Goal: Task Accomplishment & Management: Manage account settings

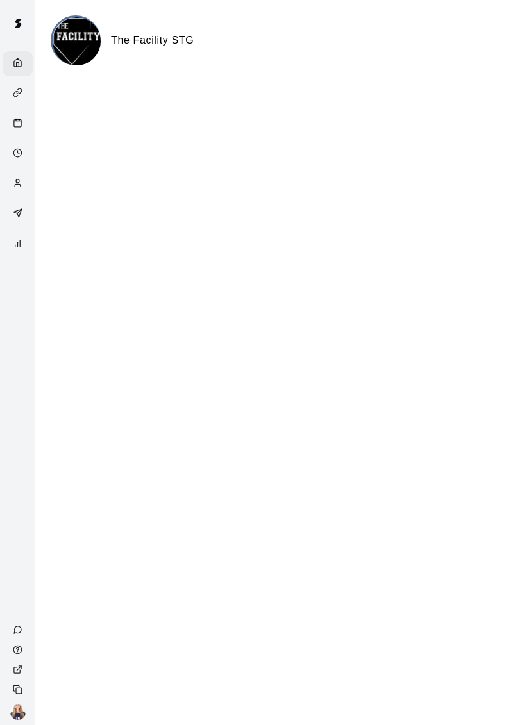
click at [14, 75] on div "Home" at bounding box center [18, 63] width 30 height 25
click at [21, 106] on div "Services" at bounding box center [18, 93] width 30 height 25
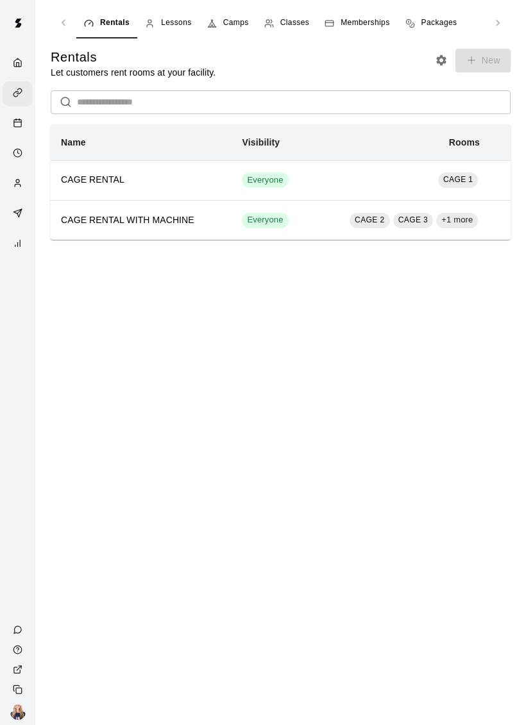
click at [9, 114] on div "Calendar" at bounding box center [18, 124] width 30 height 25
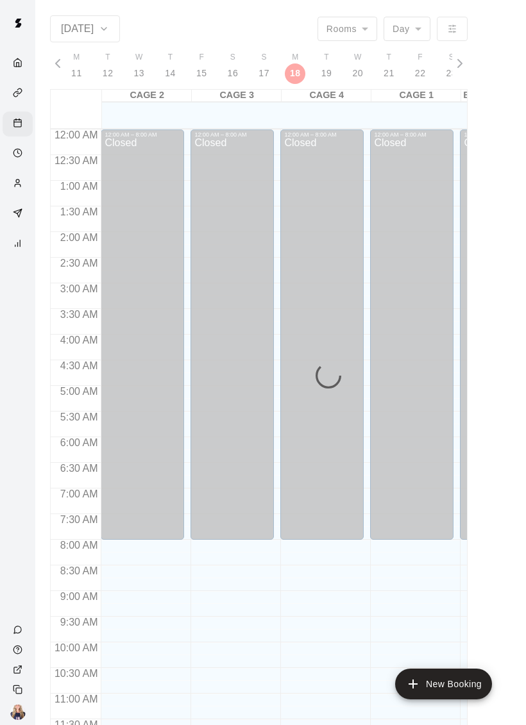
scroll to position [581, 0]
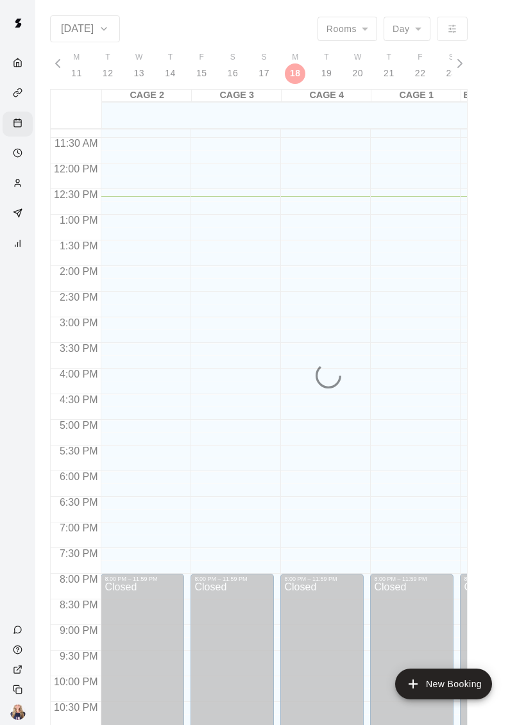
click at [15, 151] on icon "Availability" at bounding box center [18, 153] width 10 height 10
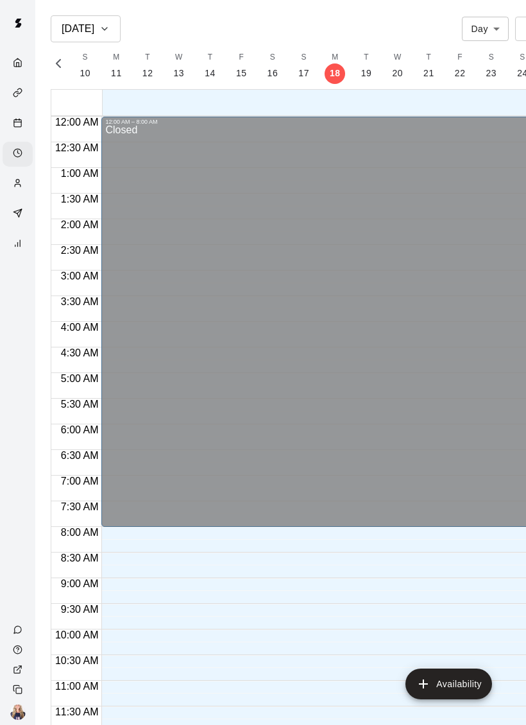
scroll to position [607, 0]
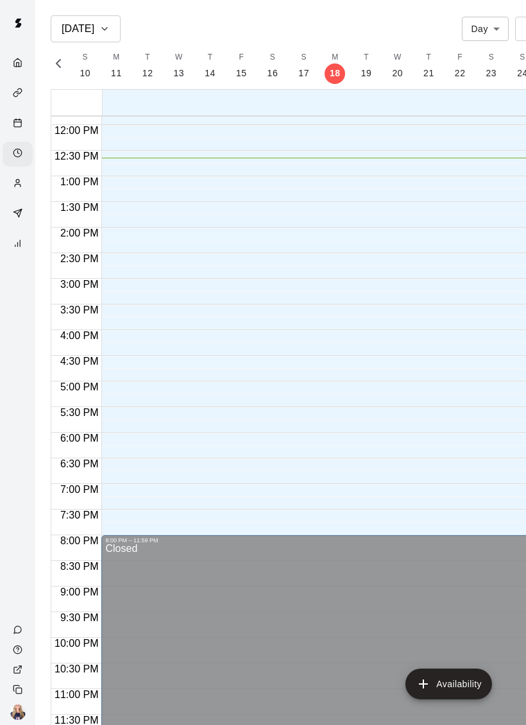
click at [24, 133] on div "Calendar" at bounding box center [18, 124] width 30 height 25
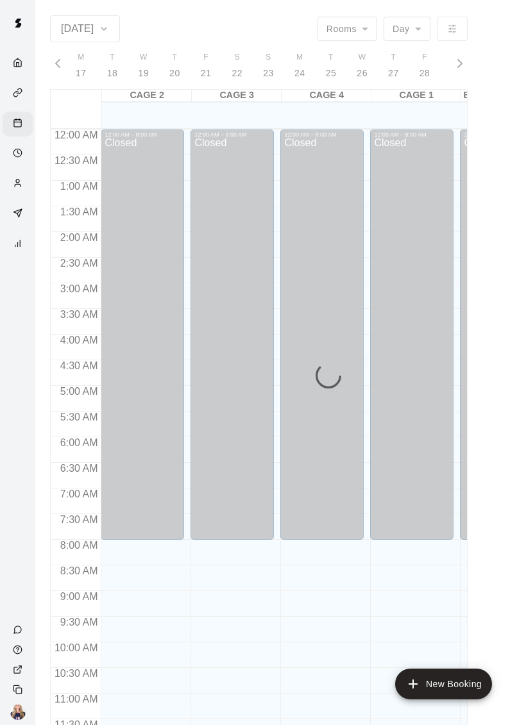
click at [13, 66] on icon "Home" at bounding box center [18, 63] width 10 height 10
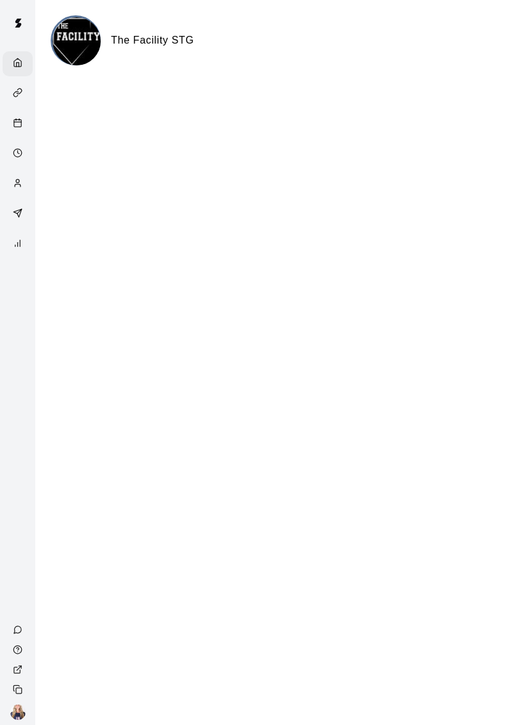
click at [21, 185] on icon "Customers" at bounding box center [18, 183] width 10 height 10
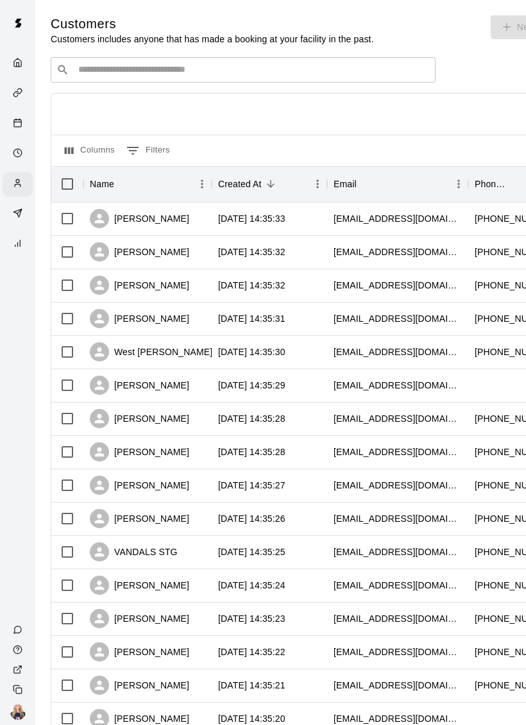
click at [6, 213] on div "Marketing" at bounding box center [18, 214] width 30 height 25
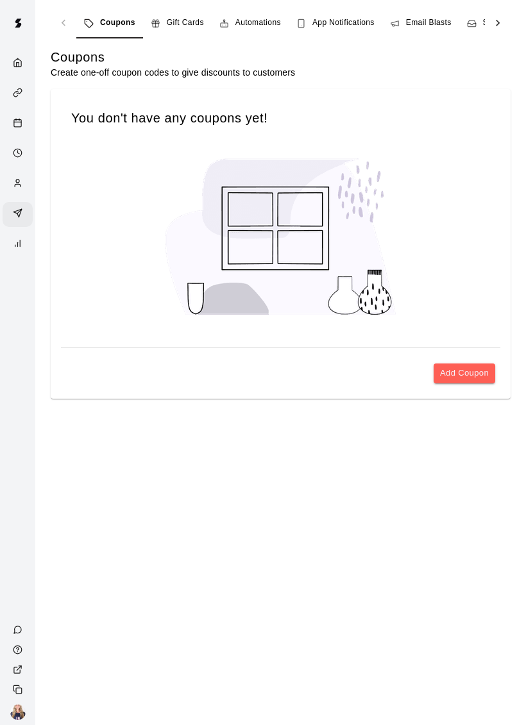
click at [8, 248] on div "Reports" at bounding box center [18, 244] width 30 height 25
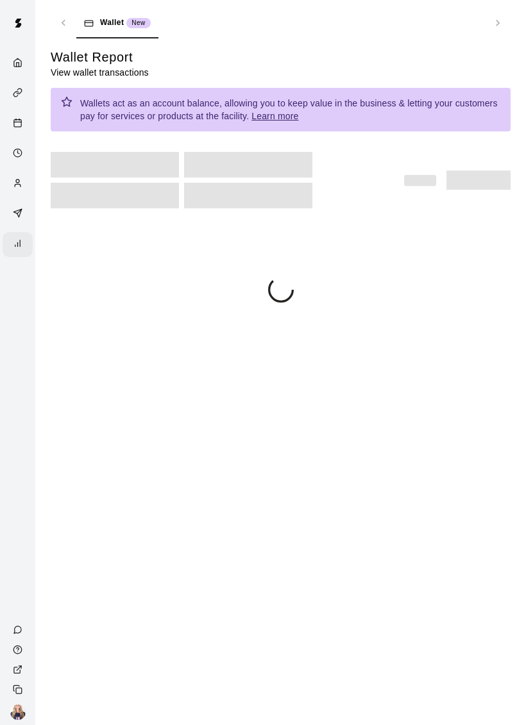
click at [14, 188] on icon "Customers" at bounding box center [18, 183] width 10 height 10
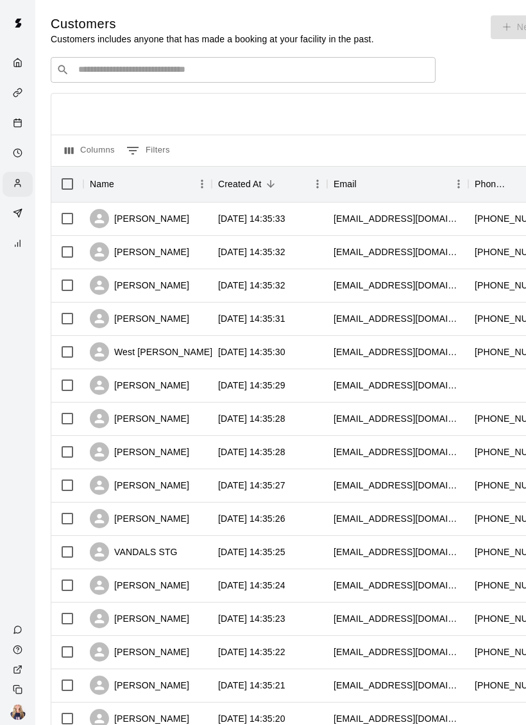
click at [21, 56] on div "Home" at bounding box center [18, 63] width 30 height 25
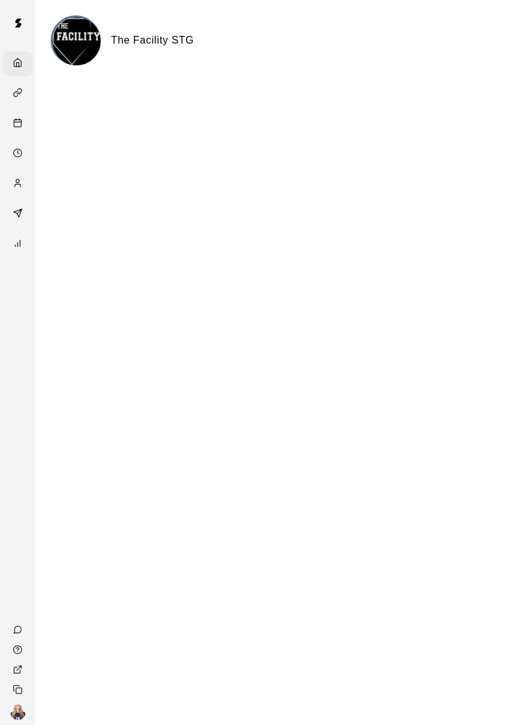
click at [19, 156] on icon "Availability" at bounding box center [18, 153] width 10 height 10
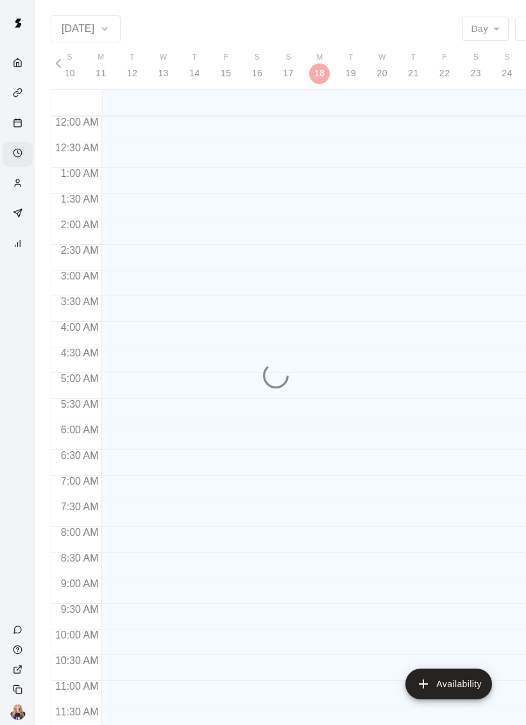
scroll to position [0, 5265]
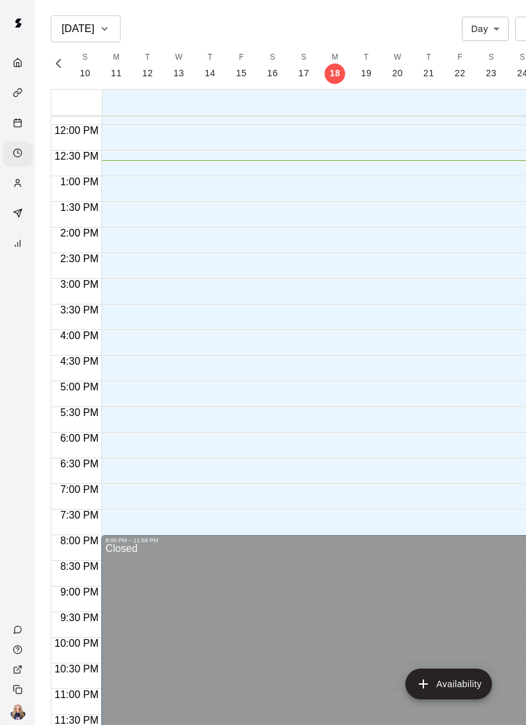
click at [19, 123] on icon "Calendar" at bounding box center [18, 123] width 10 height 10
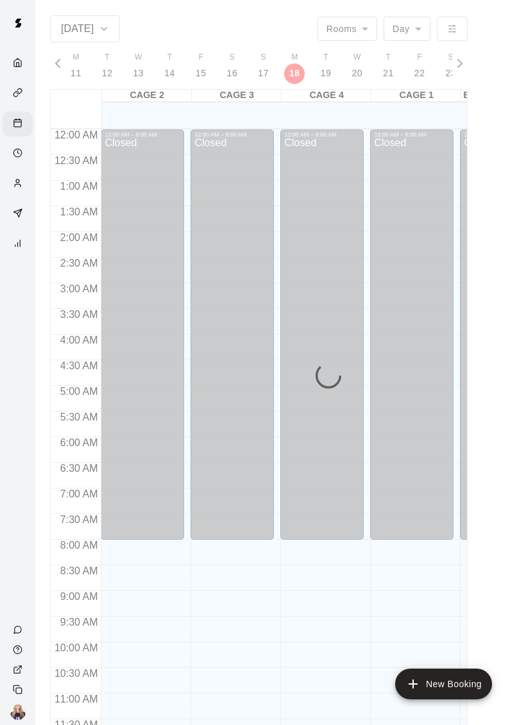
scroll to position [0, 5304]
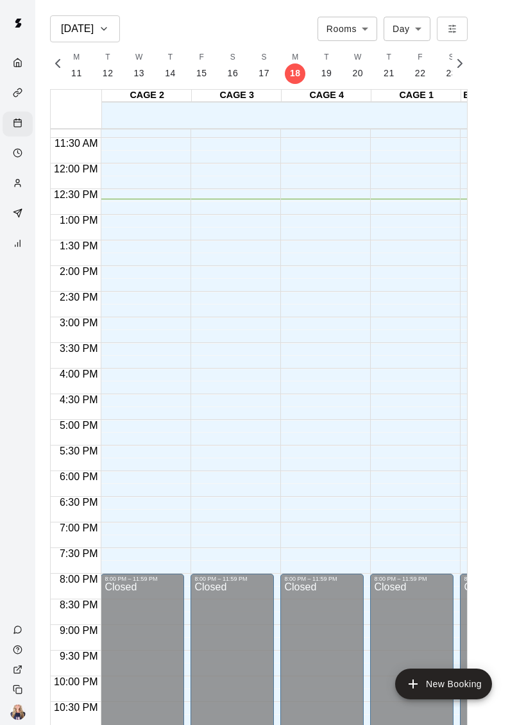
click at [21, 182] on icon "Customers" at bounding box center [18, 183] width 10 height 10
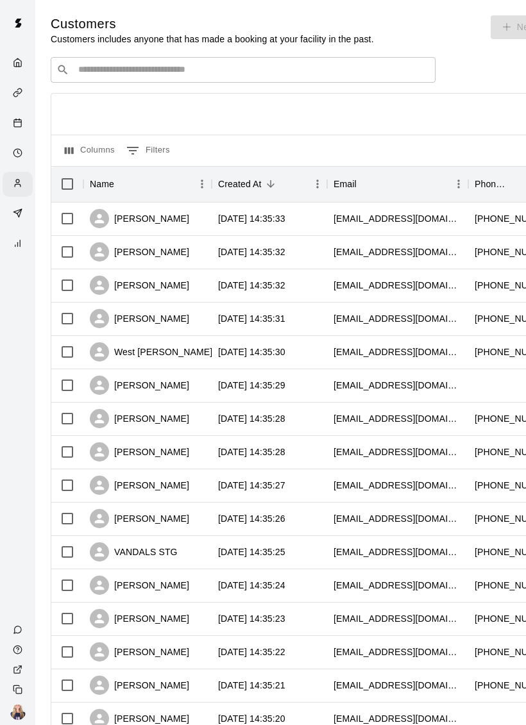
click at [21, 160] on div "Availability" at bounding box center [21, 154] width 16 height 12
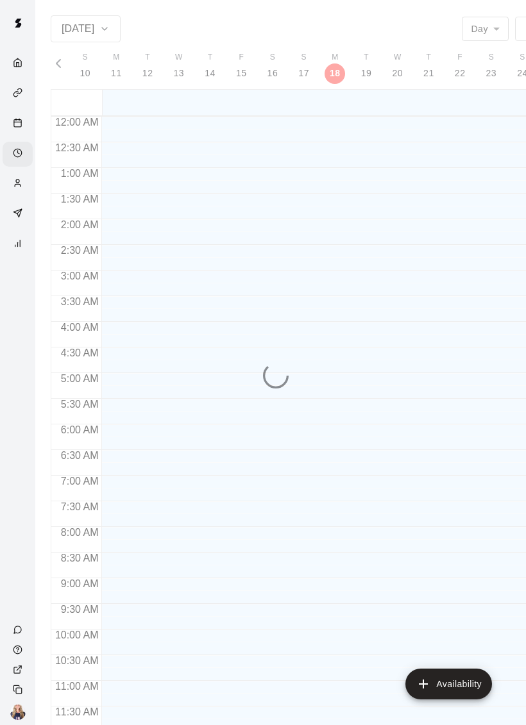
scroll to position [607, 0]
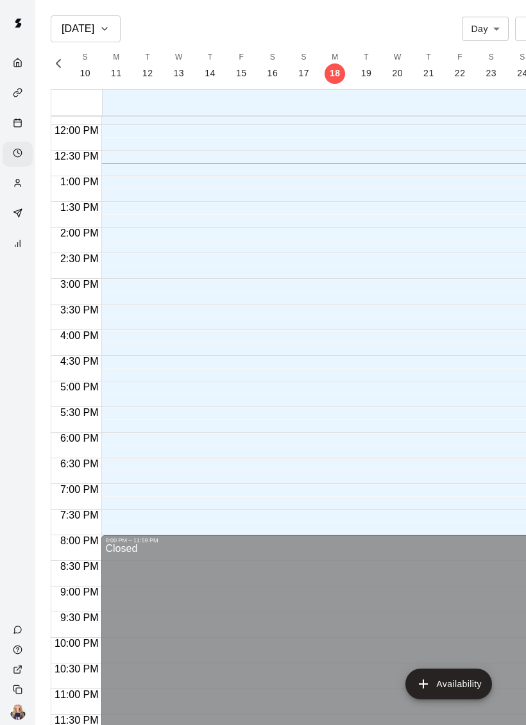
click at [22, 126] on icon "Calendar" at bounding box center [18, 123] width 10 height 10
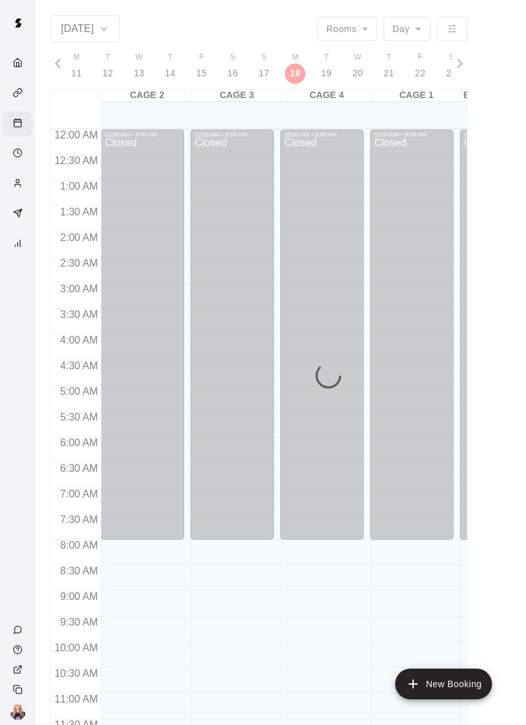
scroll to position [581, 0]
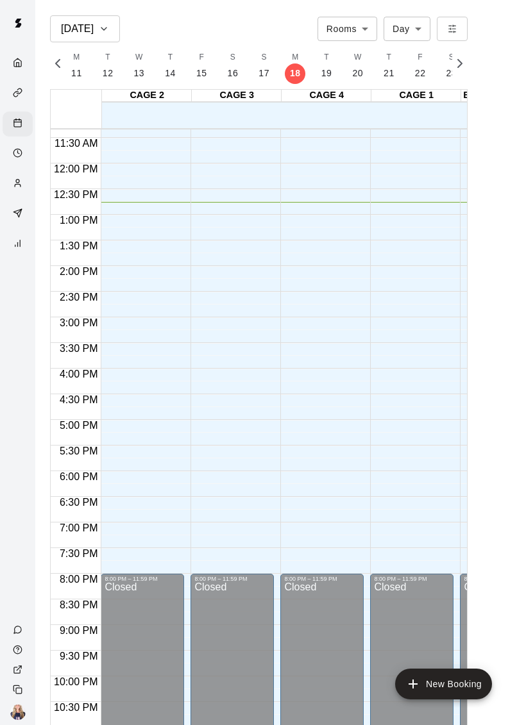
click at [12, 105] on div "Services" at bounding box center [18, 93] width 30 height 25
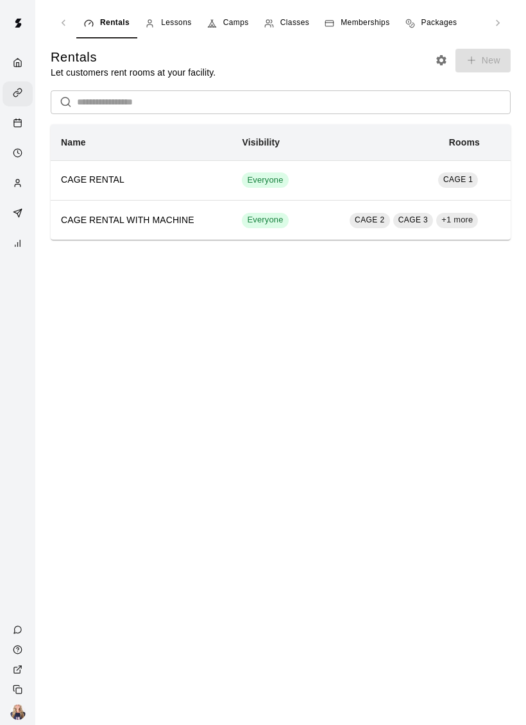
click at [6, 137] on div "Calendar" at bounding box center [18, 124] width 30 height 25
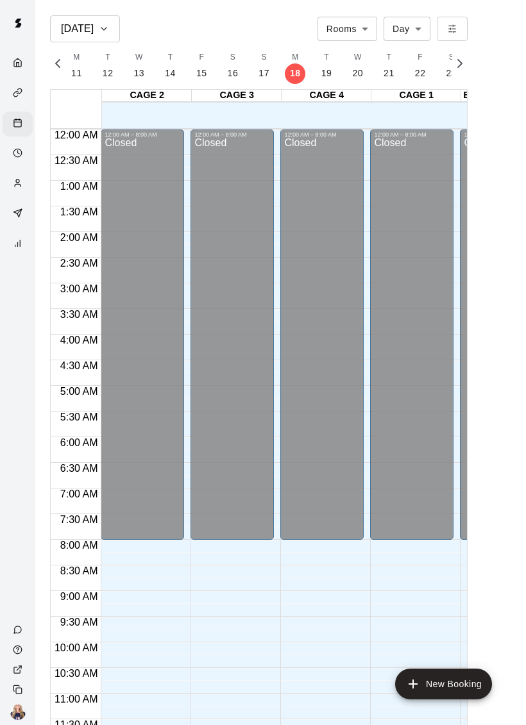
scroll to position [581, 0]
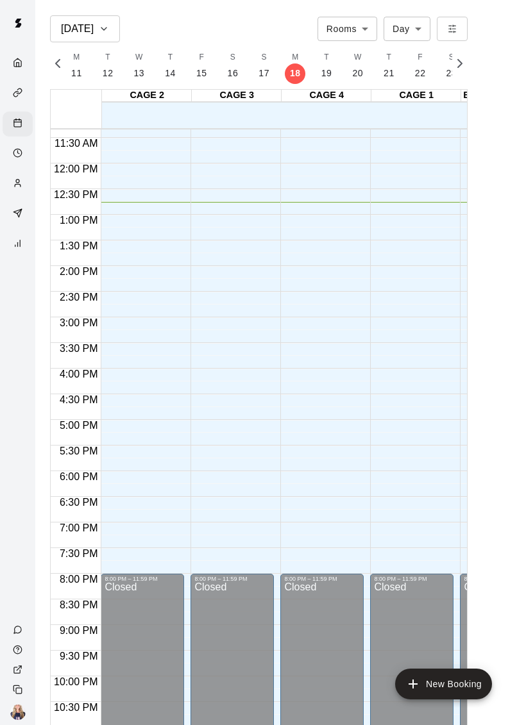
click at [15, 110] on link "Calendar" at bounding box center [17, 124] width 35 height 30
click at [15, 97] on icon "Services" at bounding box center [18, 93] width 10 height 10
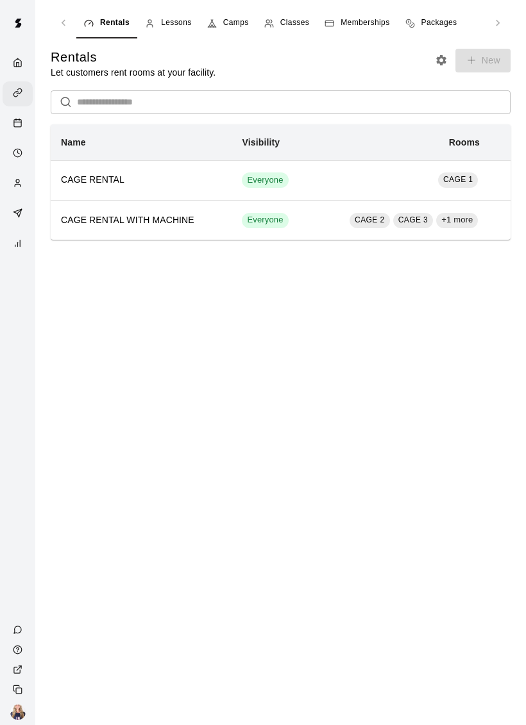
click at [158, 31] on link "Lessons" at bounding box center [168, 23] width 62 height 31
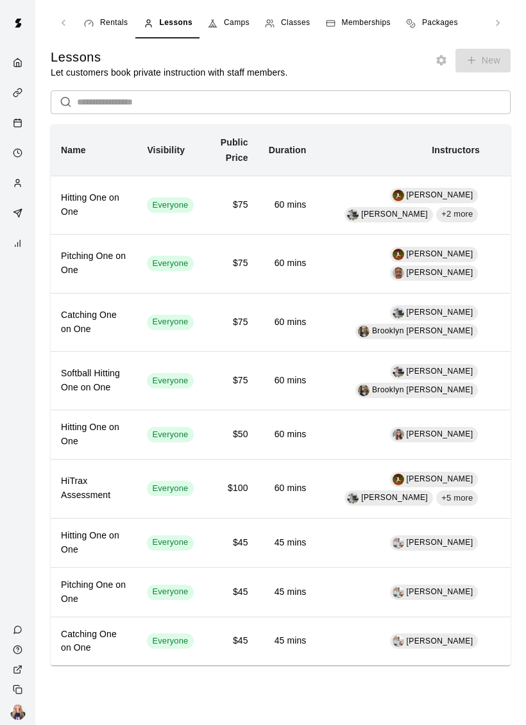
click at [17, 124] on icon "Calendar" at bounding box center [18, 123] width 10 height 10
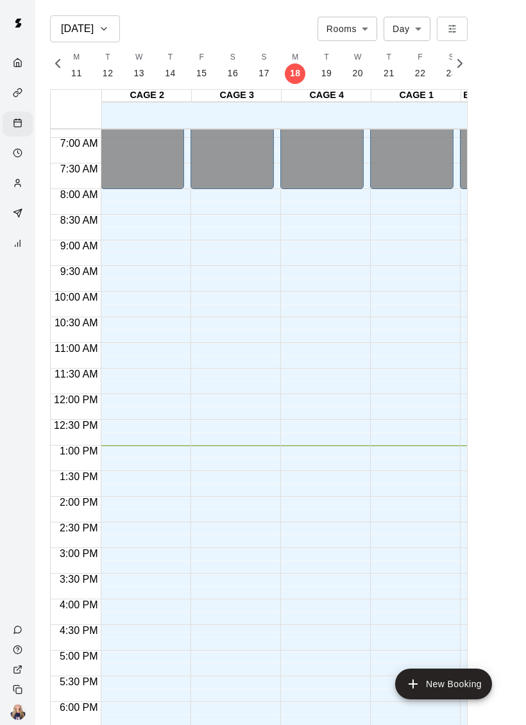
scroll to position [351, 0]
click at [429, 690] on button "New Booking" at bounding box center [443, 683] width 97 height 31
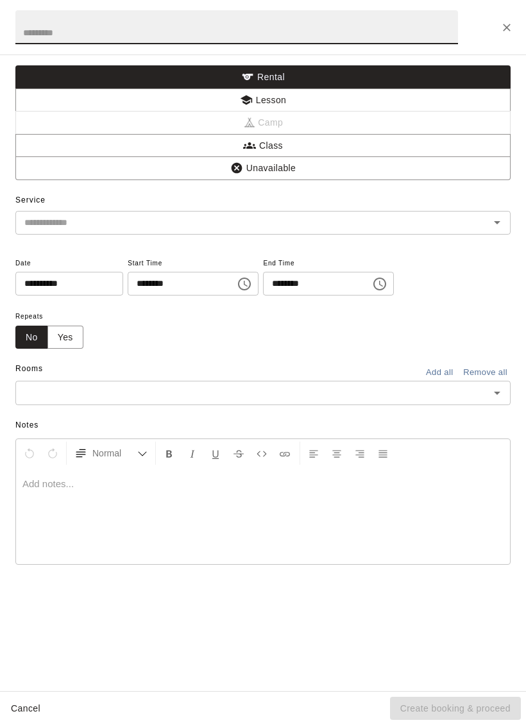
click at [494, 42] on div at bounding box center [263, 27] width 526 height 54
click at [507, 27] on icon "Close" at bounding box center [506, 28] width 8 height 8
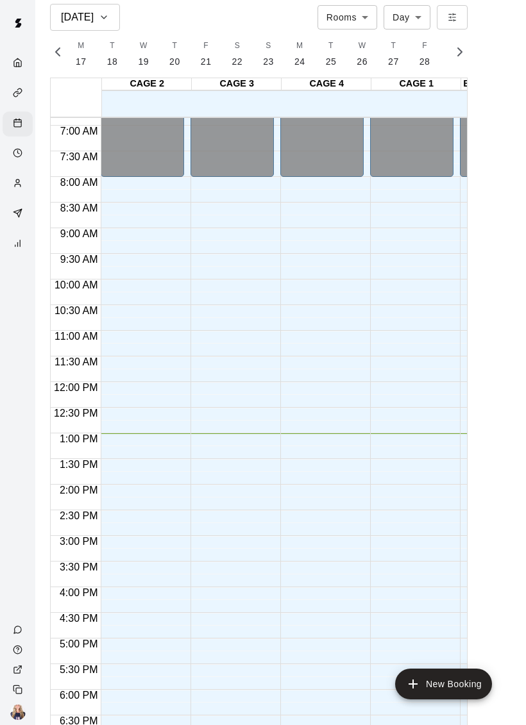
scroll to position [17, 0]
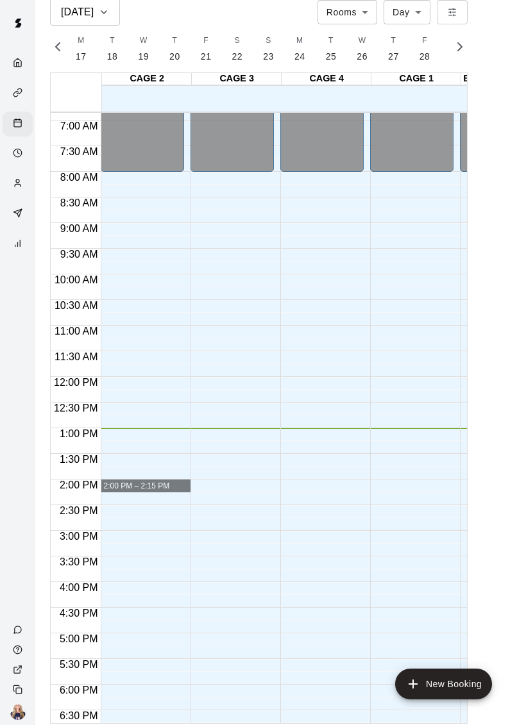
click at [374, 386] on div "12:00 AM – 8:00 AM Closed 8:00 PM – 11:59 PM Closed" at bounding box center [411, 377] width 83 height 1230
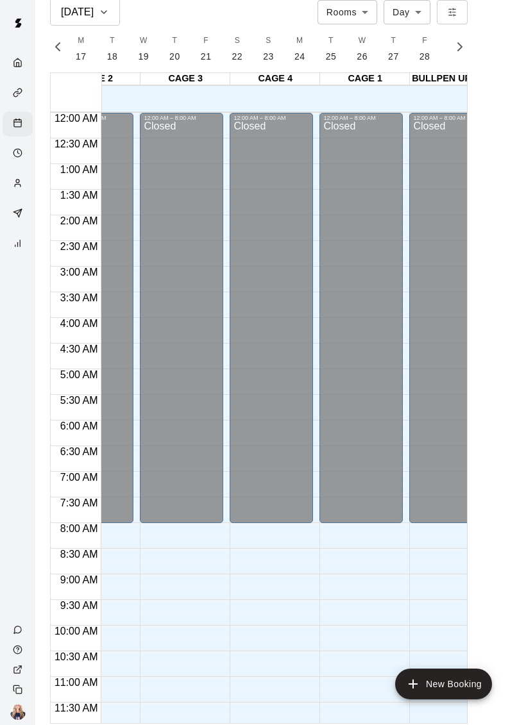
scroll to position [0, 35]
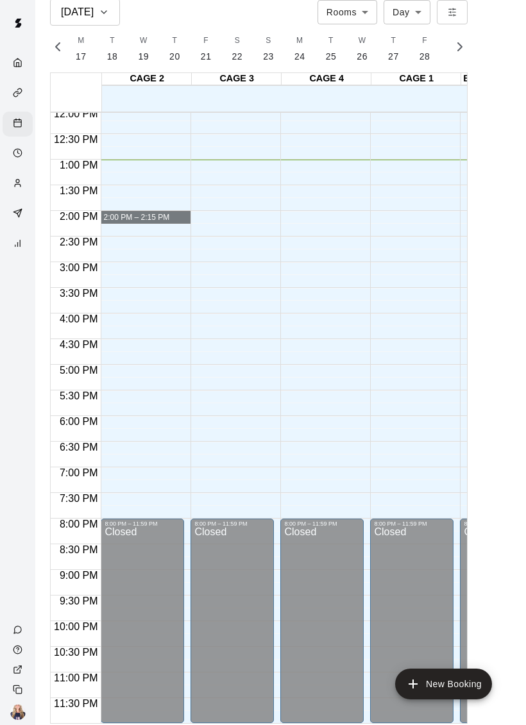
click at [137, 217] on span "2:00 PM – 2:15 PM" at bounding box center [136, 217] width 66 height 9
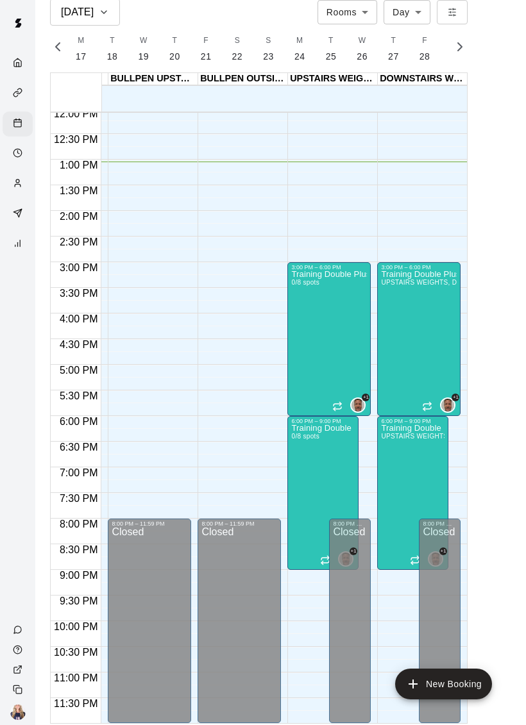
click at [449, 690] on button "New Booking" at bounding box center [443, 683] width 97 height 31
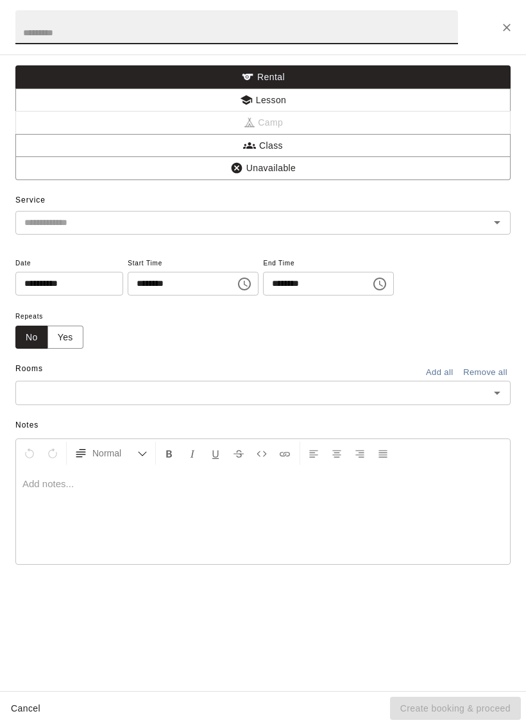
click at [356, 147] on button "Class" at bounding box center [262, 146] width 495 height 24
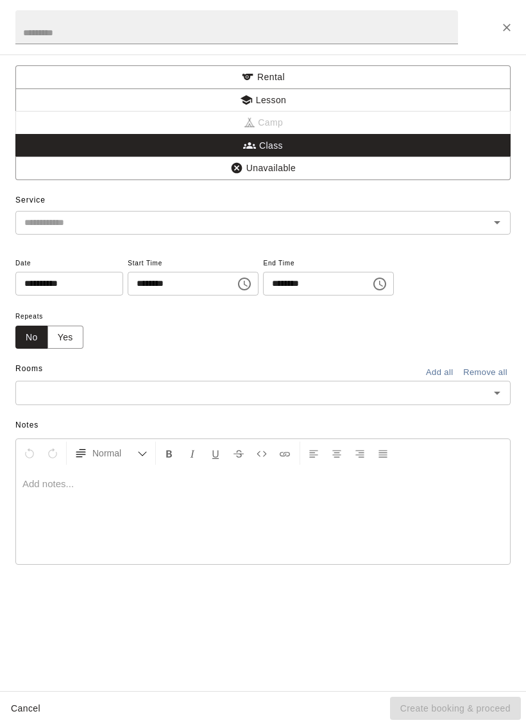
click at [401, 22] on input "text" at bounding box center [236, 27] width 442 height 34
type input "**********"
click at [329, 218] on input "text" at bounding box center [252, 223] width 466 height 16
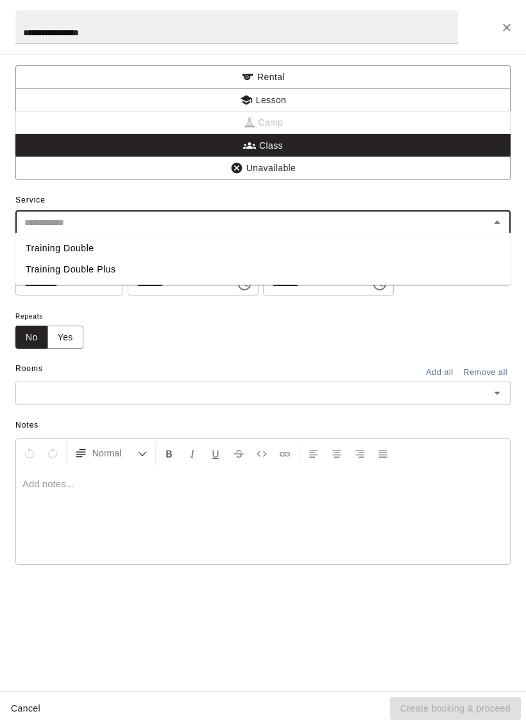
click at [346, 335] on div "Repeats No Yes" at bounding box center [248, 328] width 467 height 40
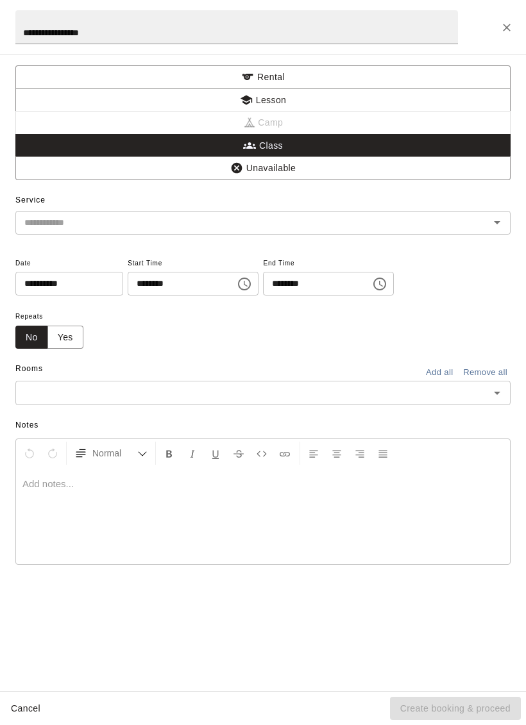
click at [72, 280] on input "**********" at bounding box center [64, 284] width 99 height 24
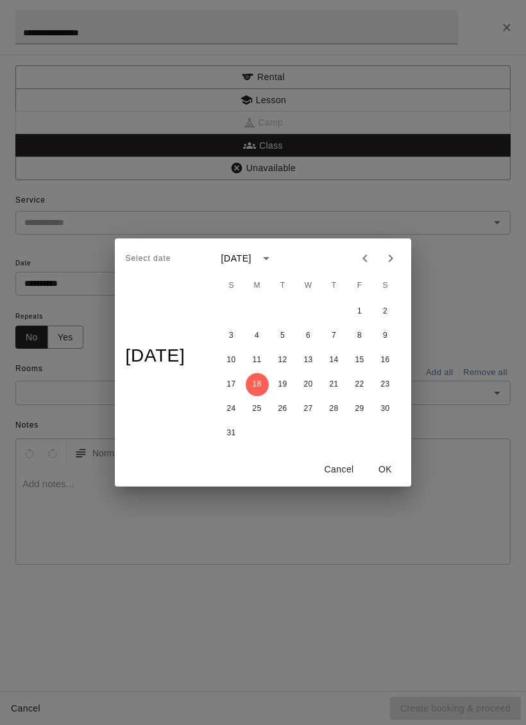
click at [450, 256] on div "Select date Mon, Aug 18 August 2025 S M T W T F S 1 2 3 4 5 6 7 8 9 10 11 12 13…" at bounding box center [263, 362] width 526 height 725
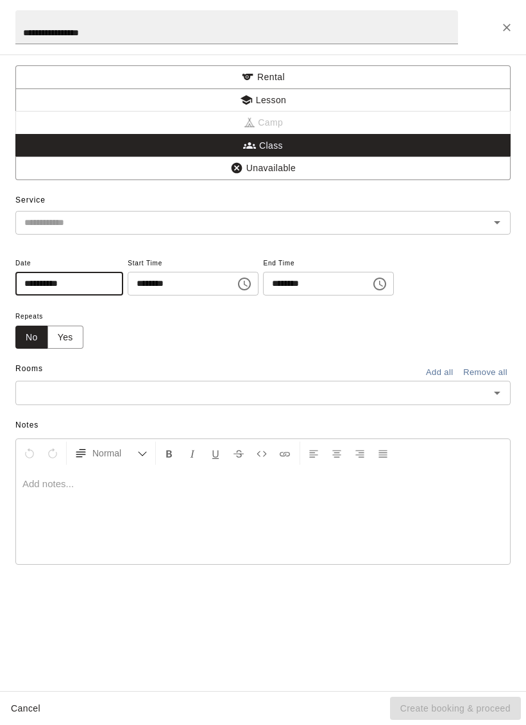
click at [196, 285] on input "********" at bounding box center [177, 284] width 99 height 24
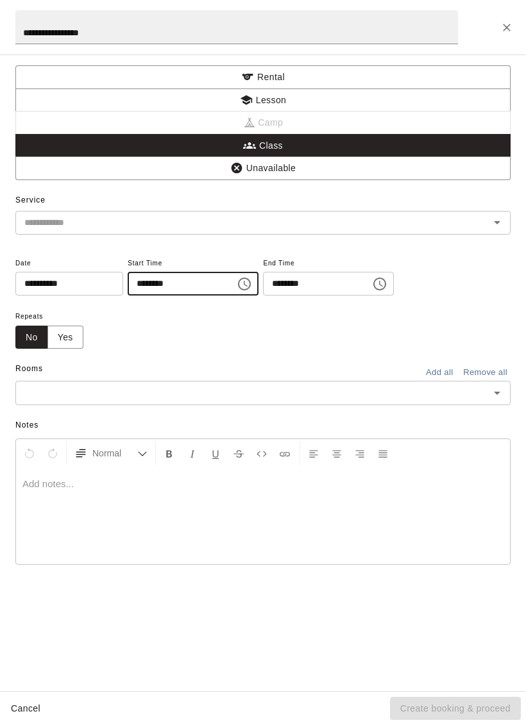
click at [236, 286] on icon "Choose time, selected time is 1:00 PM" at bounding box center [243, 283] width 15 height 15
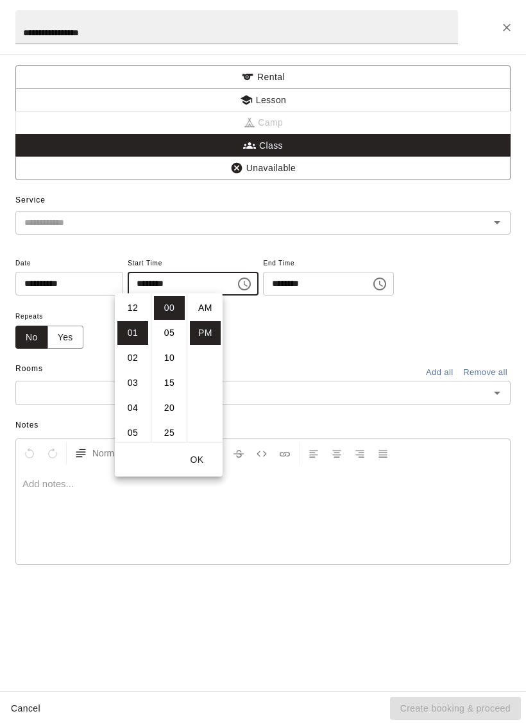
scroll to position [23, 0]
click at [131, 407] on li "05" at bounding box center [132, 408] width 31 height 24
click at [136, 333] on li "06" at bounding box center [132, 333] width 31 height 24
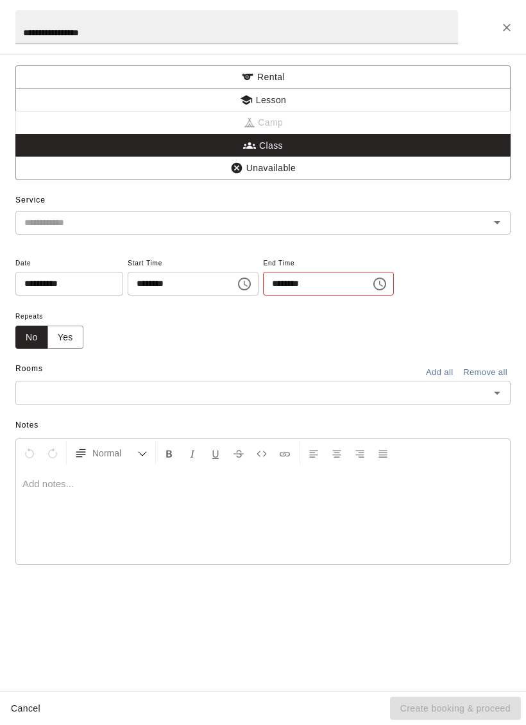
click at [309, 284] on input "********" at bounding box center [312, 284] width 99 height 24
click at [181, 290] on input "********" at bounding box center [177, 284] width 99 height 24
click at [175, 276] on input "********" at bounding box center [177, 284] width 99 height 24
click at [236, 281] on icon "Choose time, selected time is 6:00 PM" at bounding box center [243, 283] width 15 height 15
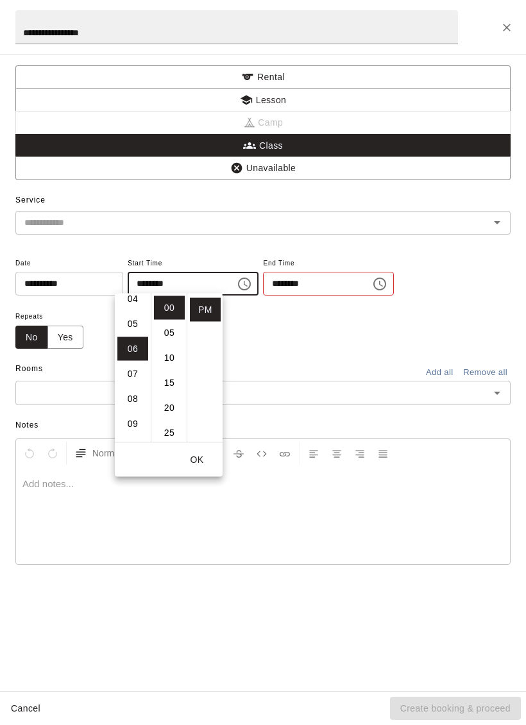
scroll to position [0, 0]
click at [138, 330] on li "05" at bounding box center [132, 332] width 31 height 24
type input "********"
click at [281, 286] on input "********" at bounding box center [312, 284] width 99 height 24
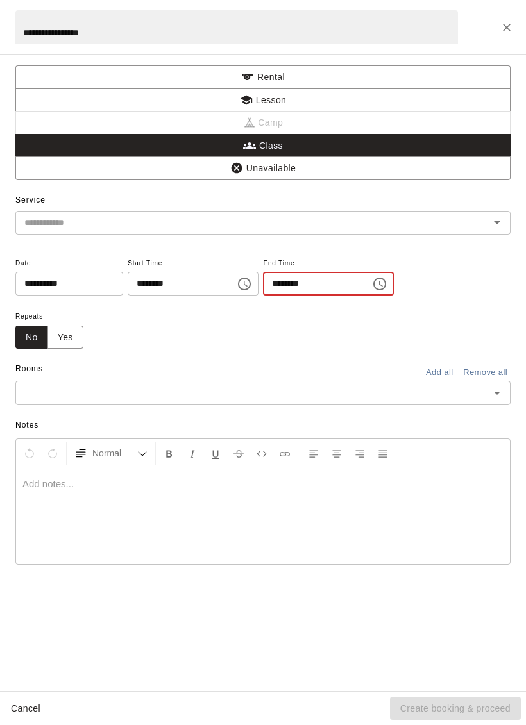
click at [372, 286] on icon "Choose time, selected time is 1:30 PM" at bounding box center [379, 283] width 15 height 15
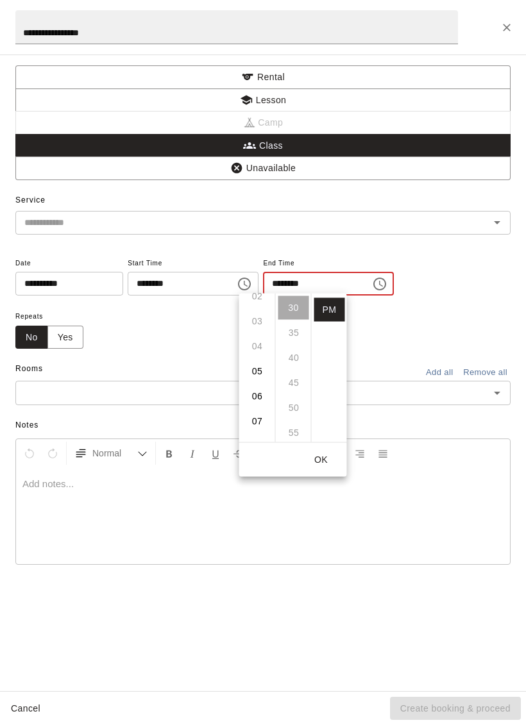
scroll to position [65, 0]
click at [254, 389] on li "06" at bounding box center [257, 393] width 31 height 24
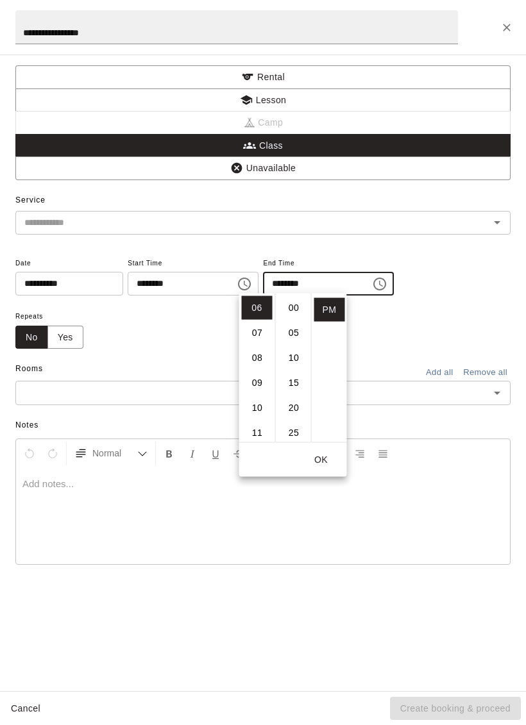
scroll to position [0, 0]
click at [292, 304] on li "00" at bounding box center [293, 308] width 31 height 24
type input "********"
click at [326, 467] on button "OK" at bounding box center [321, 460] width 41 height 24
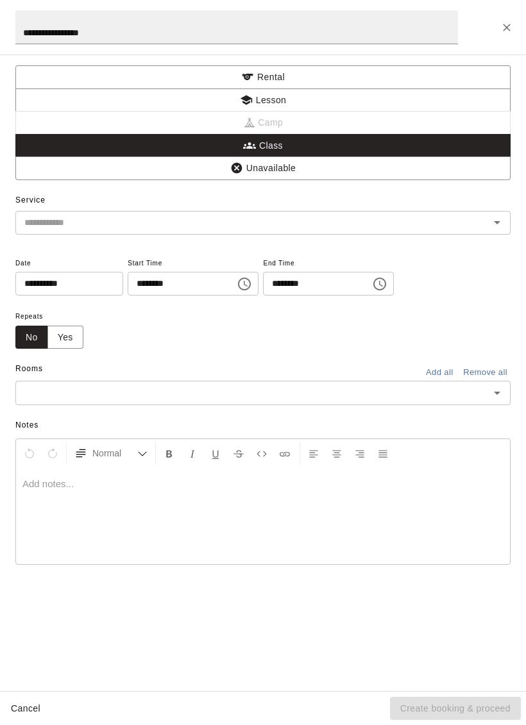
click at [470, 386] on input "text" at bounding box center [252, 393] width 466 height 16
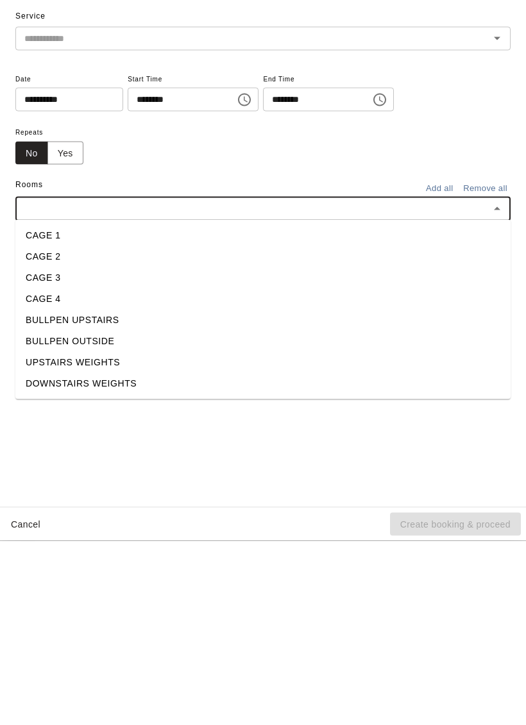
click at [78, 557] on li "DOWNSTAIRS WEIGHTS" at bounding box center [262, 567] width 495 height 21
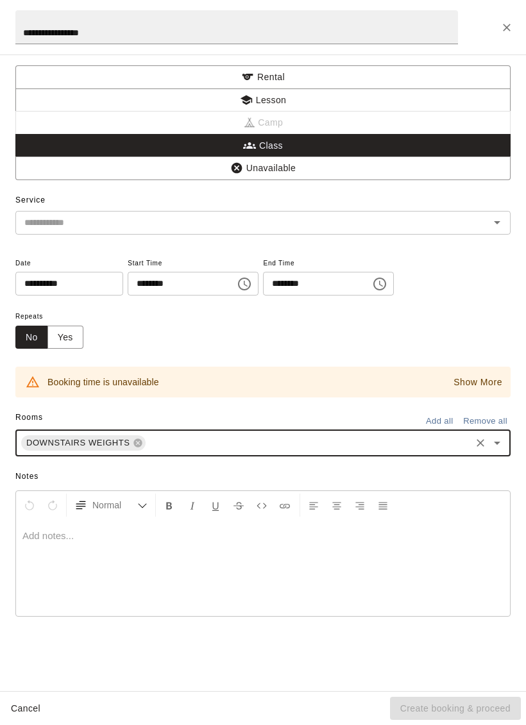
click at [499, 35] on button "Close" at bounding box center [506, 27] width 23 height 23
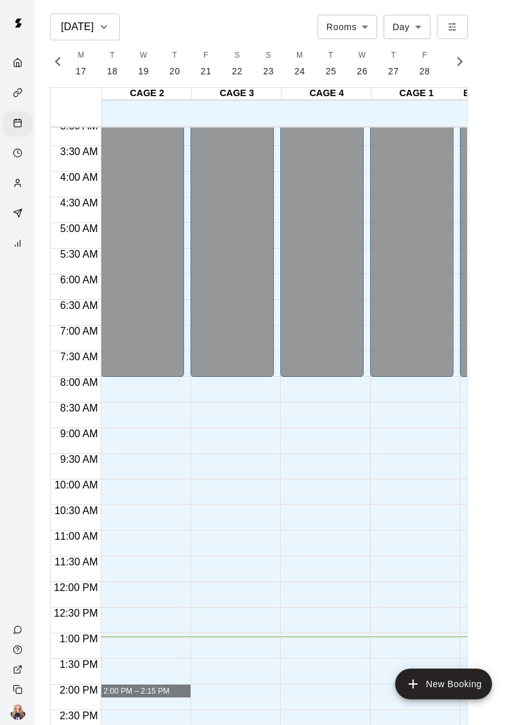
scroll to position [222, 162]
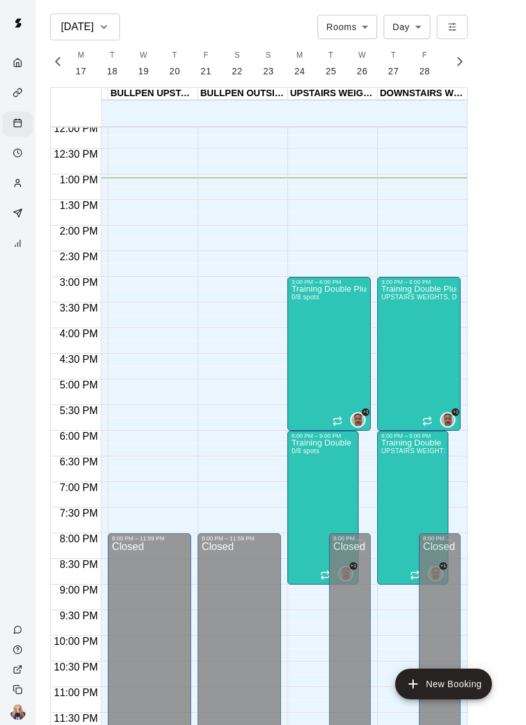
click at [358, 413] on img "Michael Gargano & 1 other" at bounding box center [357, 419] width 13 height 13
click at [223, 485] on div at bounding box center [263, 362] width 526 height 725
click at [333, 335] on div "Training Double Plus 0/8 spots" at bounding box center [329, 647] width 76 height 725
click at [339, 307] on div at bounding box center [263, 362] width 526 height 725
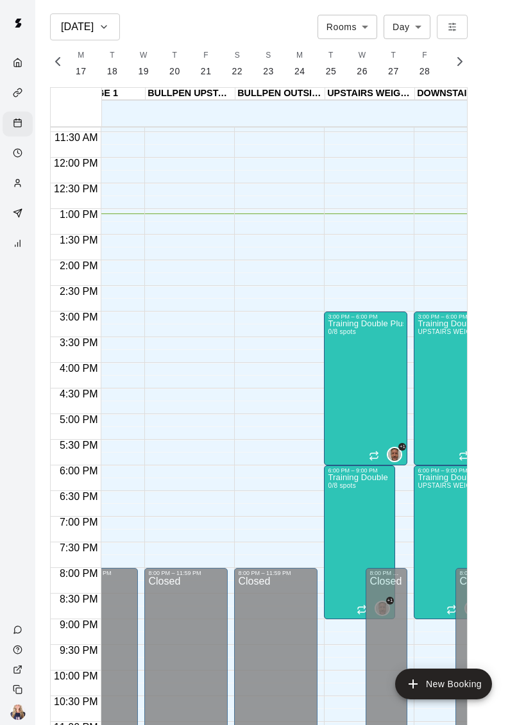
click at [374, 408] on div "Training Double Plus 0/8 spots" at bounding box center [365, 682] width 76 height 725
click at [347, 336] on icon "edit" at bounding box center [340, 333] width 15 height 15
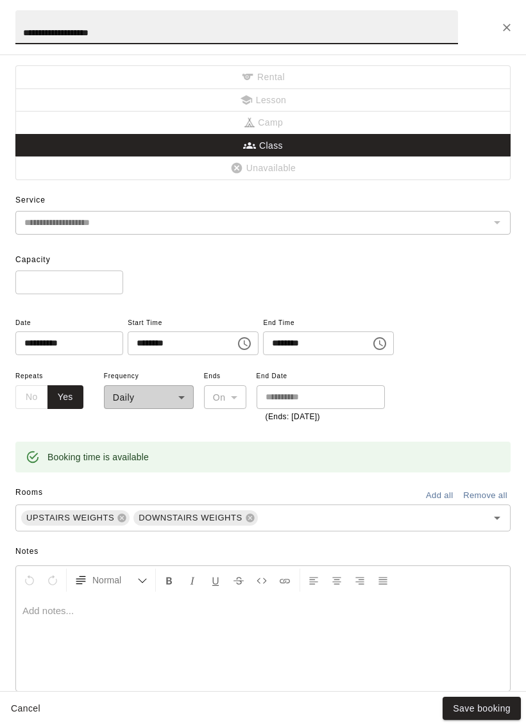
click at [251, 517] on icon at bounding box center [249, 517] width 8 height 8
click at [123, 517] on icon at bounding box center [122, 517] width 8 height 8
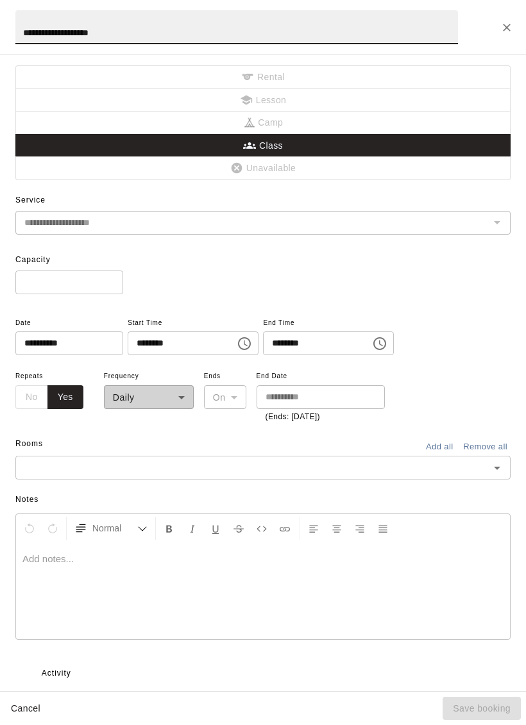
click at [236, 345] on icon "Choose time, selected time is 3:00 PM" at bounding box center [243, 343] width 15 height 15
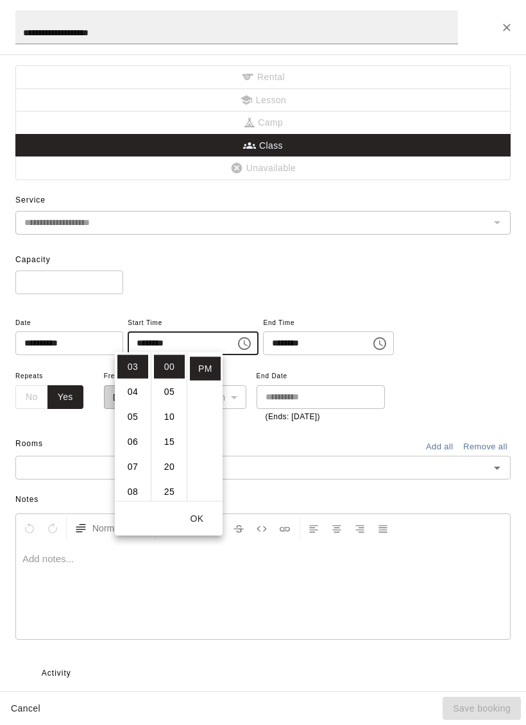
click at [141, 440] on li "06" at bounding box center [132, 442] width 31 height 24
type input "********"
click at [292, 338] on input "********" at bounding box center [312, 343] width 99 height 24
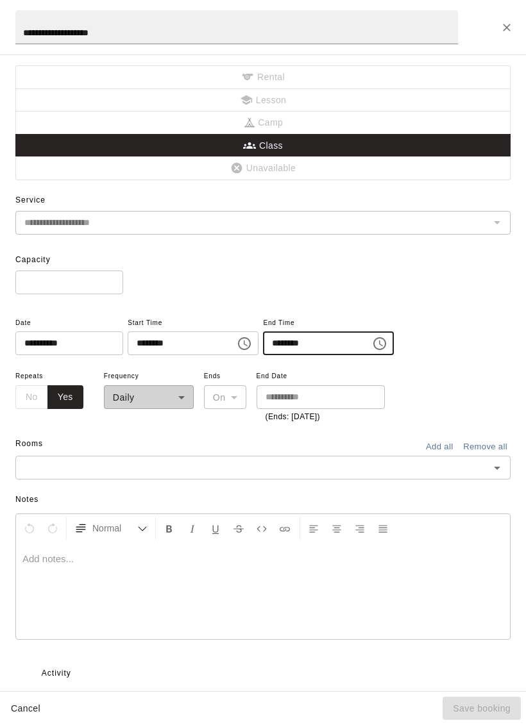
click at [372, 337] on icon "Choose time, selected time is 6:00 PM" at bounding box center [379, 343] width 15 height 15
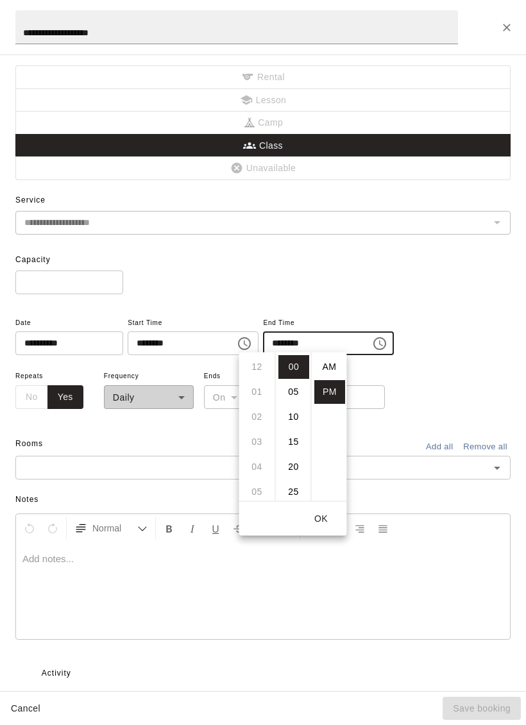
scroll to position [23, 0]
click at [263, 447] on li "09" at bounding box center [257, 442] width 31 height 24
type input "********"
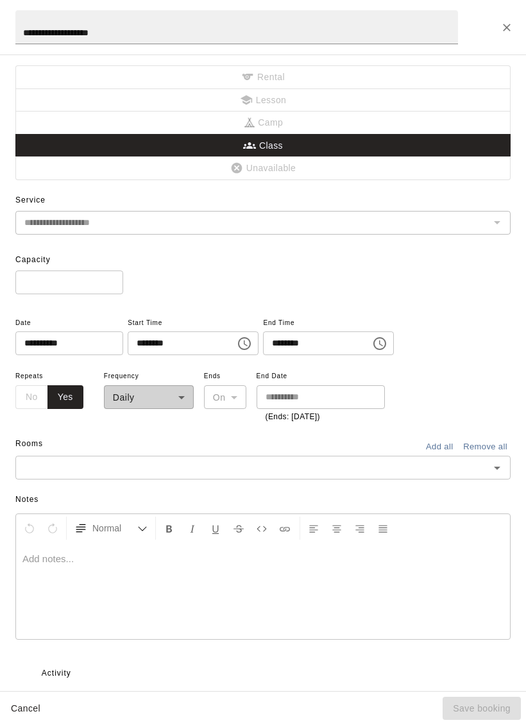
click at [502, 286] on div "* ​" at bounding box center [262, 282] width 495 height 24
click at [480, 470] on input "text" at bounding box center [252, 468] width 466 height 16
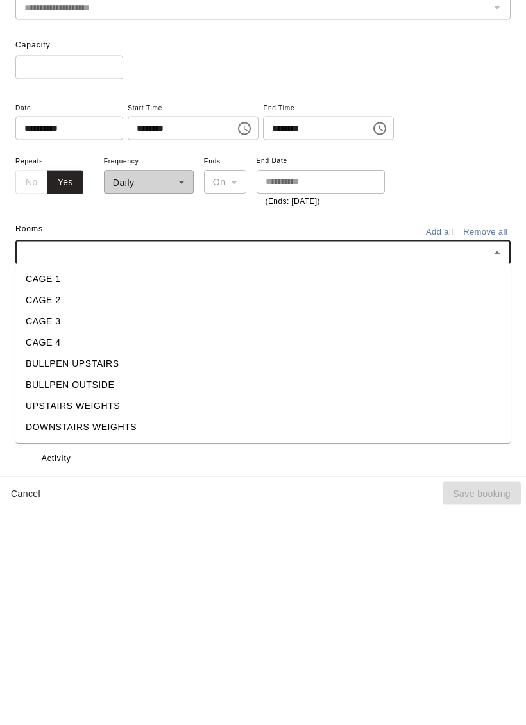
click at [112, 611] on li "UPSTAIRS WEIGHTS" at bounding box center [262, 621] width 495 height 21
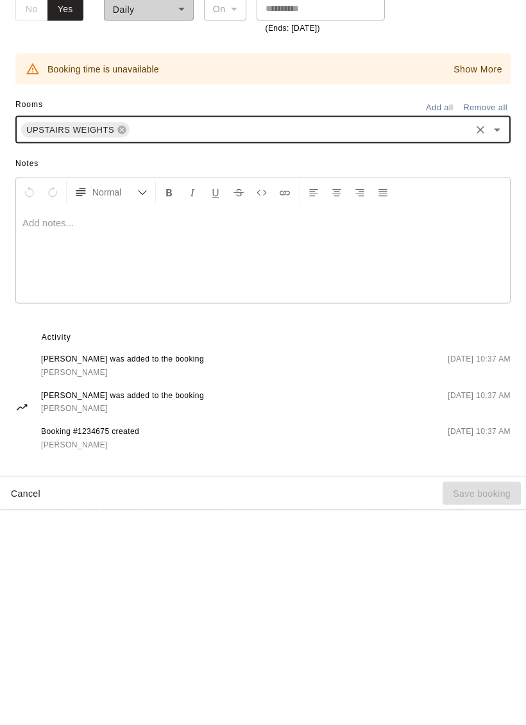
scroll to position [172, 0]
click at [46, 697] on button "Cancel" at bounding box center [25, 709] width 41 height 24
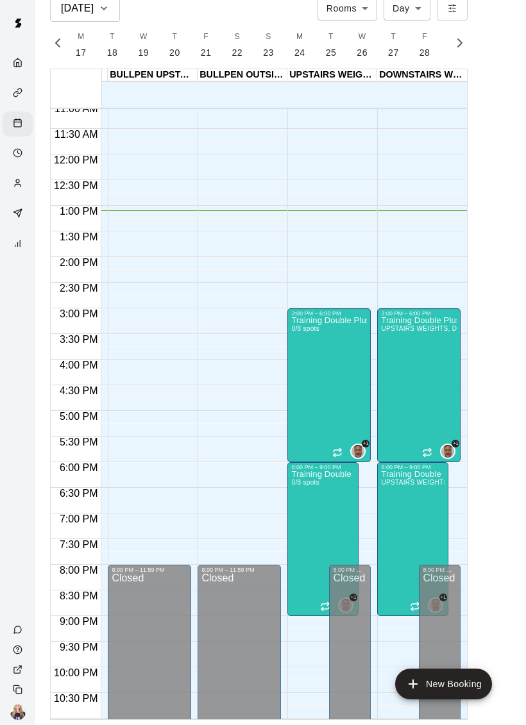
scroll to position [0, 352]
click at [299, 548] on icon "delete" at bounding box center [303, 544] width 15 height 15
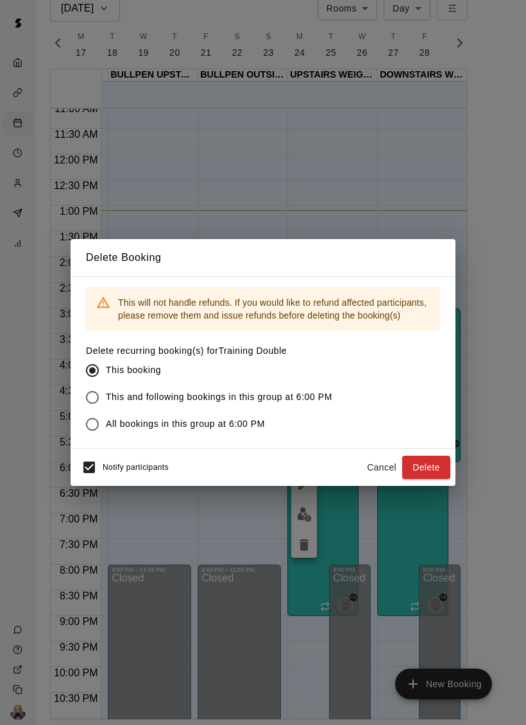
click at [432, 471] on button "Delete" at bounding box center [426, 468] width 48 height 24
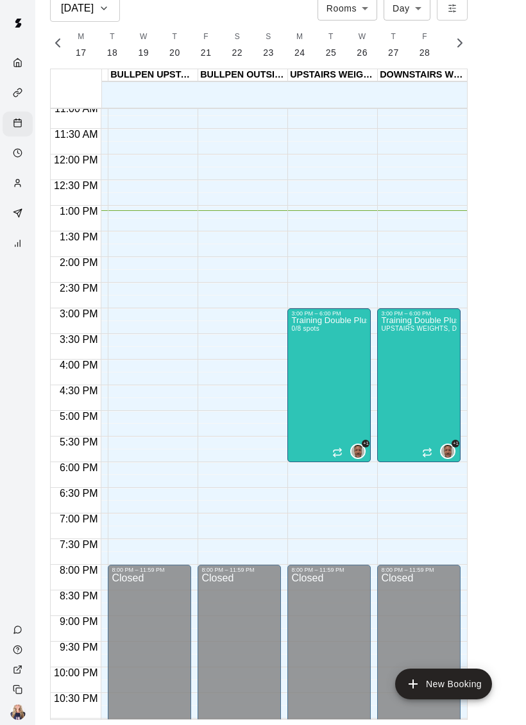
click at [334, 336] on div "Training Double Plus 0/8 spots" at bounding box center [329, 679] width 76 height 725
click at [306, 390] on icon "delete" at bounding box center [303, 391] width 9 height 12
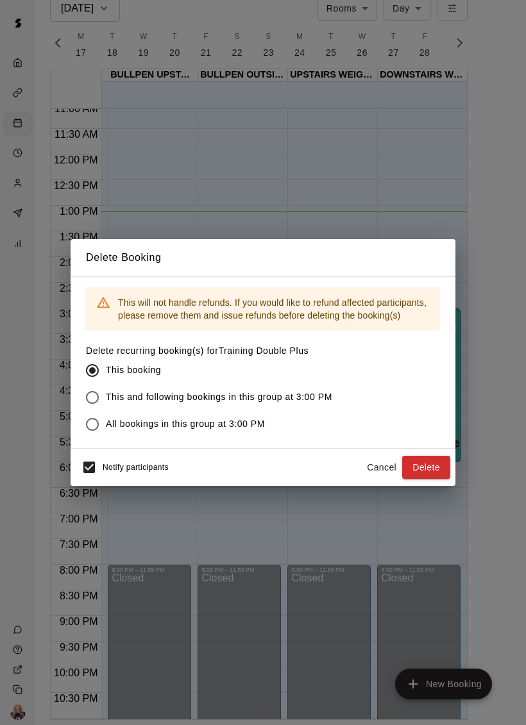
click at [427, 478] on button "Delete" at bounding box center [426, 468] width 48 height 24
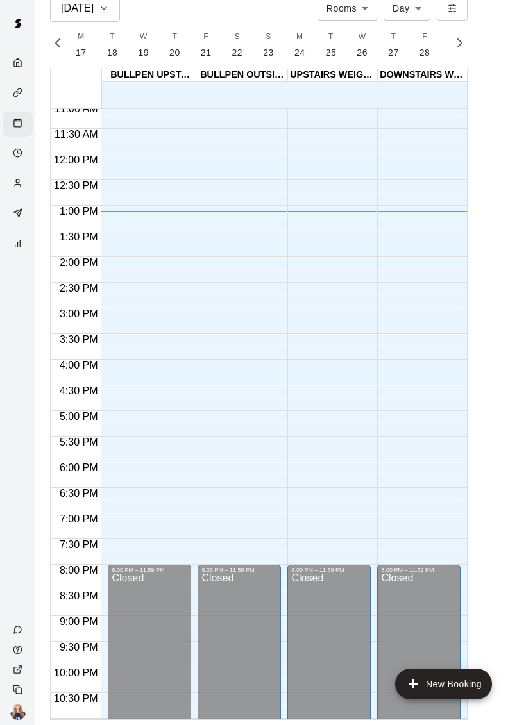
scroll to position [0, 0]
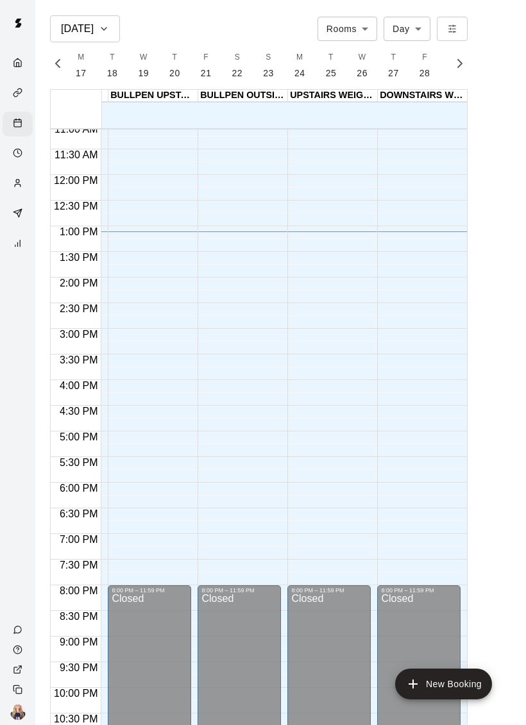
click at [435, 668] on button "New Booking" at bounding box center [443, 683] width 97 height 31
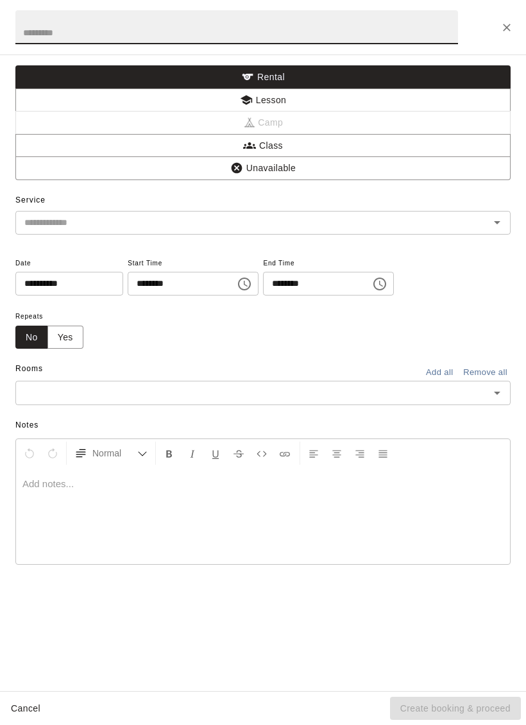
click at [348, 144] on button "Class" at bounding box center [262, 146] width 495 height 24
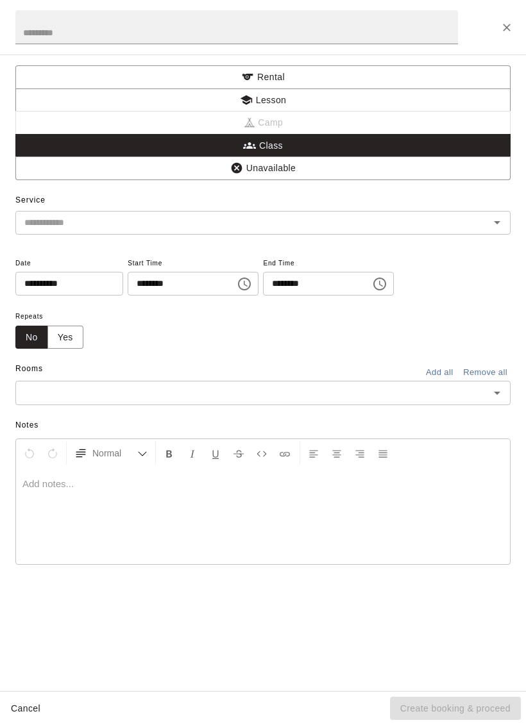
click at [445, 211] on div "​" at bounding box center [262, 223] width 495 height 24
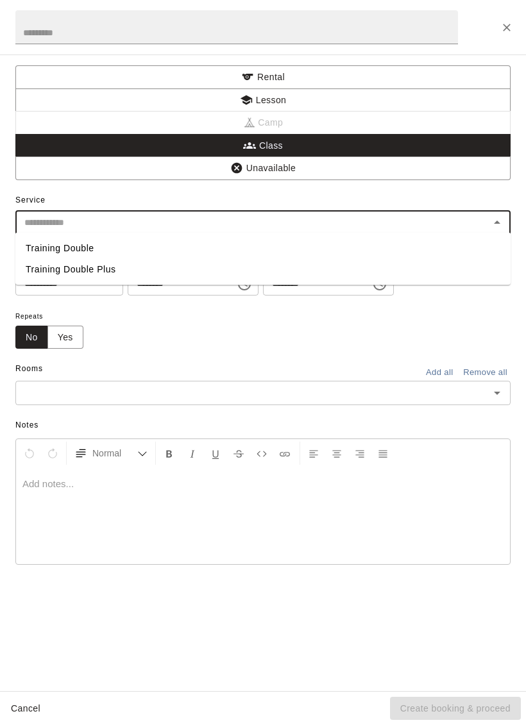
click at [277, 347] on div "**********" at bounding box center [262, 302] width 495 height 115
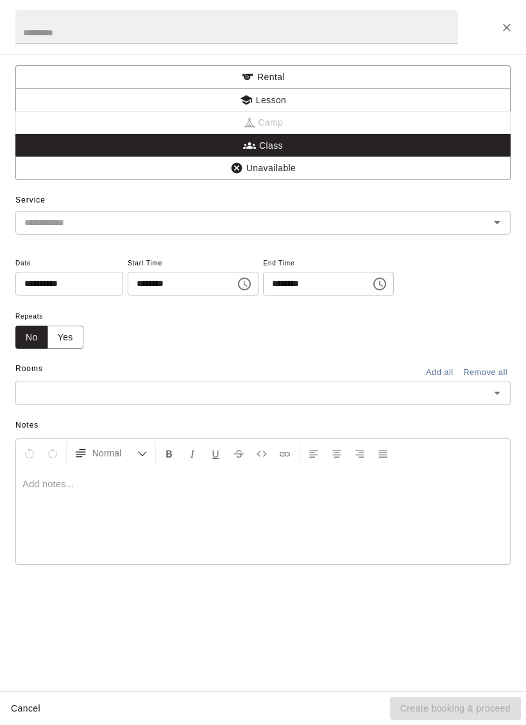
click at [410, 224] on input "text" at bounding box center [252, 223] width 466 height 16
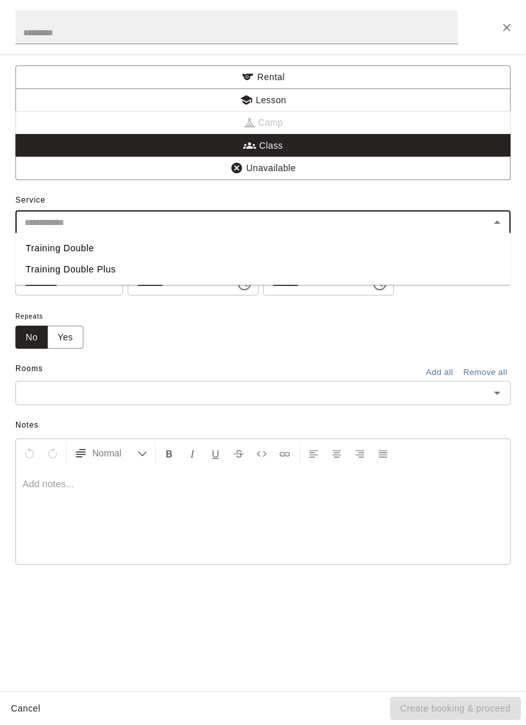
click at [112, 276] on li "Training Double Plus" at bounding box center [262, 269] width 495 height 21
type input "**********"
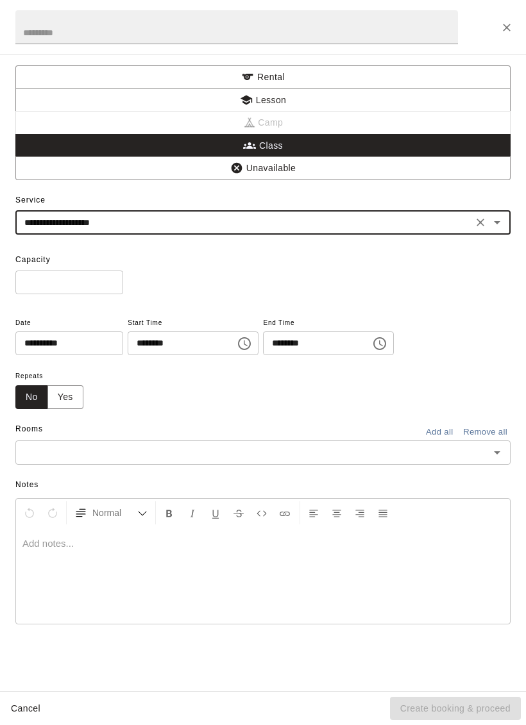
click at [82, 274] on input "*" at bounding box center [69, 282] width 108 height 24
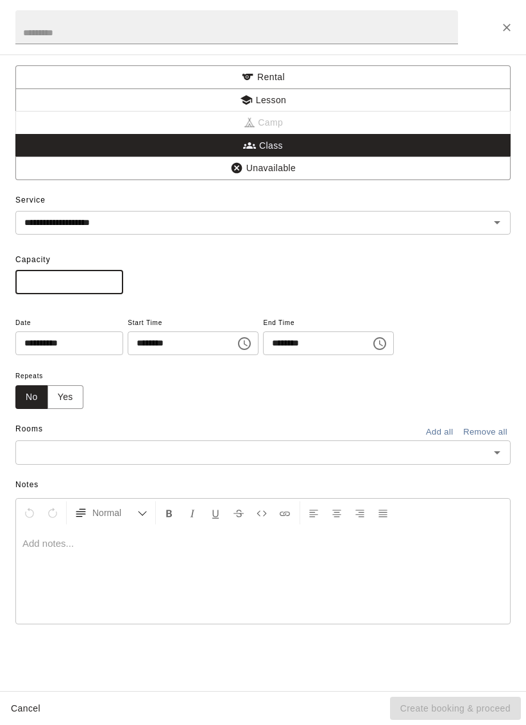
type input "*"
click at [197, 339] on input "********" at bounding box center [177, 343] width 99 height 24
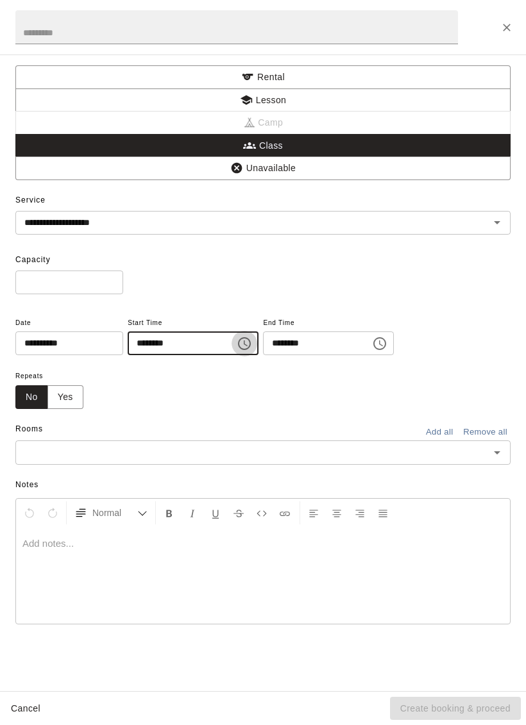
click at [231, 349] on button "Choose time, selected time is 1:00 PM" at bounding box center [244, 344] width 26 height 26
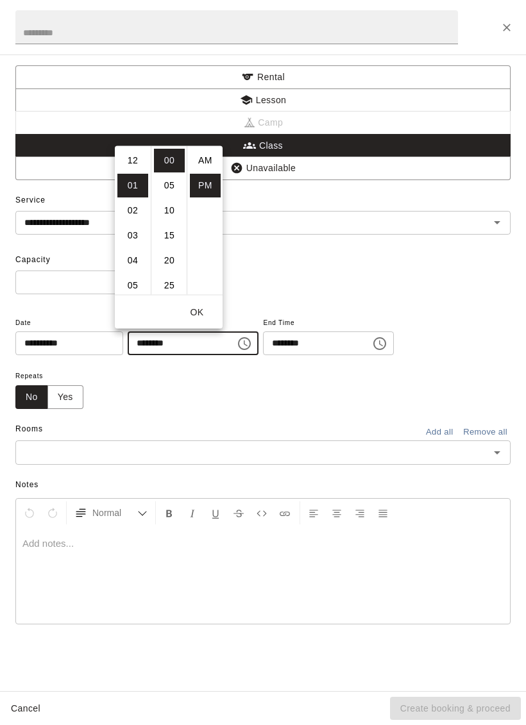
scroll to position [23, 0]
click at [133, 280] on li "06" at bounding box center [132, 285] width 31 height 24
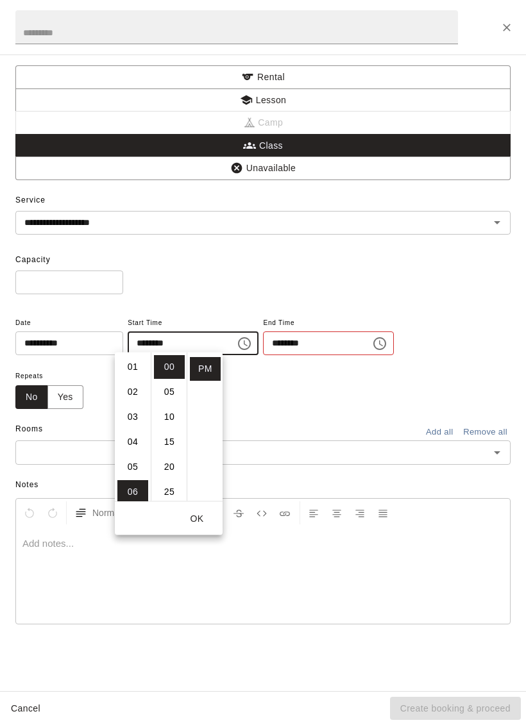
type input "********"
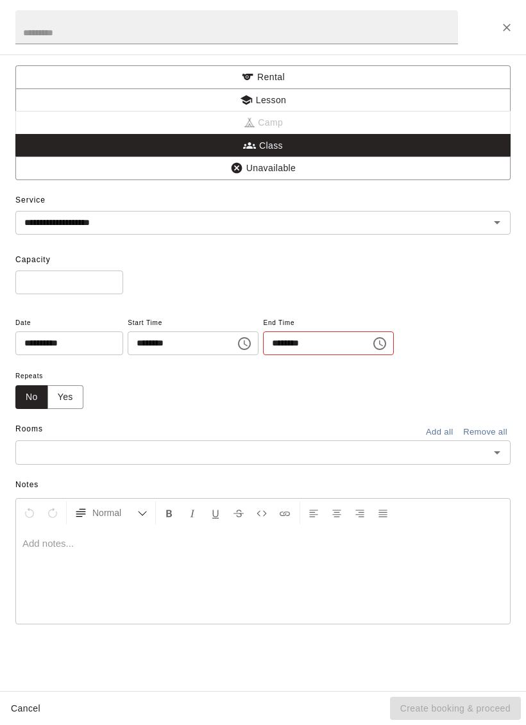
click at [379, 342] on icon "Choose time, selected time is 1:30 PM" at bounding box center [381, 343] width 4 height 6
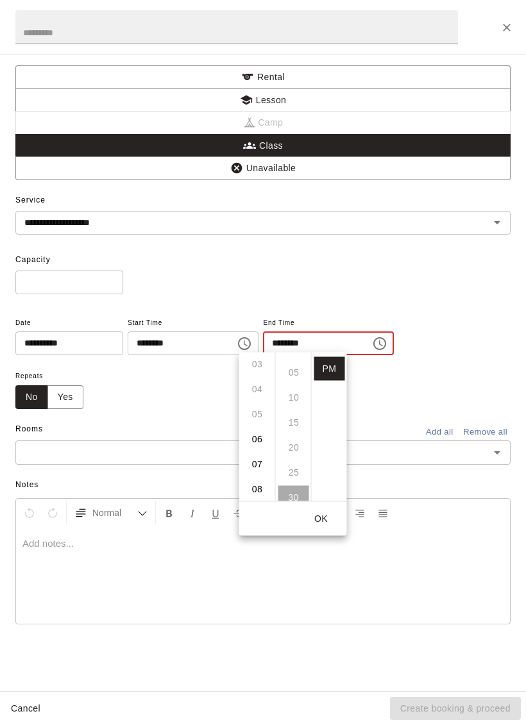
scroll to position [85, 0]
click at [260, 460] on li "07" at bounding box center [257, 457] width 31 height 24
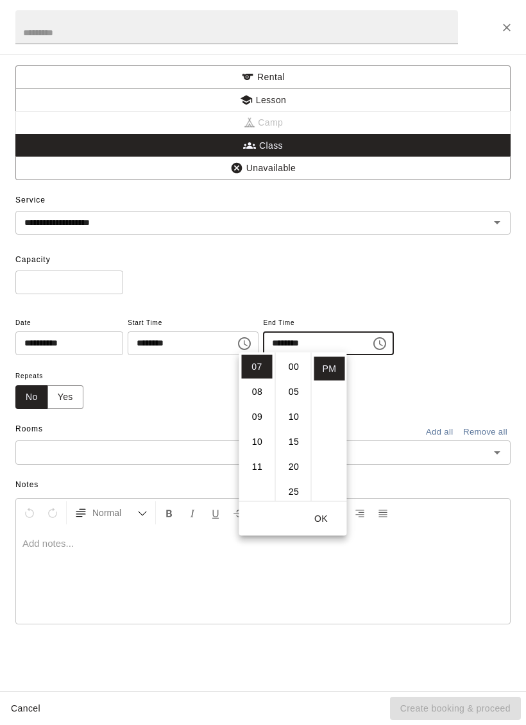
scroll to position [0, 0]
click at [302, 367] on li "00" at bounding box center [293, 367] width 31 height 24
type input "********"
click at [295, 588] on div at bounding box center [262, 575] width 493 height 96
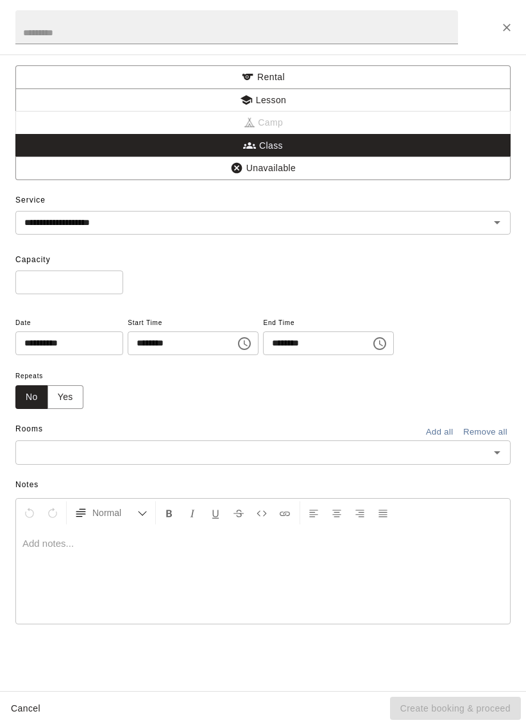
scroll to position [21, 0]
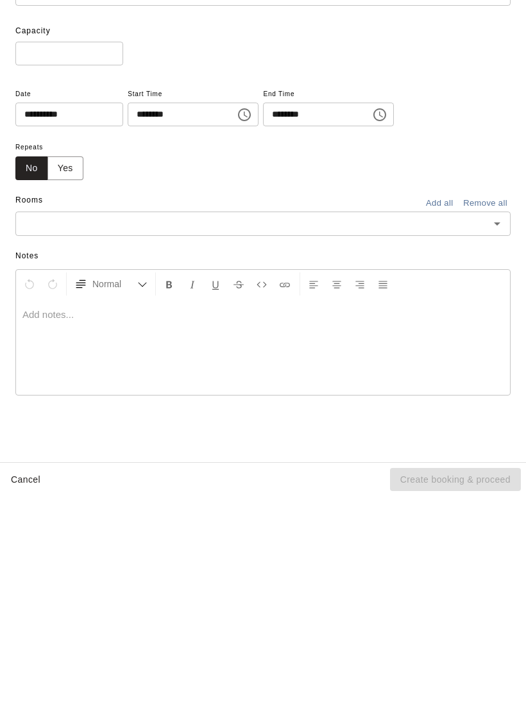
click at [169, 444] on input "text" at bounding box center [252, 452] width 466 height 16
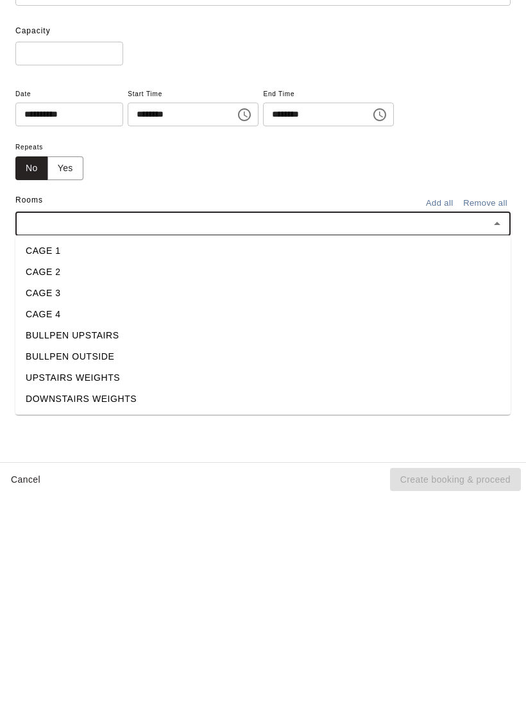
click at [113, 596] on li "UPSTAIRS WEIGHTS" at bounding box center [262, 606] width 495 height 21
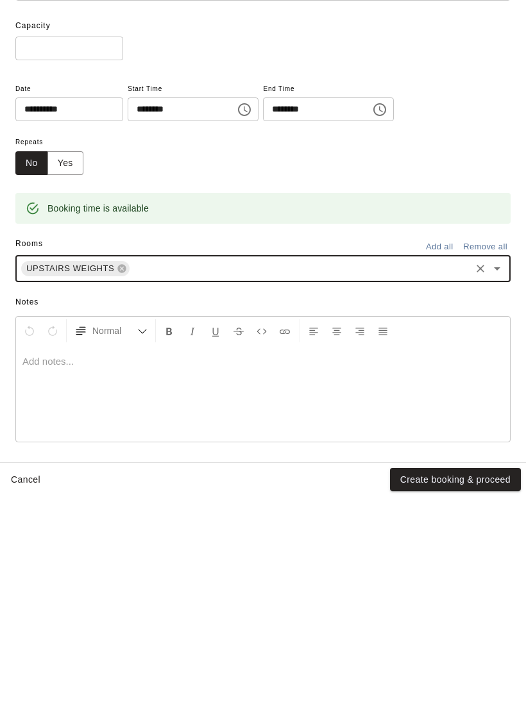
scroll to position [4, 0]
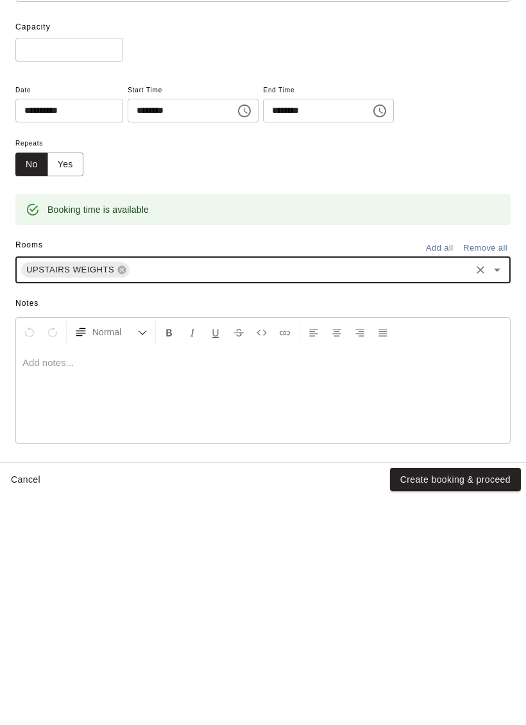
click at [471, 697] on button "Create booking & proceed" at bounding box center [455, 709] width 131 height 24
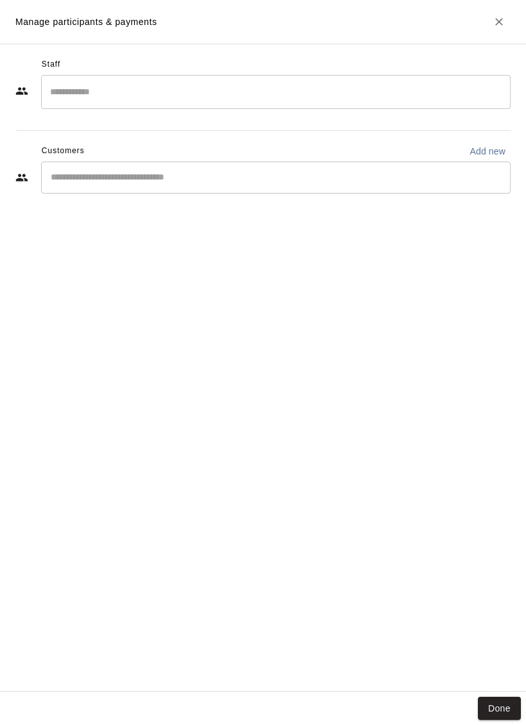
click at [378, 102] on input "Search staff" at bounding box center [276, 92] width 458 height 22
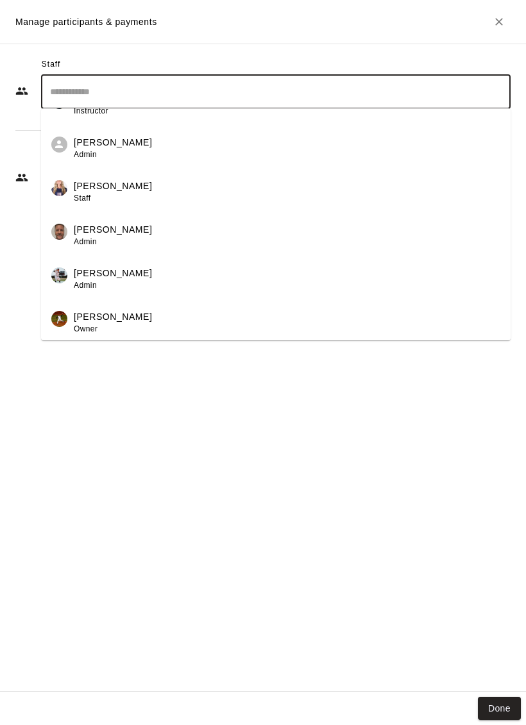
scroll to position [204, 0]
click at [124, 238] on div "Michael Gargano Admin" at bounding box center [113, 235] width 78 height 25
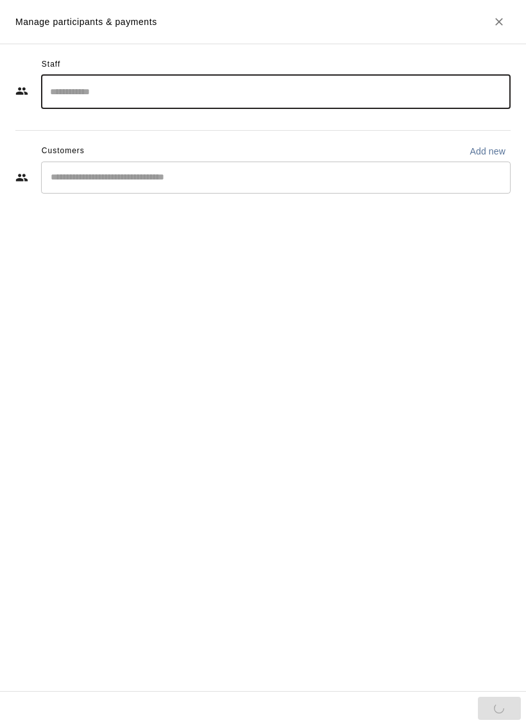
click at [381, 182] on input "Start typing to search customers..." at bounding box center [276, 177] width 458 height 13
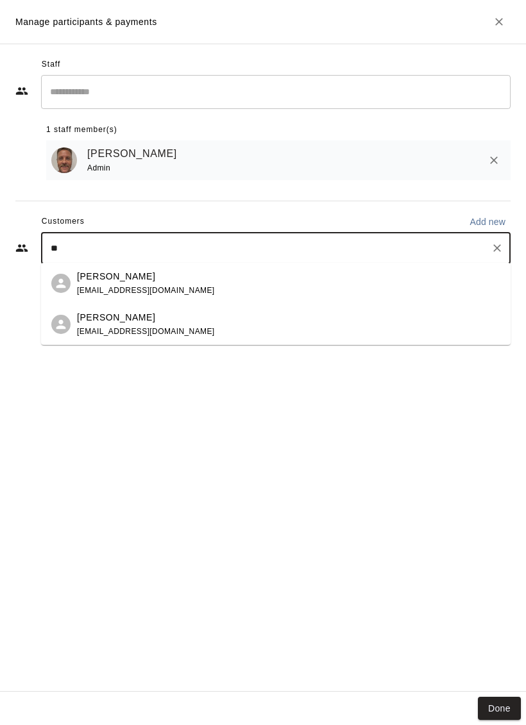
type input "*"
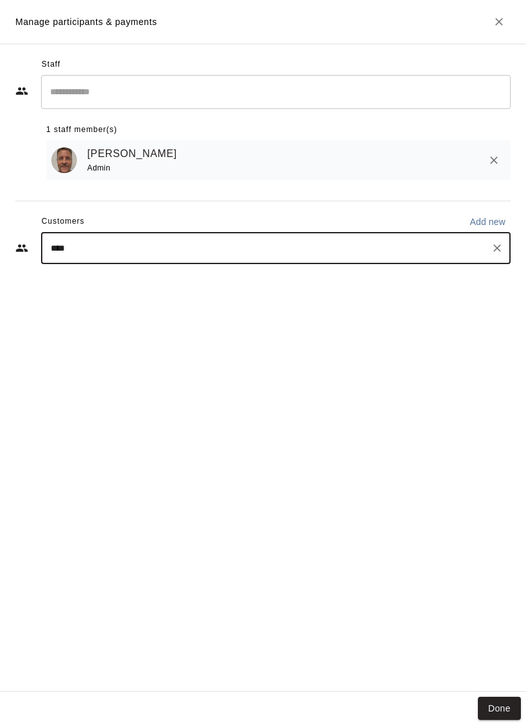
type input "*****"
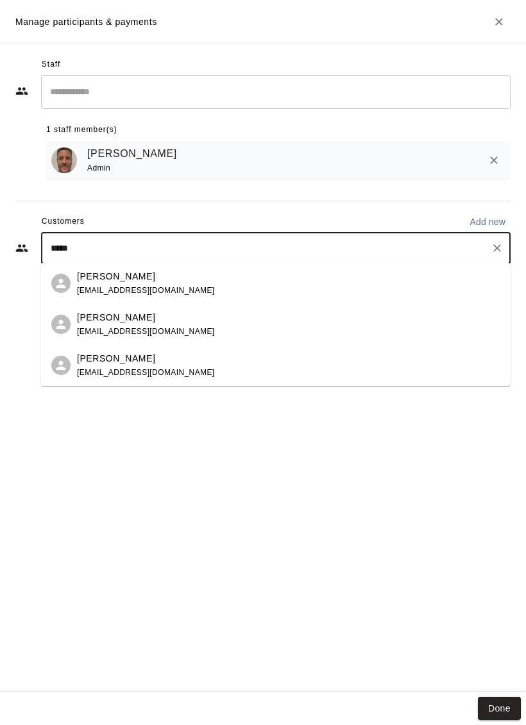
click at [180, 288] on div "Amber Davis jamberdavis@msn.com" at bounding box center [288, 284] width 423 height 28
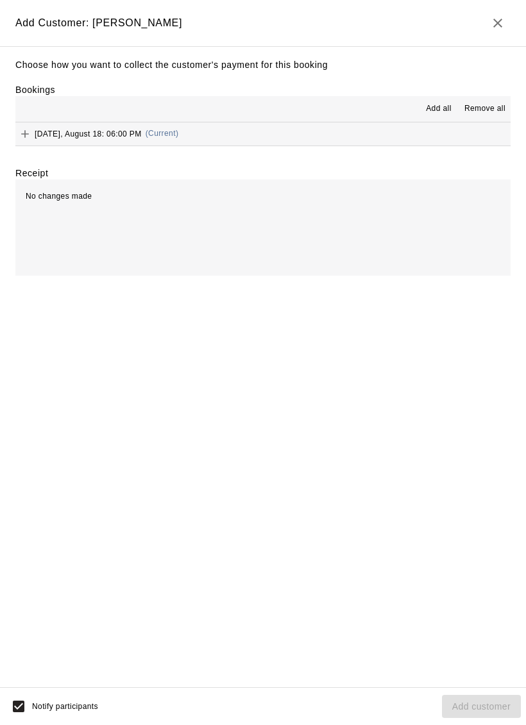
click at [24, 131] on icon "Add" at bounding box center [25, 134] width 13 height 13
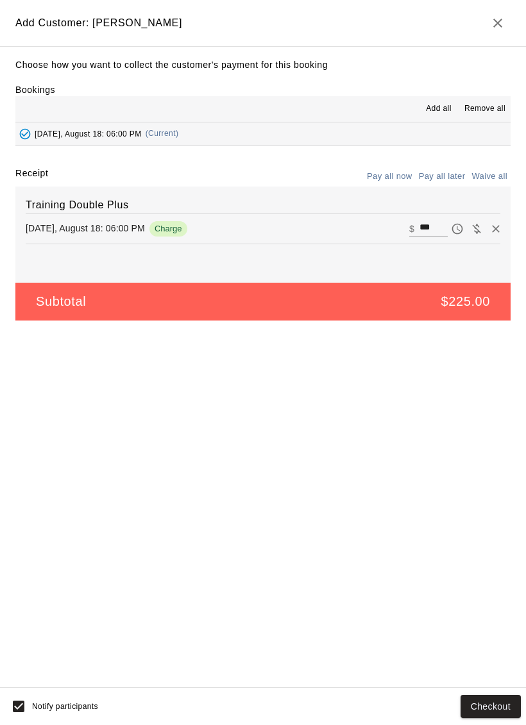
click at [29, 132] on icon "Added - Collect Payment" at bounding box center [25, 134] width 13 height 13
click at [496, 27] on icon "button" at bounding box center [497, 22] width 15 height 15
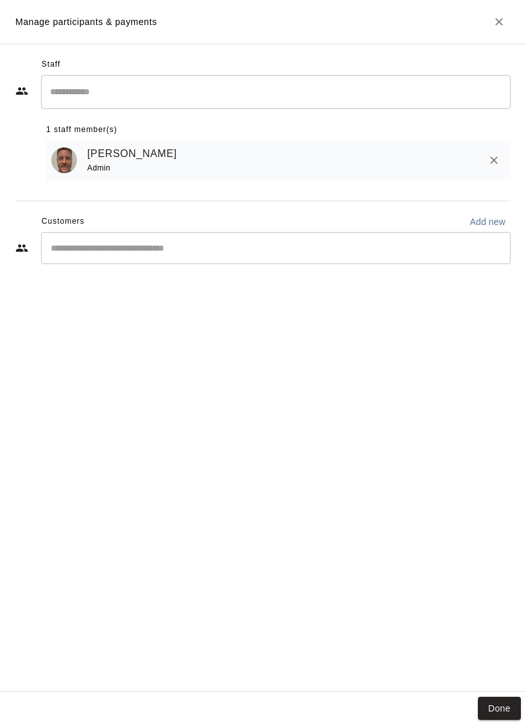
click at [508, 713] on button "Done" at bounding box center [498, 709] width 43 height 24
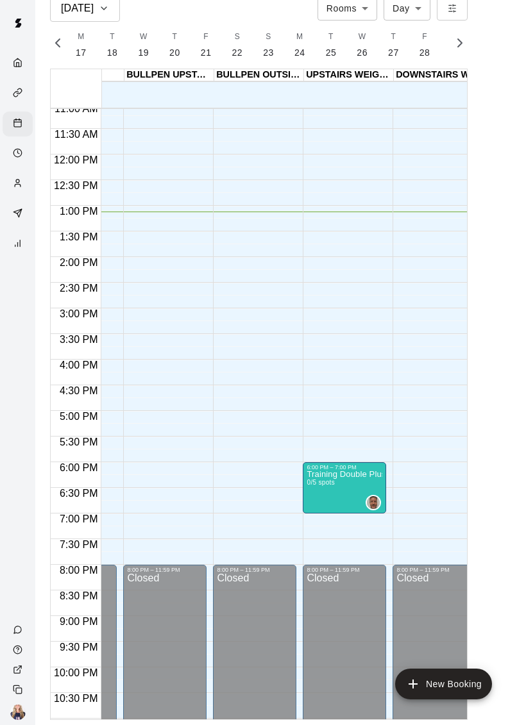
scroll to position [570, 337]
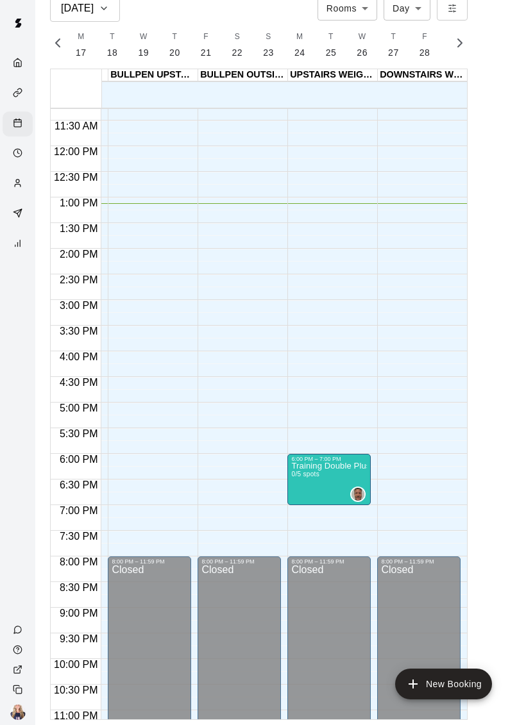
click at [427, 681] on button "New Booking" at bounding box center [443, 683] width 97 height 31
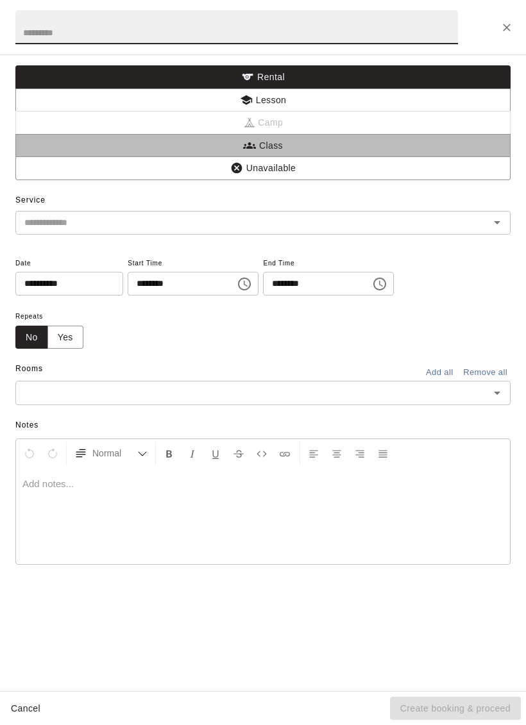
click at [292, 145] on button "Class" at bounding box center [262, 146] width 495 height 24
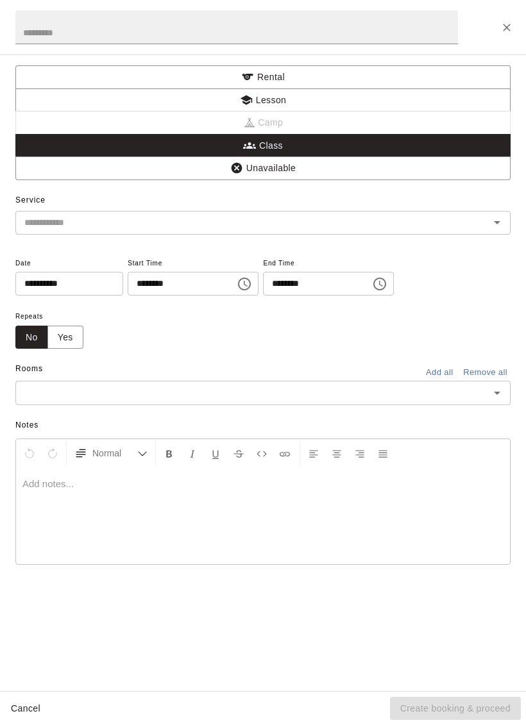
click at [242, 215] on input "text" at bounding box center [252, 223] width 466 height 16
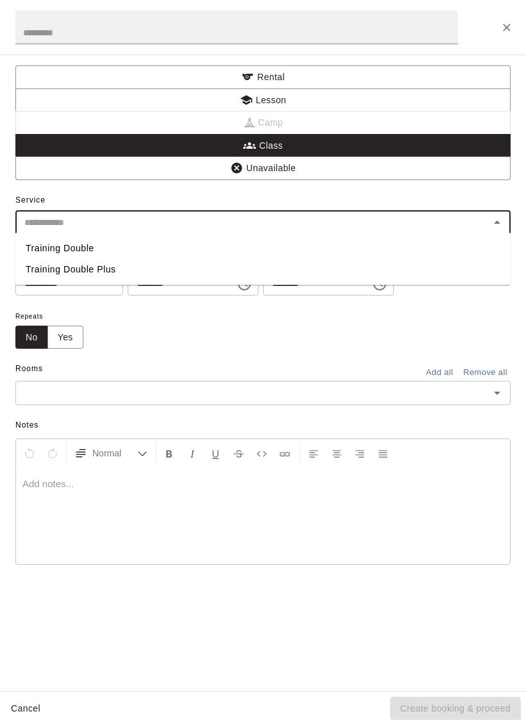
click at [158, 339] on div "Repeats No Yes" at bounding box center [248, 328] width 467 height 40
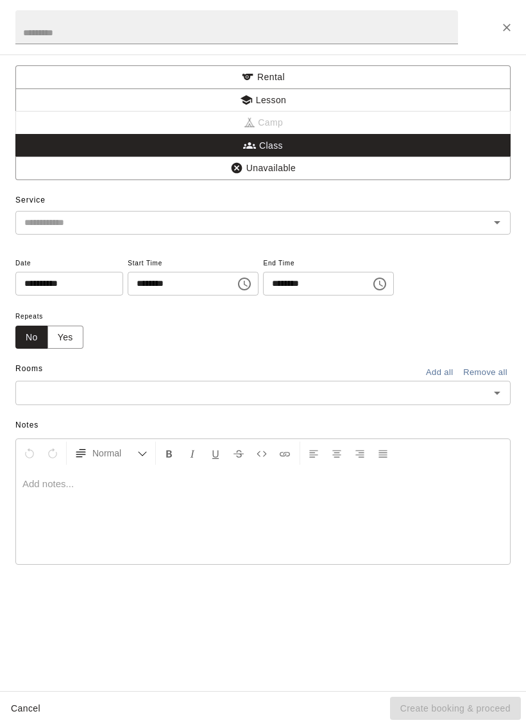
click at [104, 392] on input "text" at bounding box center [252, 393] width 466 height 16
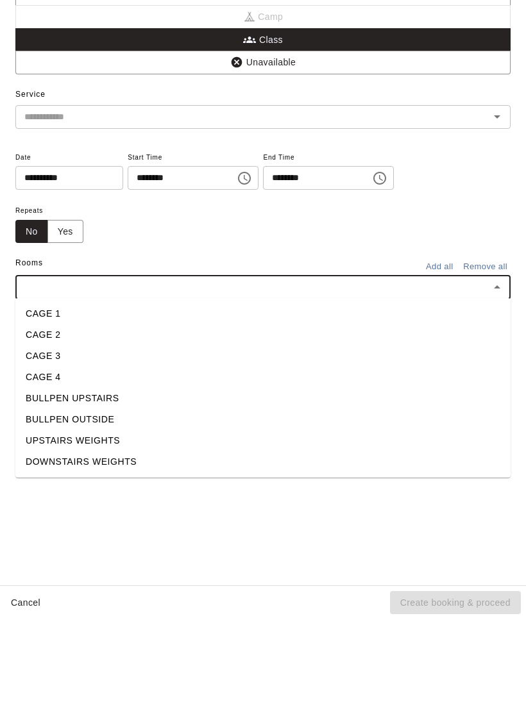
click at [135, 557] on li "DOWNSTAIRS WEIGHTS" at bounding box center [262, 567] width 495 height 21
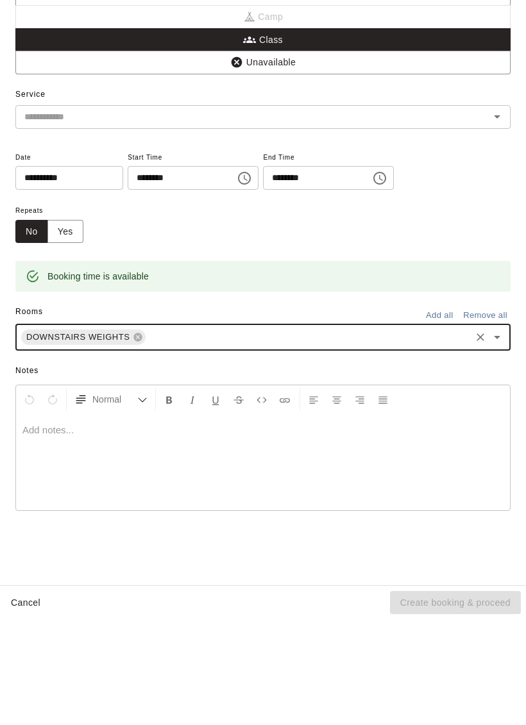
click at [236, 276] on icon "Choose time, selected time is 1:00 PM" at bounding box center [243, 283] width 15 height 15
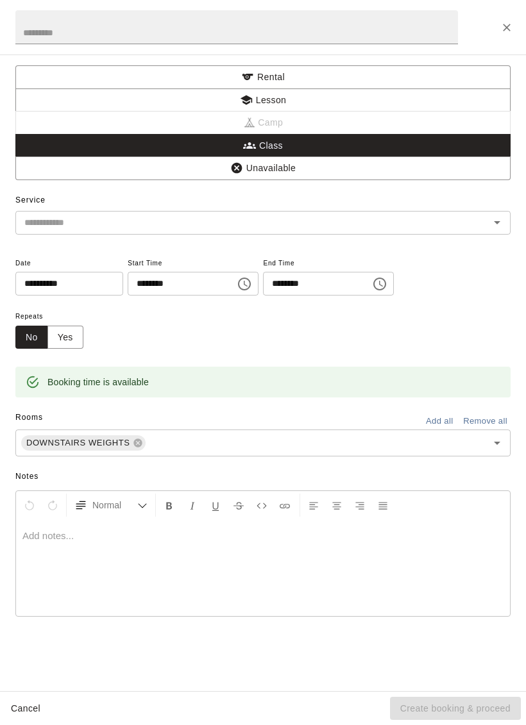
click at [288, 34] on input "text" at bounding box center [236, 27] width 442 height 34
type input "**********"
click at [231, 292] on button "Choose time, selected time is 1:00 PM" at bounding box center [244, 284] width 26 height 26
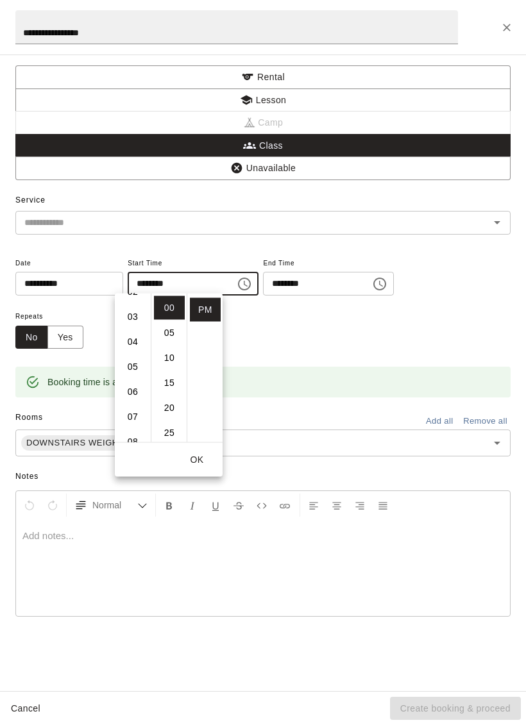
click at [135, 372] on li "05" at bounding box center [132, 367] width 31 height 24
type input "********"
click at [372, 287] on icon "Choose time, selected time is 1:30 PM" at bounding box center [379, 283] width 15 height 15
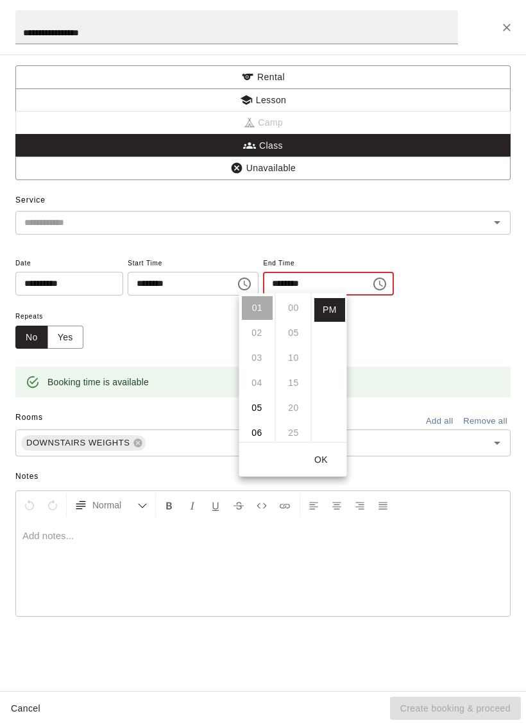
click at [254, 439] on li "06" at bounding box center [257, 433] width 31 height 24
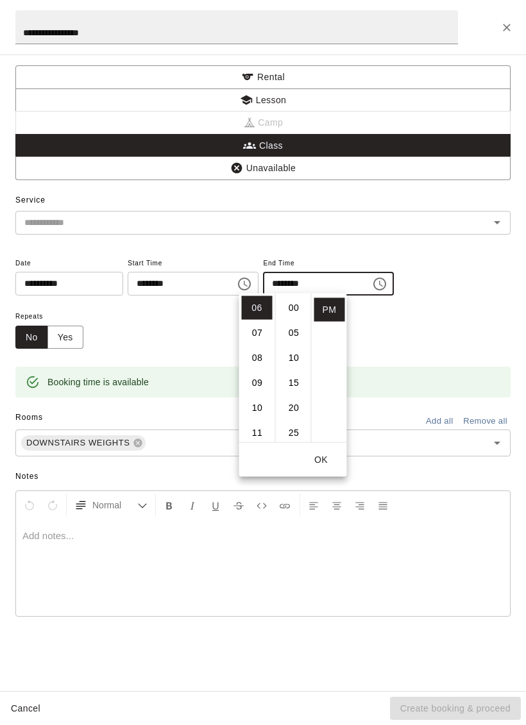
click at [290, 308] on li "00" at bounding box center [293, 308] width 31 height 24
type input "********"
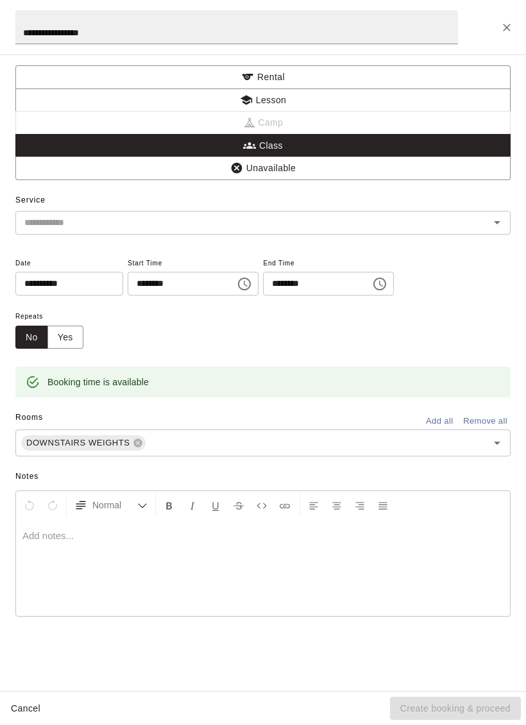
click at [452, 368] on div "Booking time is available" at bounding box center [262, 382] width 495 height 31
click at [466, 222] on input "text" at bounding box center [252, 223] width 466 height 16
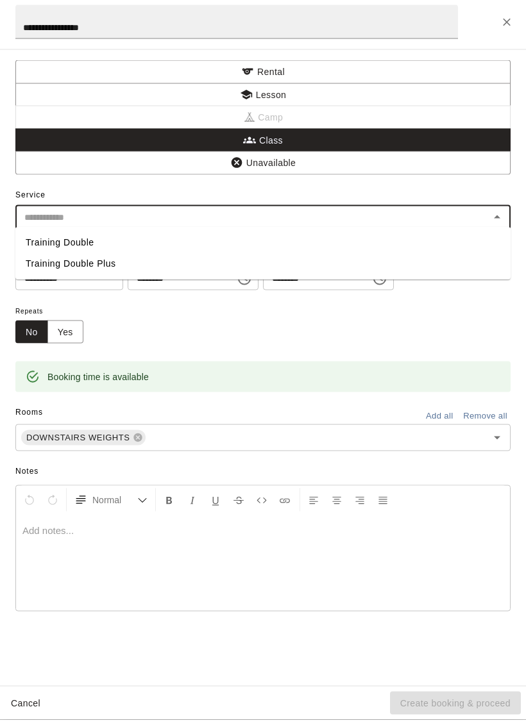
click at [195, 241] on li "Training Double" at bounding box center [262, 248] width 495 height 21
type input "**********"
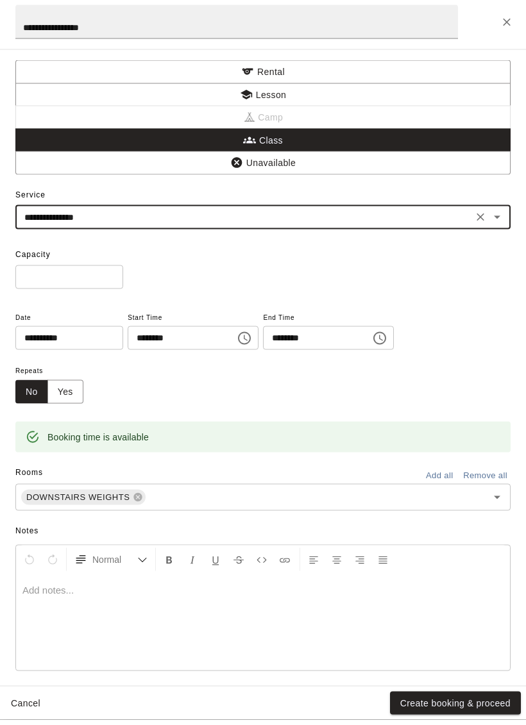
click at [467, 218] on input "**********" at bounding box center [243, 223] width 449 height 16
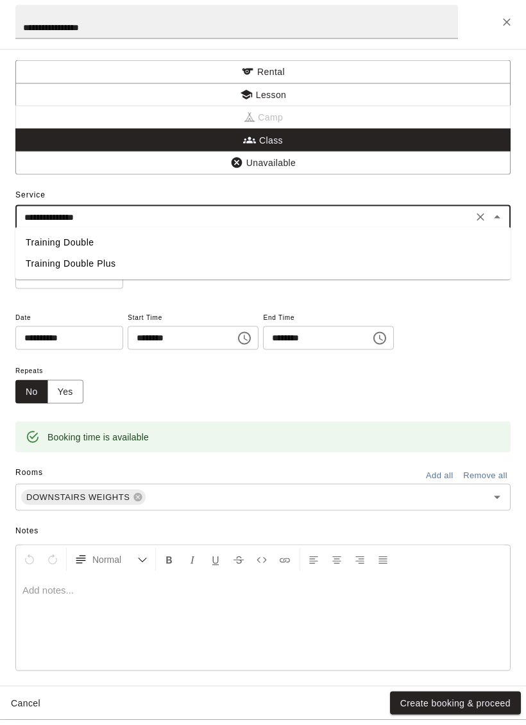
click at [488, 334] on div "**********" at bounding box center [262, 386] width 495 height 143
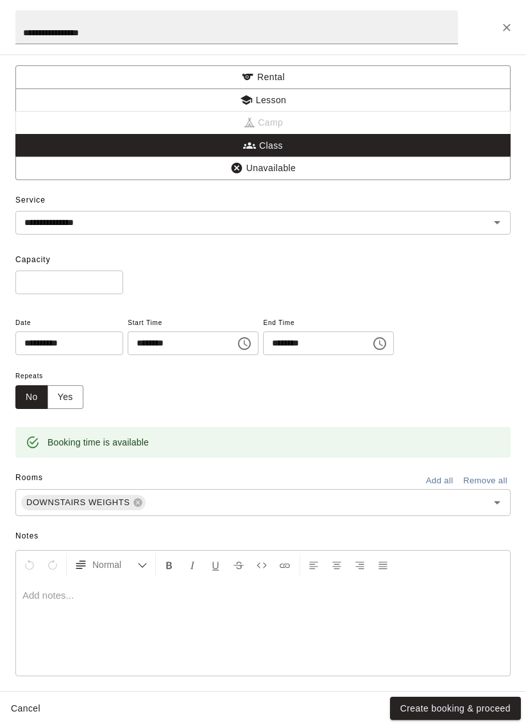
click at [466, 711] on button "Create booking & proceed" at bounding box center [455, 709] width 131 height 24
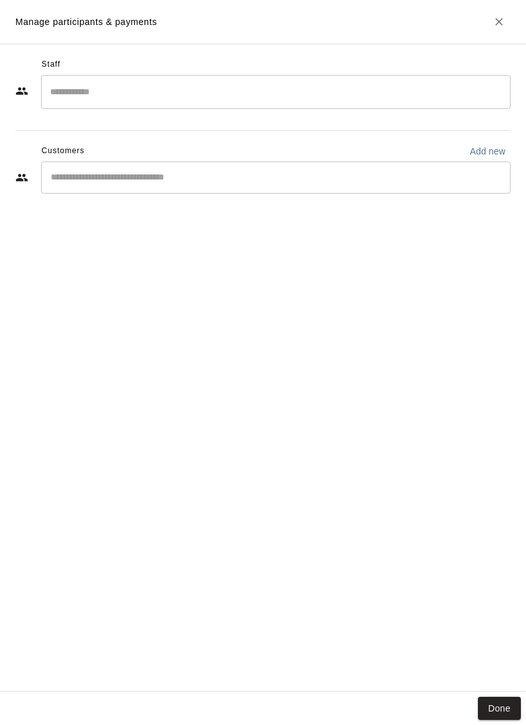
click at [399, 91] on input "Search staff" at bounding box center [276, 92] width 458 height 22
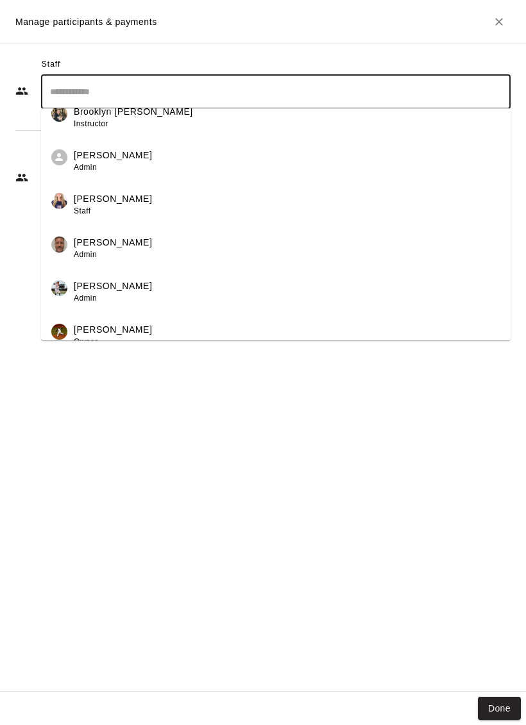
scroll to position [194, 0]
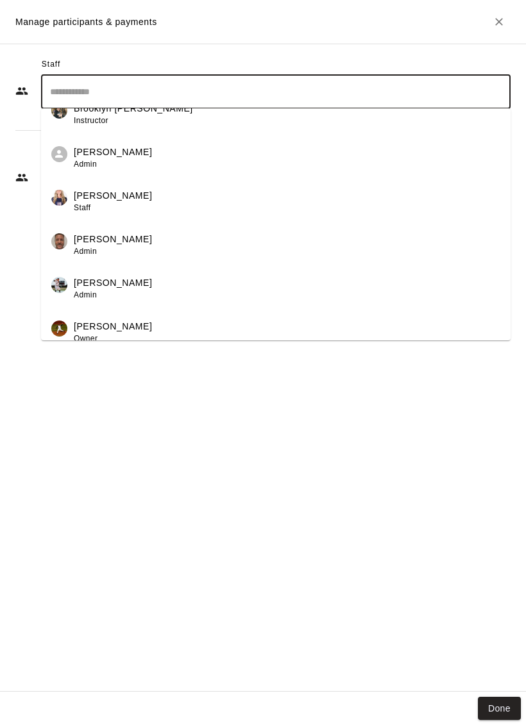
click at [125, 204] on div "Sienna Gargano Staff" at bounding box center [113, 201] width 78 height 25
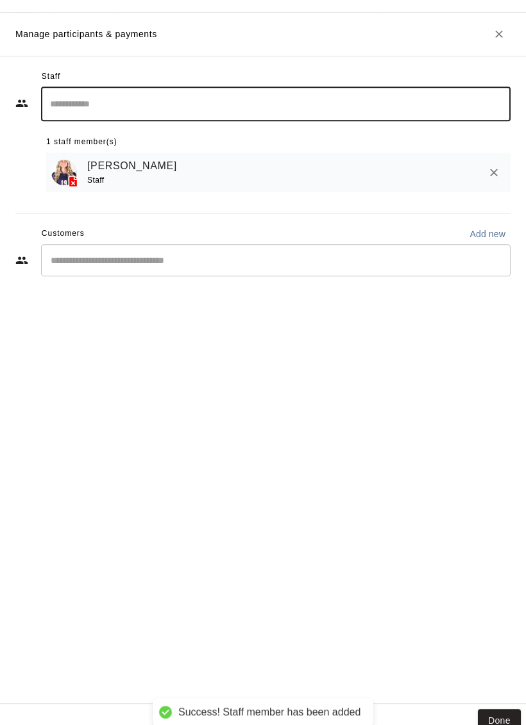
scroll to position [0, 0]
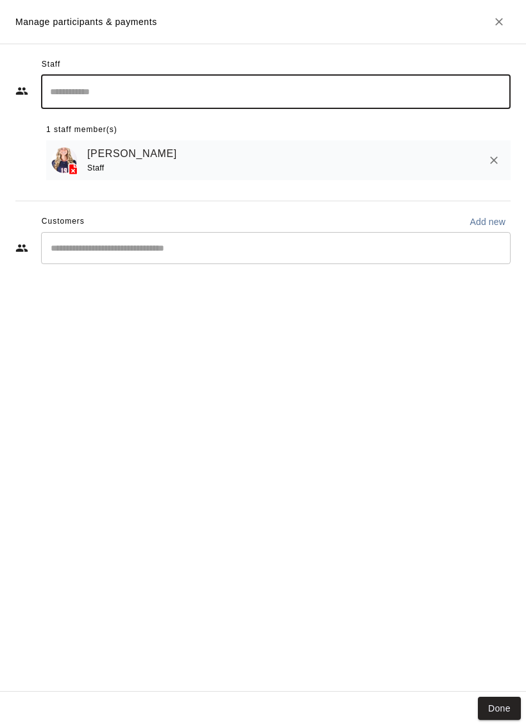
click at [438, 415] on div "Staff ​ 1 staff member(s) Sienna Gargano Staff Customers Add new ​" at bounding box center [263, 368] width 526 height 648
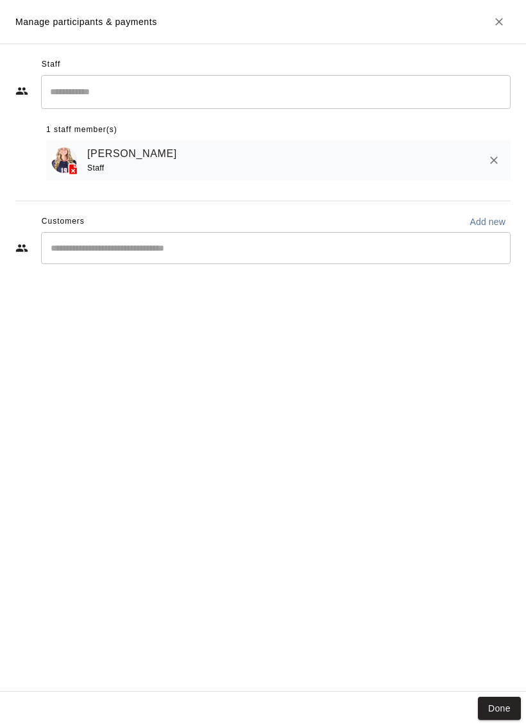
click at [504, 709] on button "Done" at bounding box center [498, 709] width 43 height 24
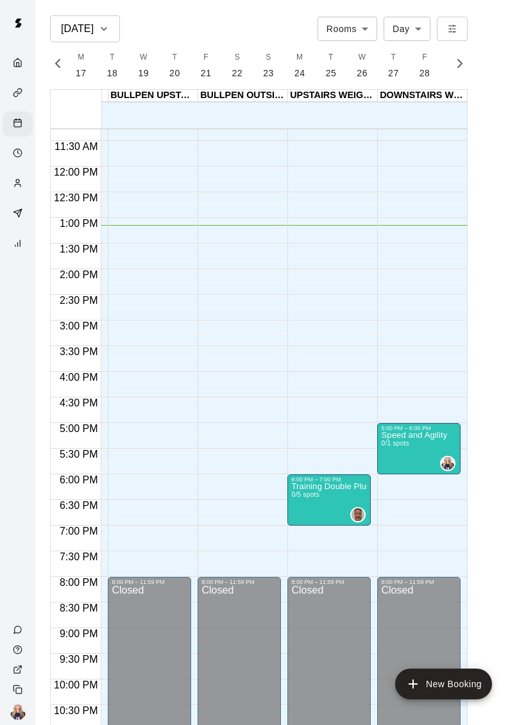
click at [208, 555] on div at bounding box center [263, 362] width 526 height 725
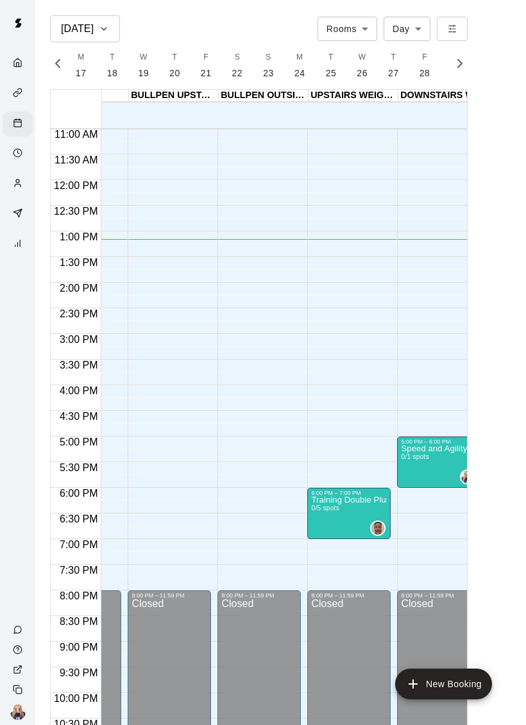
scroll to position [0, 331]
click at [443, 692] on button "New Booking" at bounding box center [443, 683] width 97 height 31
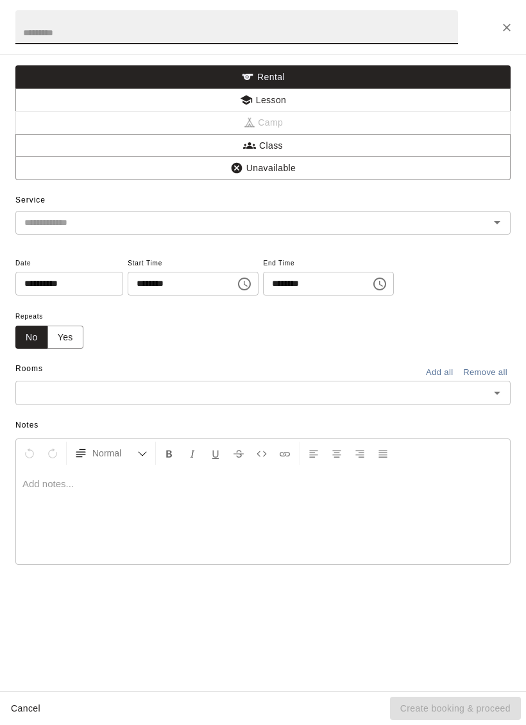
click at [231, 289] on button "Choose time, selected time is 1:00 PM" at bounding box center [244, 284] width 26 height 26
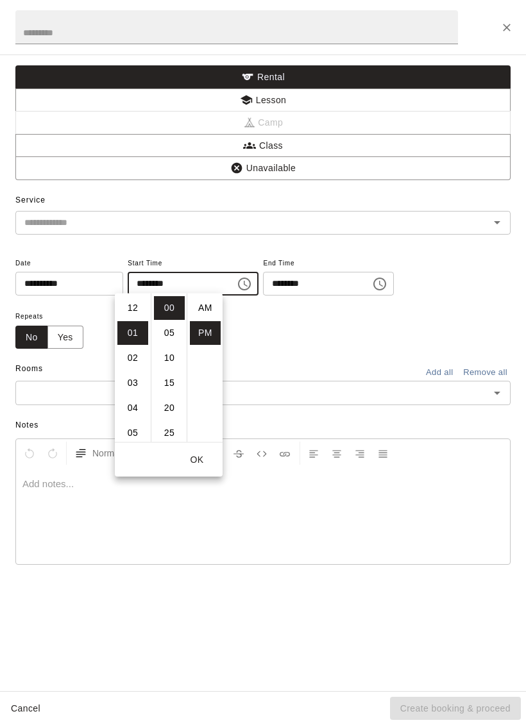
scroll to position [23, 0]
click at [138, 431] on li "06" at bounding box center [132, 433] width 31 height 24
type input "********"
click at [372, 283] on icon "Choose time, selected time is 1:30 PM" at bounding box center [379, 283] width 15 height 15
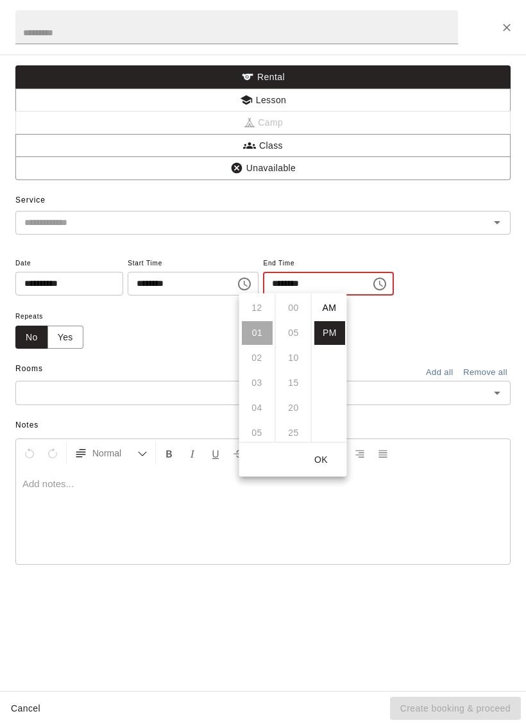
scroll to position [23, 0]
click at [261, 359] on li "07" at bounding box center [257, 362] width 31 height 24
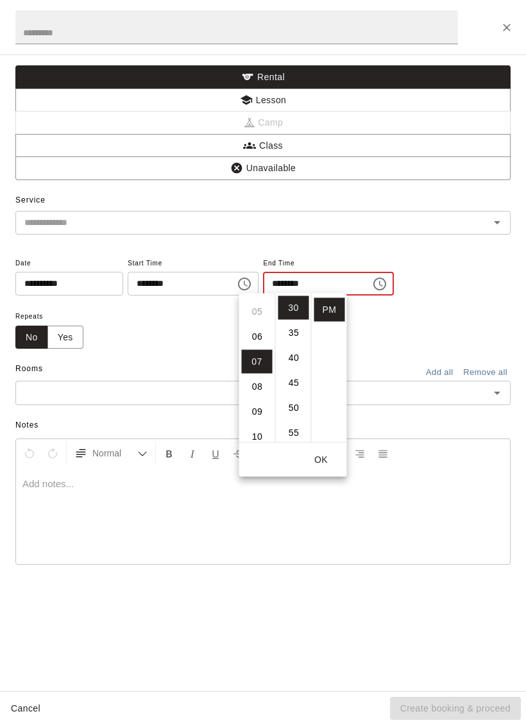
type input "********"
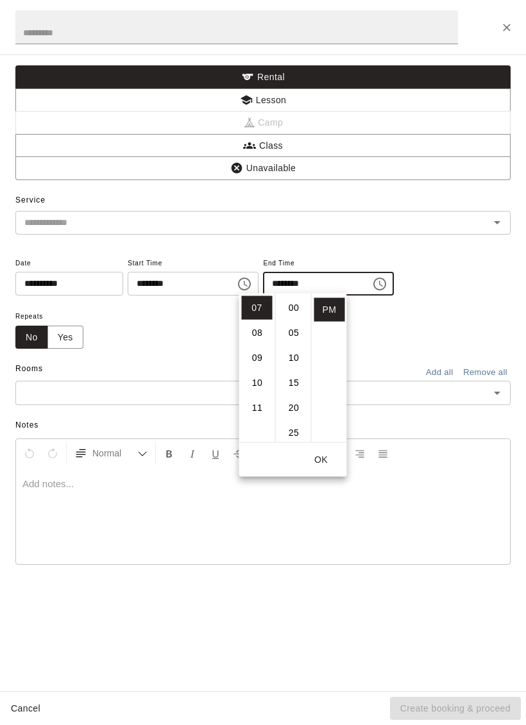
scroll to position [0, 0]
click at [298, 29] on input "text" at bounding box center [236, 27] width 442 height 34
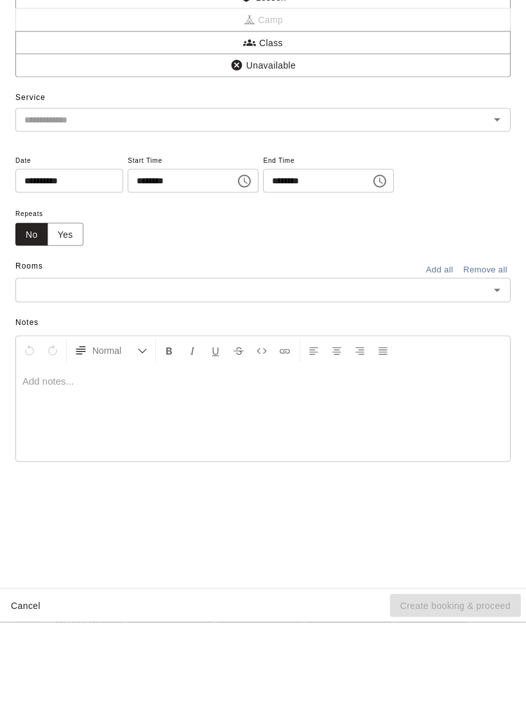
type input "*******"
click at [335, 385] on input "text" at bounding box center [252, 393] width 466 height 16
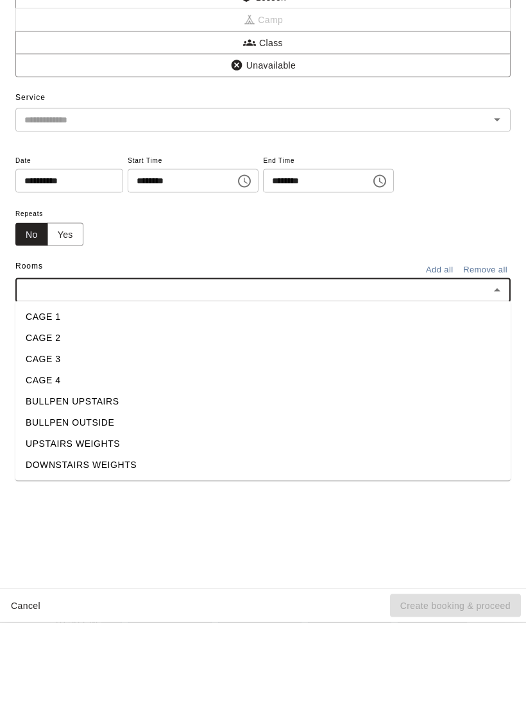
click at [103, 536] on li "UPSTAIRS WEIGHTS" at bounding box center [262, 546] width 495 height 21
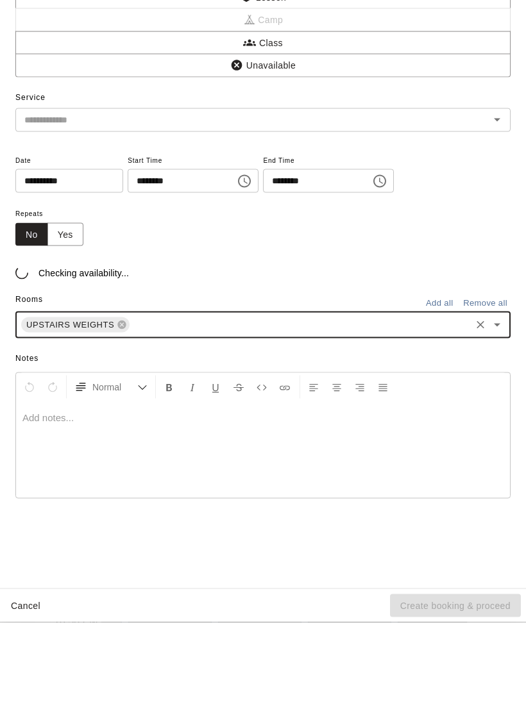
click at [150, 514] on p at bounding box center [262, 520] width 481 height 13
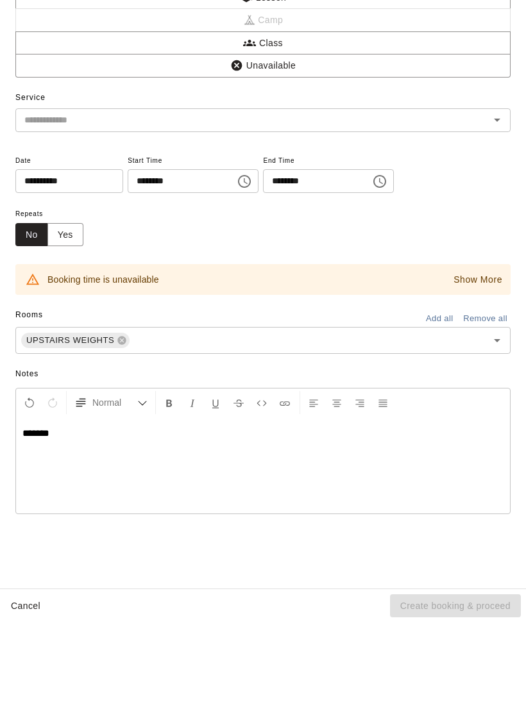
click at [494, 308] on div "Repeats No Yes" at bounding box center [262, 328] width 495 height 40
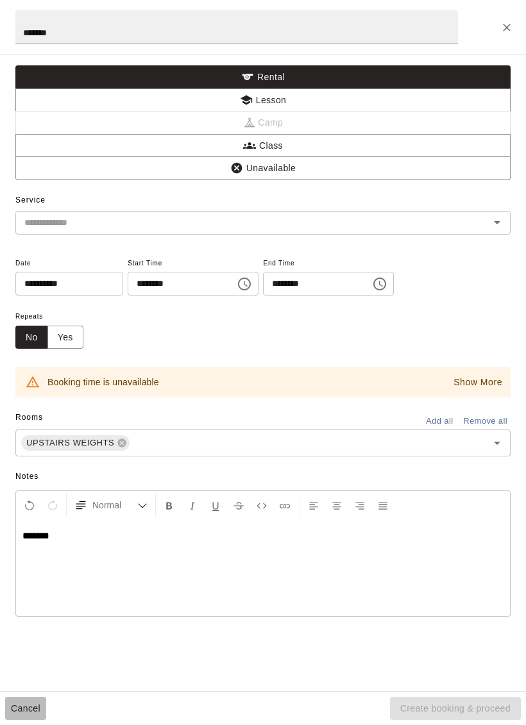
click at [35, 715] on button "Cancel" at bounding box center [25, 709] width 41 height 24
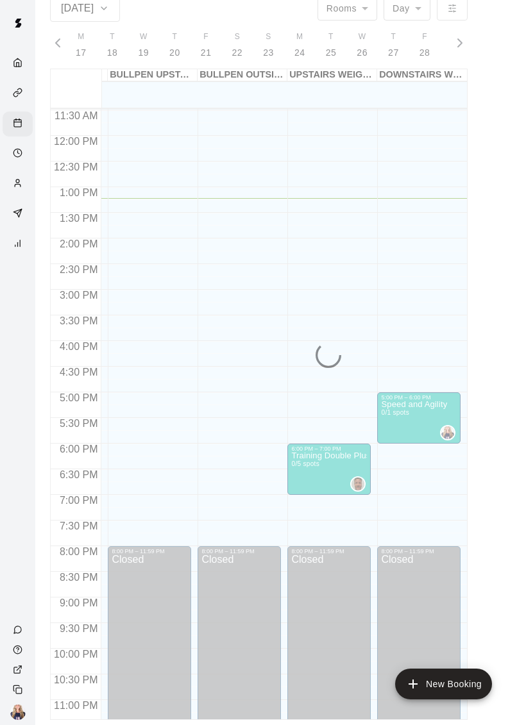
scroll to position [0, 352]
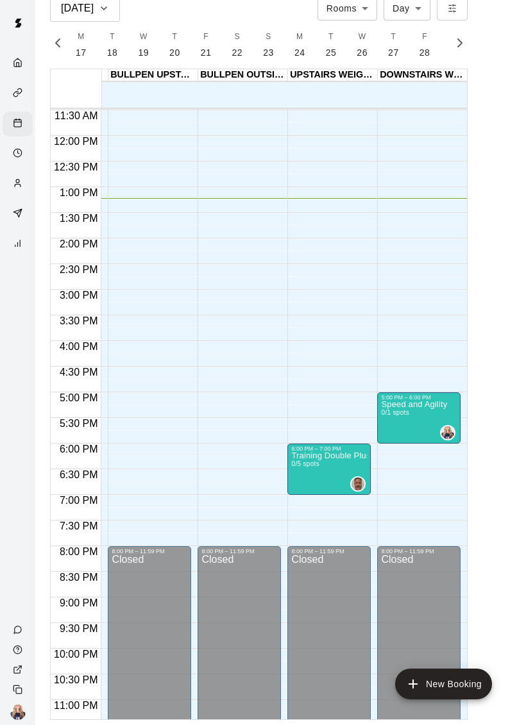
click at [447, 675] on button "New Booking" at bounding box center [443, 683] width 97 height 31
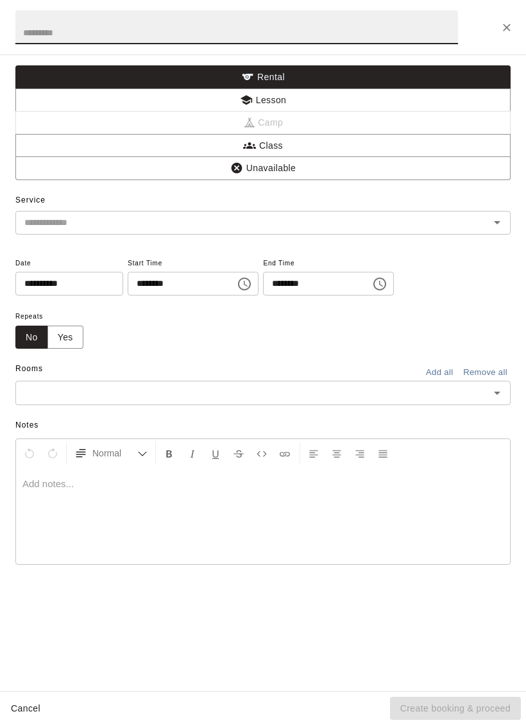
click at [505, 26] on icon "Close" at bounding box center [506, 28] width 8 height 8
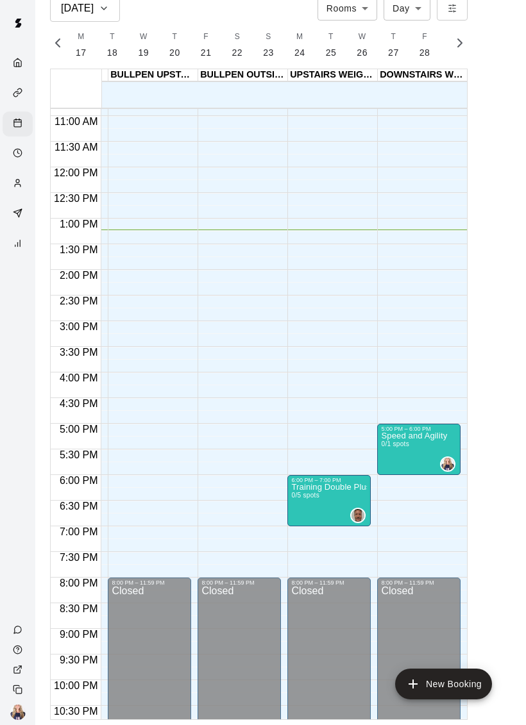
click at [399, 450] on icon "edit" at bounding box center [393, 445] width 15 height 15
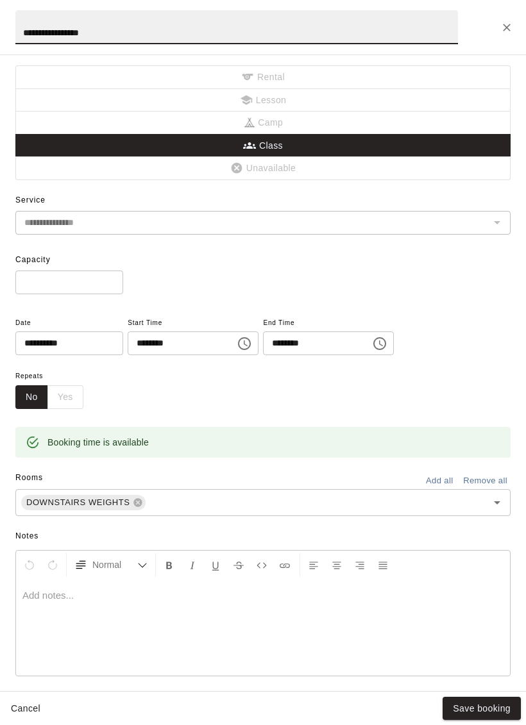
click at [56, 395] on div "No Yes" at bounding box center [49, 397] width 68 height 24
click at [65, 393] on div "No Yes" at bounding box center [49, 397] width 68 height 24
click at [63, 404] on div "No Yes" at bounding box center [49, 397] width 68 height 24
click at [63, 403] on div "No Yes" at bounding box center [49, 397] width 68 height 24
click at [33, 398] on button "No" at bounding box center [31, 397] width 33 height 24
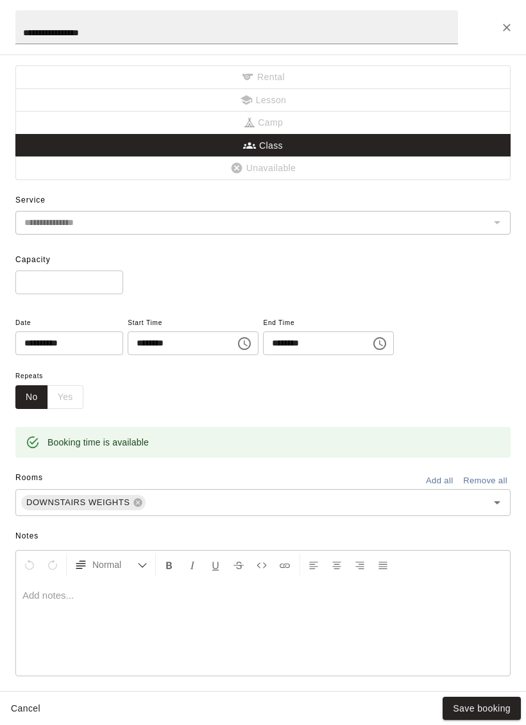
click at [31, 400] on button "No" at bounding box center [31, 397] width 33 height 24
click at [70, 402] on div "No Yes" at bounding box center [49, 397] width 68 height 24
click at [66, 285] on input "*" at bounding box center [69, 282] width 108 height 24
click at [63, 204] on div "**********" at bounding box center [262, 242] width 495 height 104
click at [485, 231] on div "**********" at bounding box center [262, 223] width 495 height 24
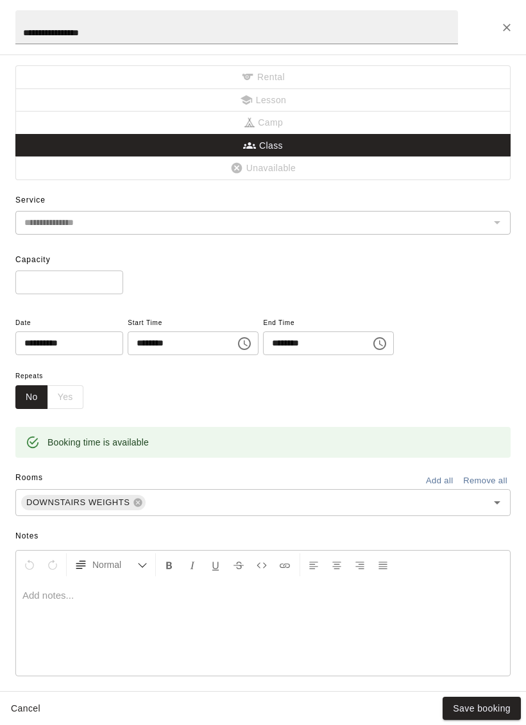
click at [47, 281] on input "*" at bounding box center [69, 282] width 108 height 24
type input "**"
click at [494, 331] on div "**********" at bounding box center [262, 386] width 495 height 143
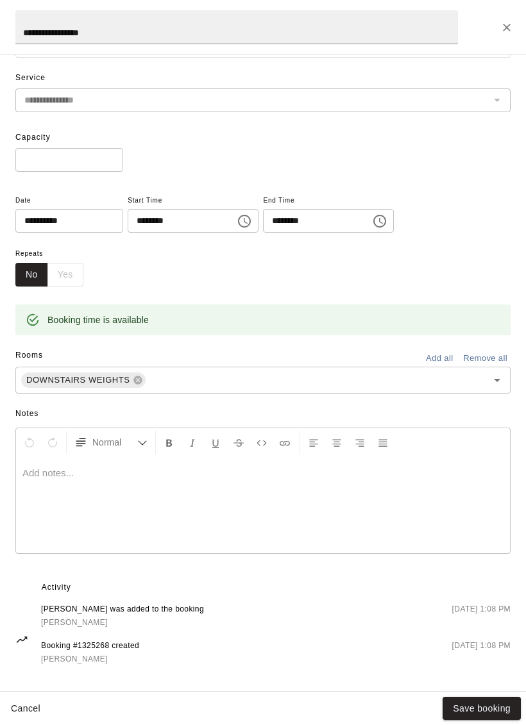
scroll to position [121, 0]
click at [485, 708] on button "Save booking" at bounding box center [481, 709] width 78 height 24
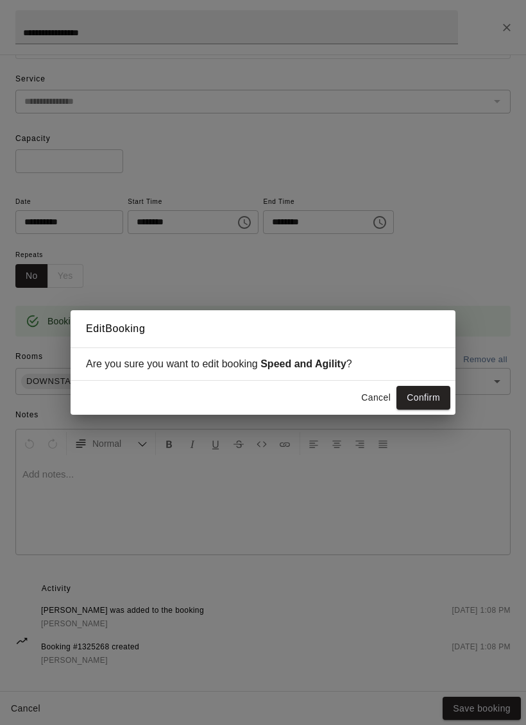
click at [425, 402] on button "Confirm" at bounding box center [423, 398] width 54 height 24
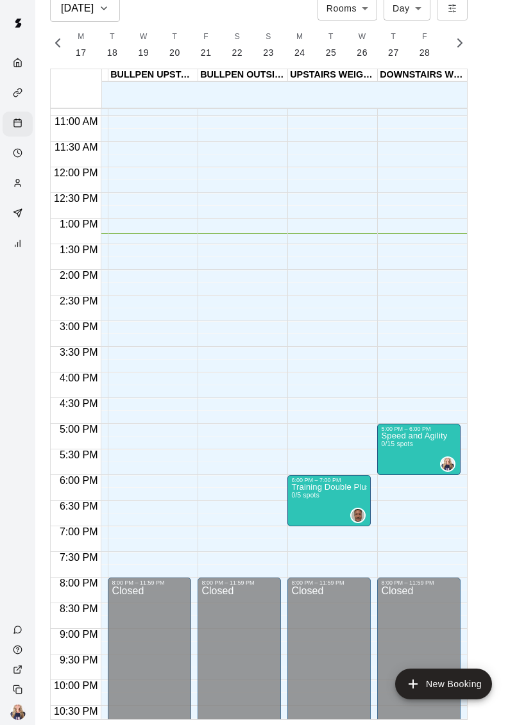
click at [449, 680] on button "New Booking" at bounding box center [443, 683] width 97 height 31
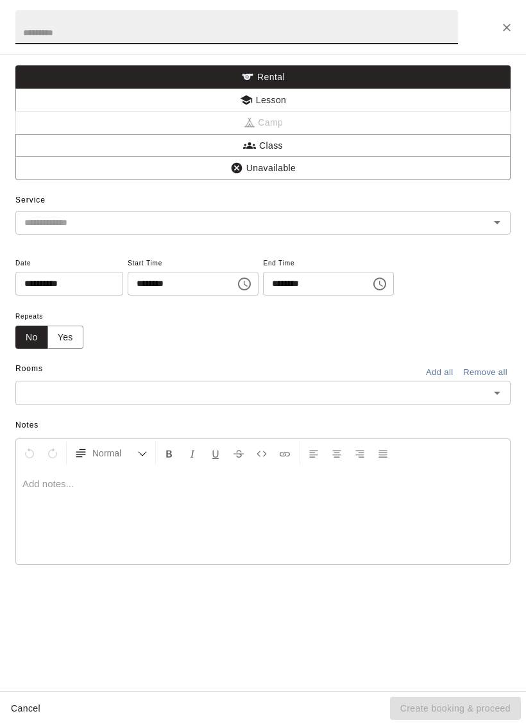
click at [322, 147] on button "Class" at bounding box center [262, 146] width 495 height 24
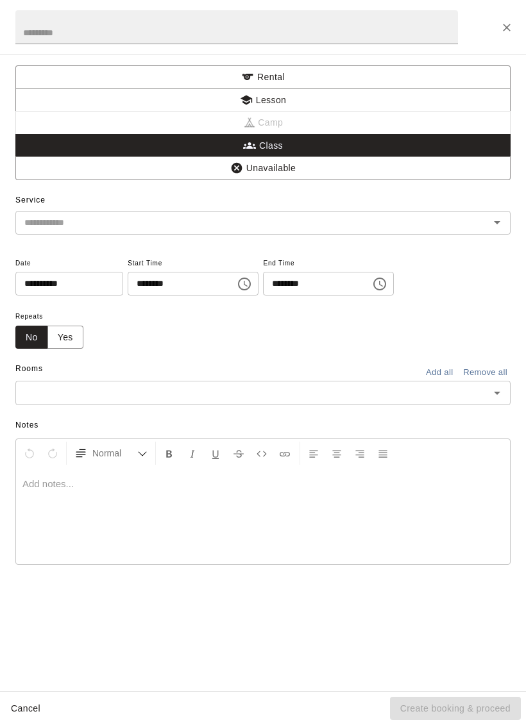
click at [505, 30] on icon "Close" at bounding box center [506, 27] width 13 height 13
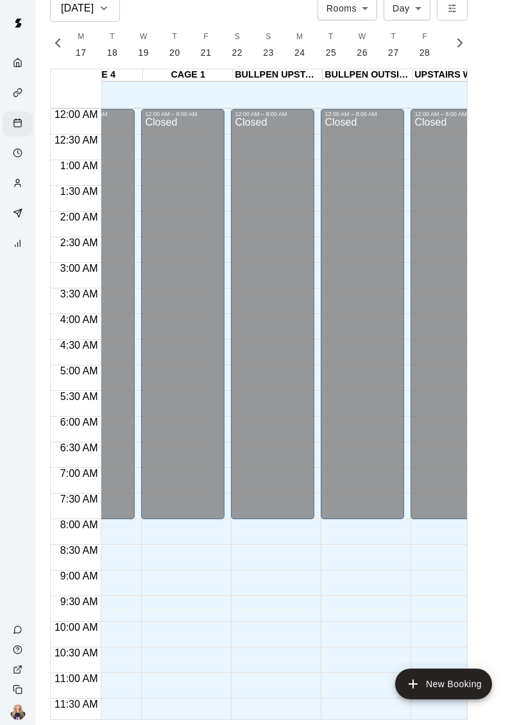
scroll to position [0, 228]
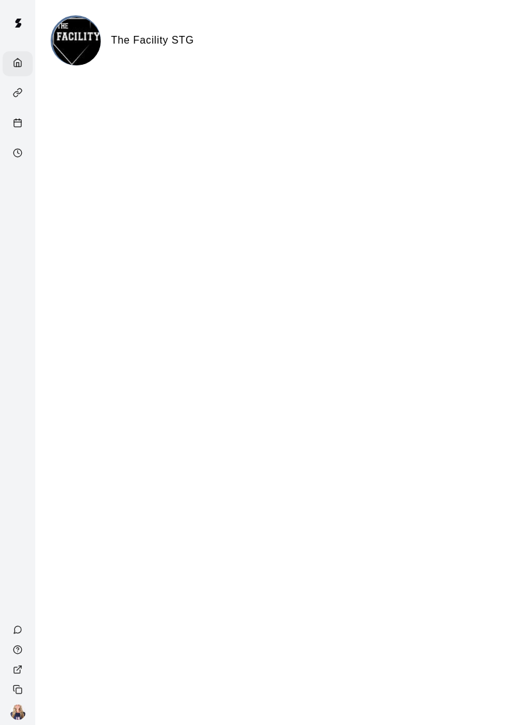
click at [23, 106] on div "Services" at bounding box center [18, 93] width 30 height 25
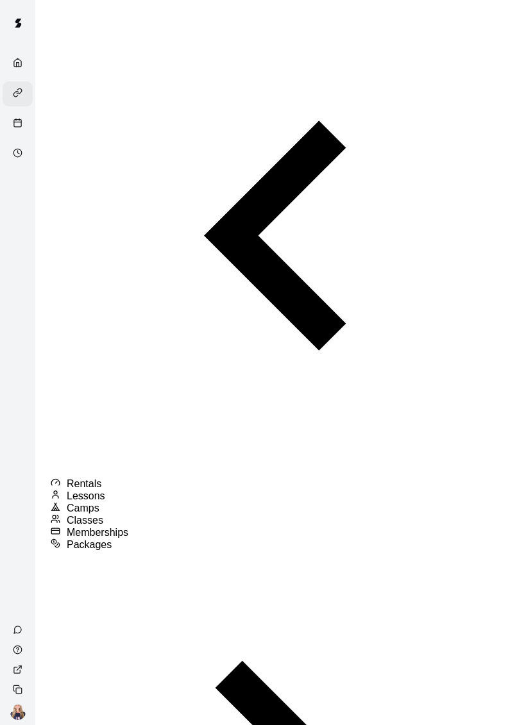
click at [15, 125] on icon "Calendar" at bounding box center [18, 123] width 10 height 10
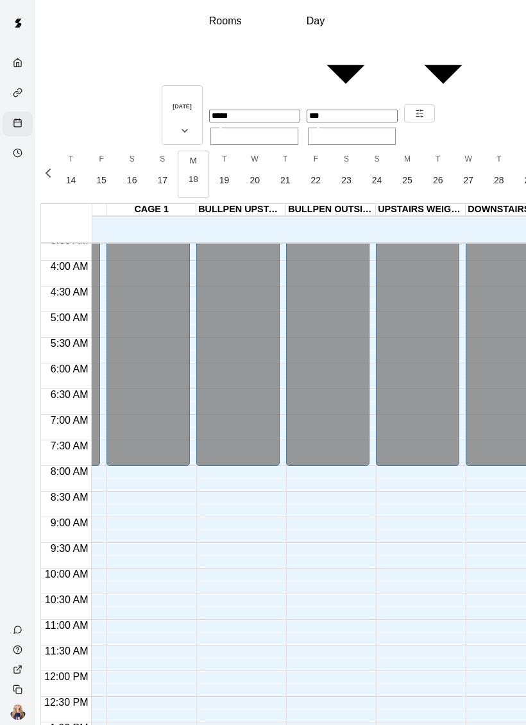
scroll to position [0, 353]
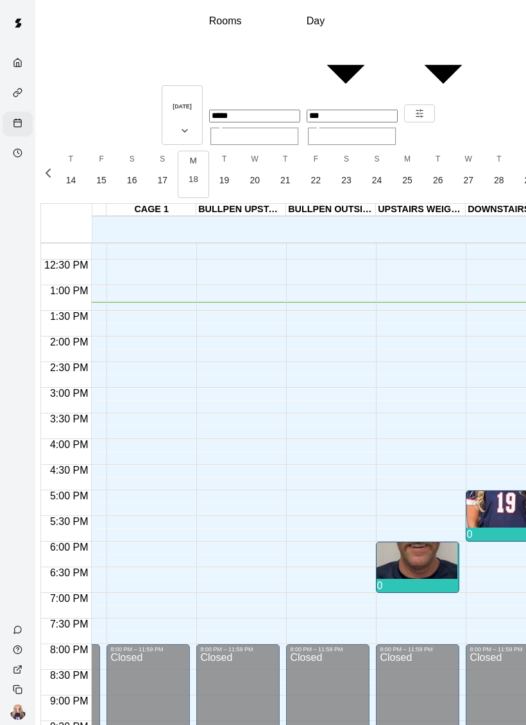
scroll to position [620, 352]
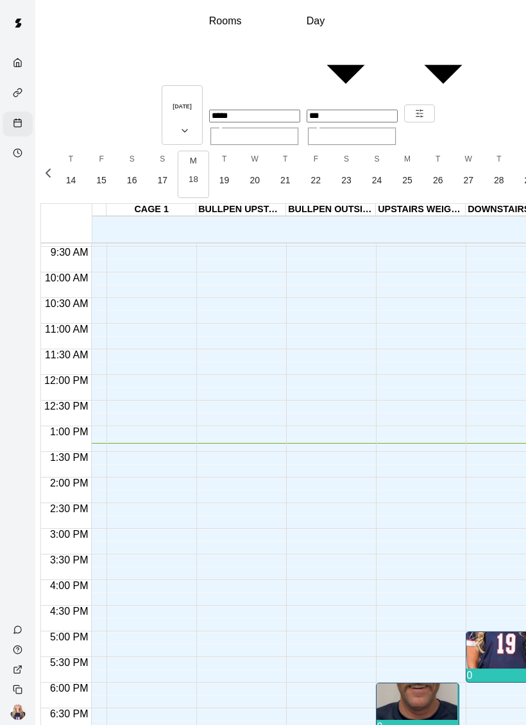
scroll to position [467, 352]
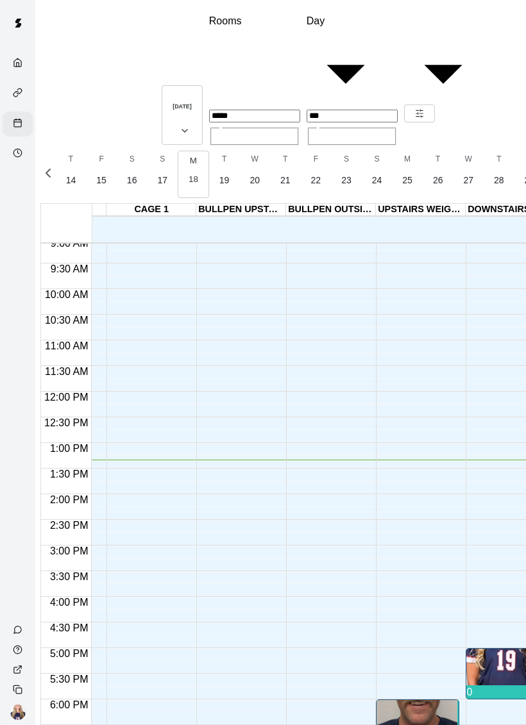
click at [360, 38] on body "Aug 18 Rooms ***** ​ Day *** ​ M 17 T 18 W 19 T 20 F 21 S 22 S 23 M 24 T 25 W 2…" at bounding box center [263, 405] width 526 height 811
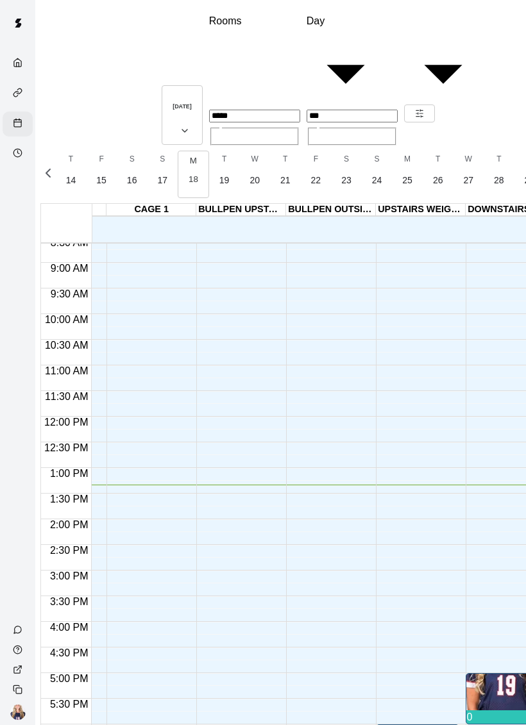
type input "*****"
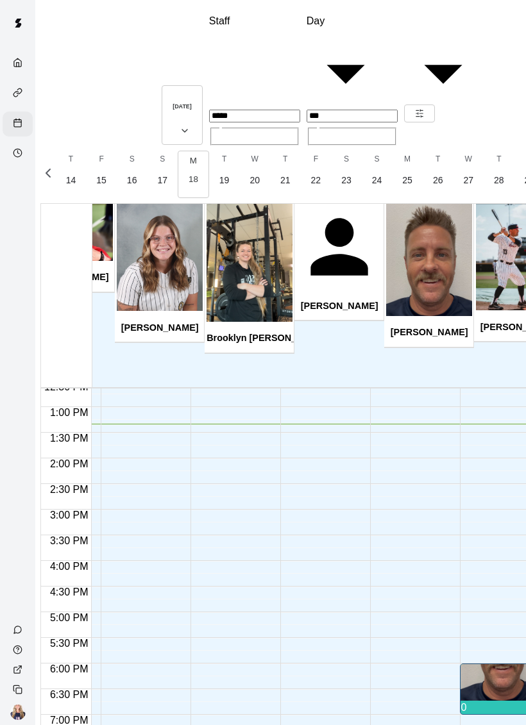
scroll to position [0, 0]
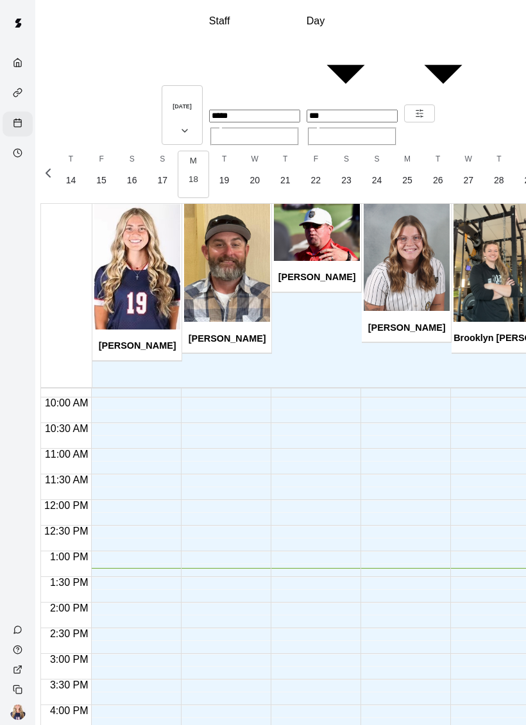
click at [37, 152] on main "Aug 18 Staff ***** ​ Day *** ​ M 17 T 18 W 19 T 20 F 21 S 22 S 23 M 24 T 25 W 2…" at bounding box center [298, 405] width 526 height 811
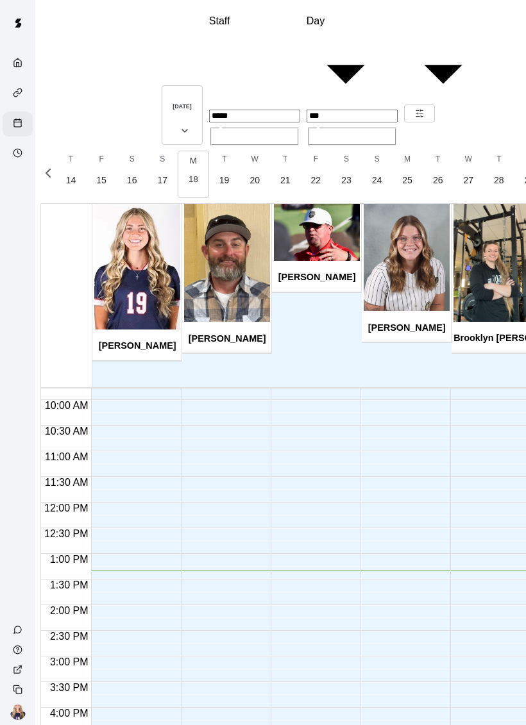
click at [19, 154] on polyline "Availability" at bounding box center [19, 152] width 2 height 3
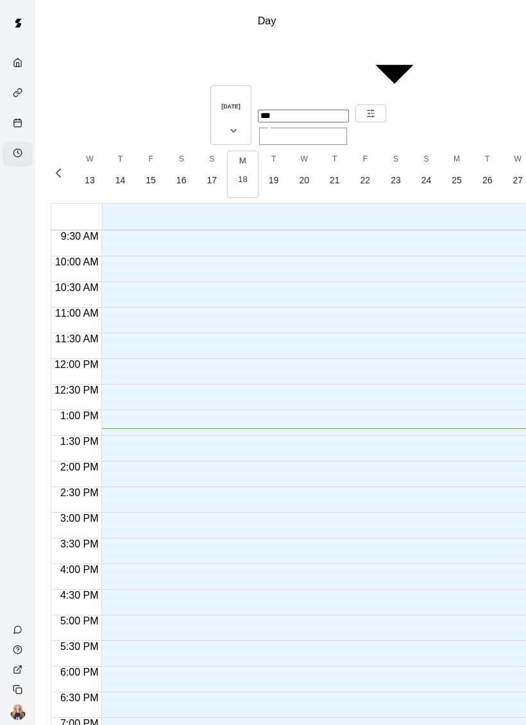
click at [8, 130] on div "Calendar" at bounding box center [18, 124] width 30 height 25
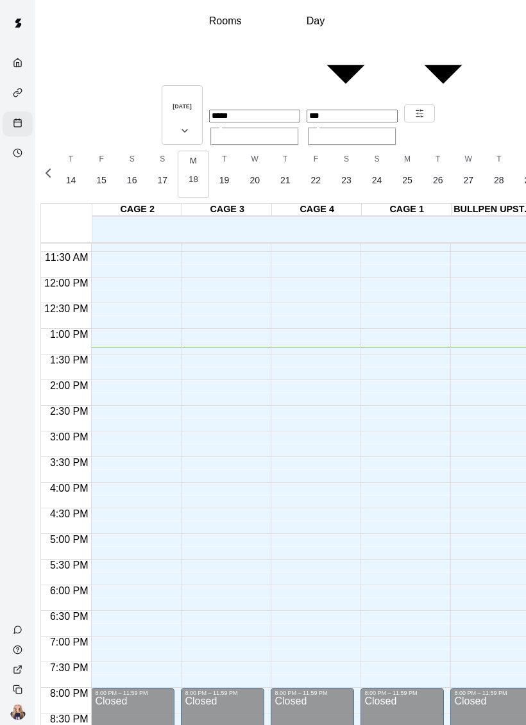
click at [9, 56] on div "Home" at bounding box center [18, 63] width 30 height 25
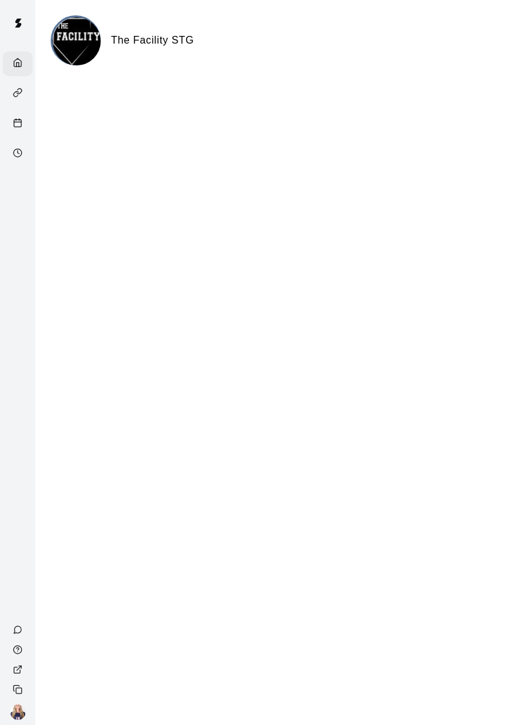
click at [17, 130] on div "Calendar" at bounding box center [21, 124] width 16 height 12
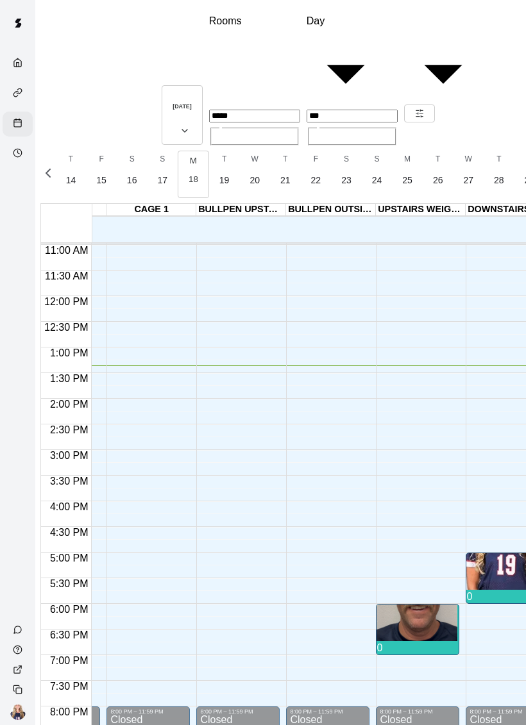
click at [14, 60] on icon "Home" at bounding box center [18, 63] width 10 height 10
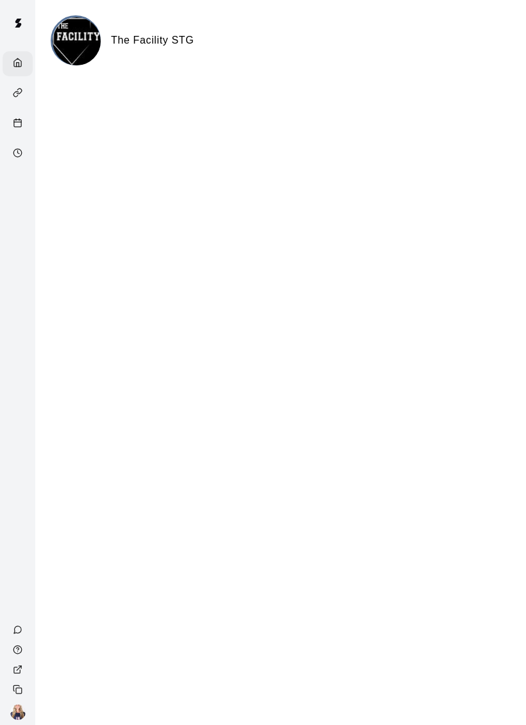
click at [17, 713] on img at bounding box center [17, 711] width 15 height 15
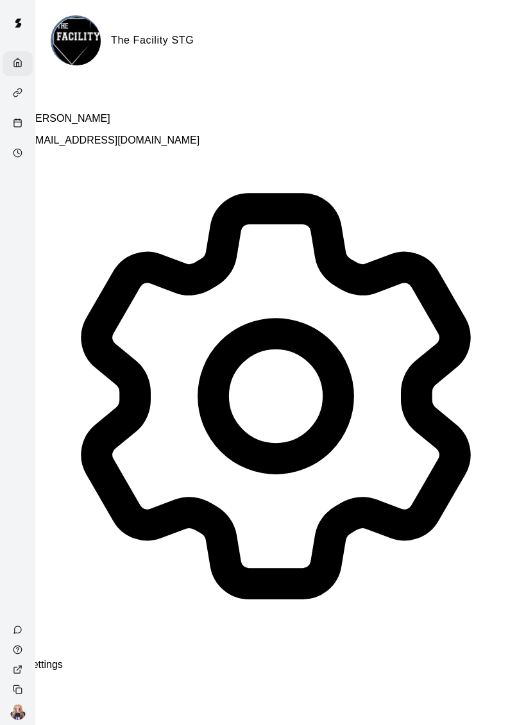
click at [18, 113] on div at bounding box center [263, 113] width 526 height 0
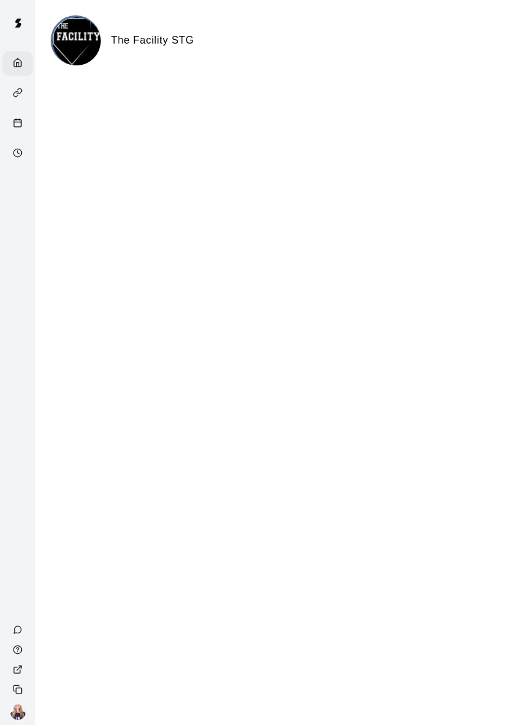
click at [15, 716] on img at bounding box center [17, 711] width 15 height 15
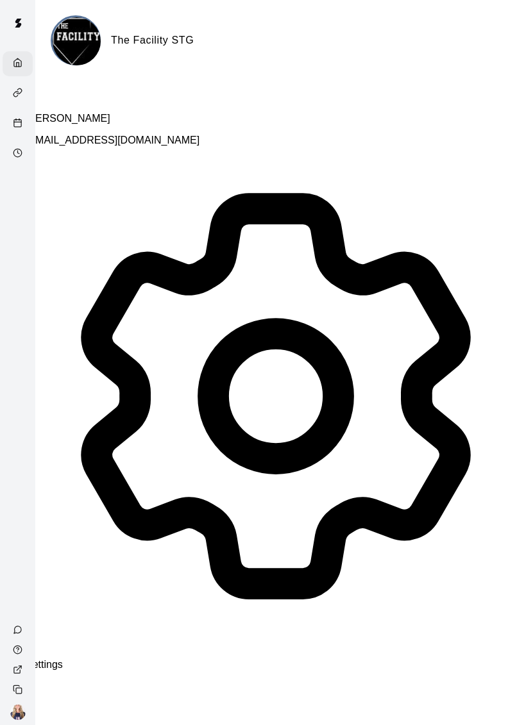
click at [36, 670] on div "Settings" at bounding box center [276, 408] width 500 height 524
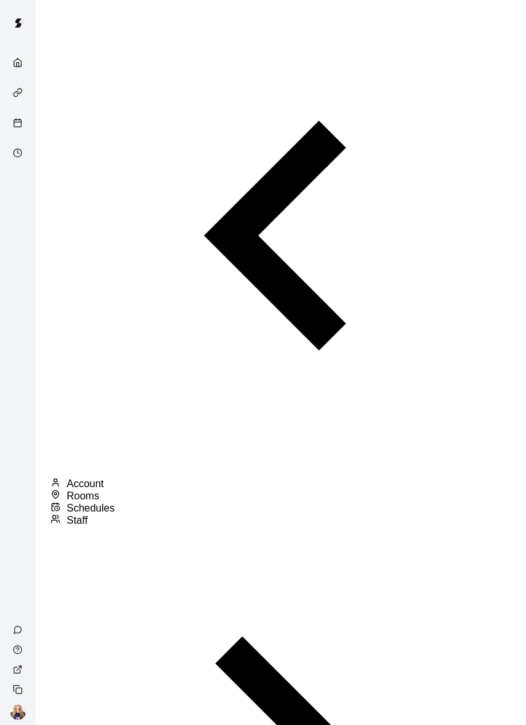
select select "**"
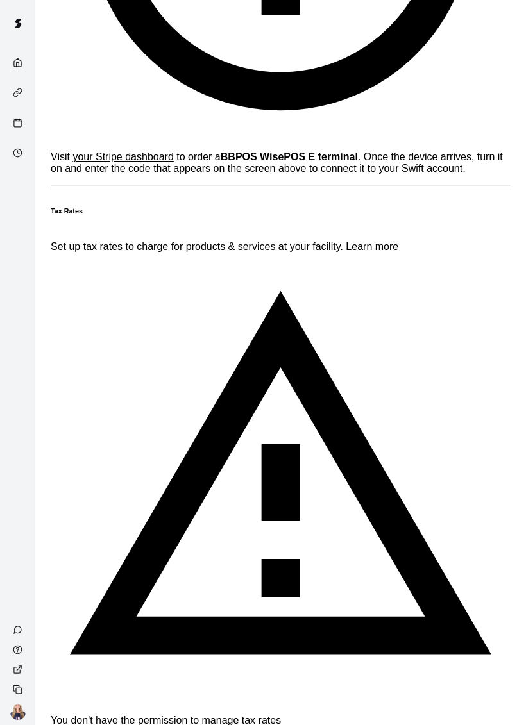
click at [12, 694] on div "Copy public page link" at bounding box center [19, 689] width 33 height 20
click at [7, 668] on div "View public page" at bounding box center [19, 669] width 33 height 20
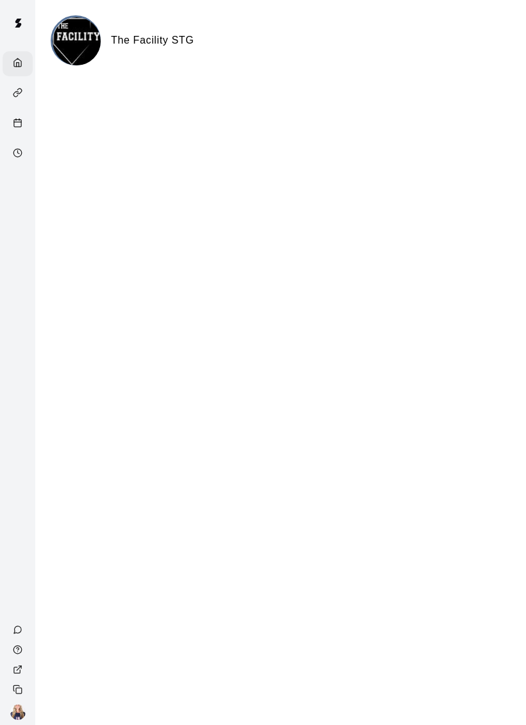
click at [18, 121] on rect "Calendar" at bounding box center [17, 123] width 7 height 7
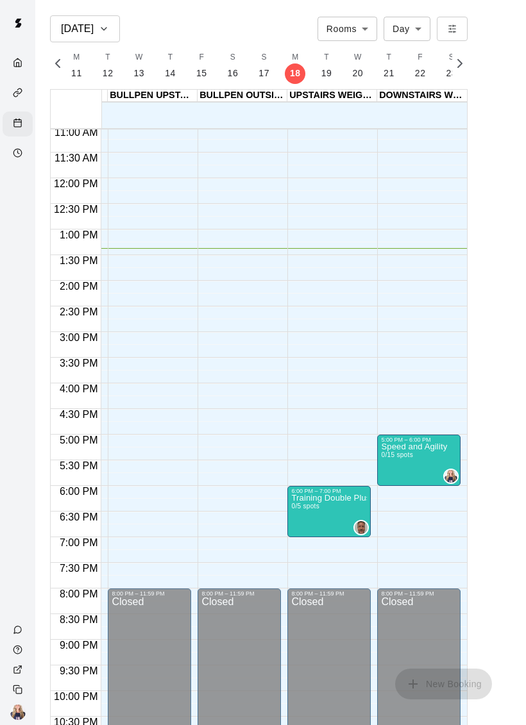
scroll to position [0, 352]
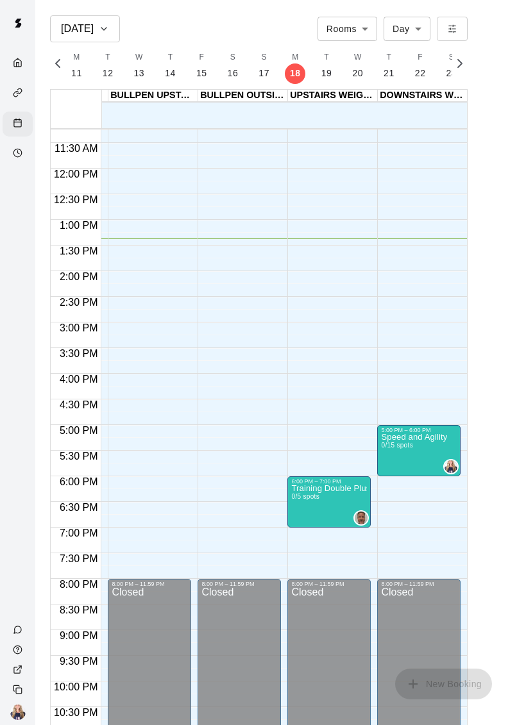
click at [19, 96] on icon "Services" at bounding box center [18, 93] width 10 height 10
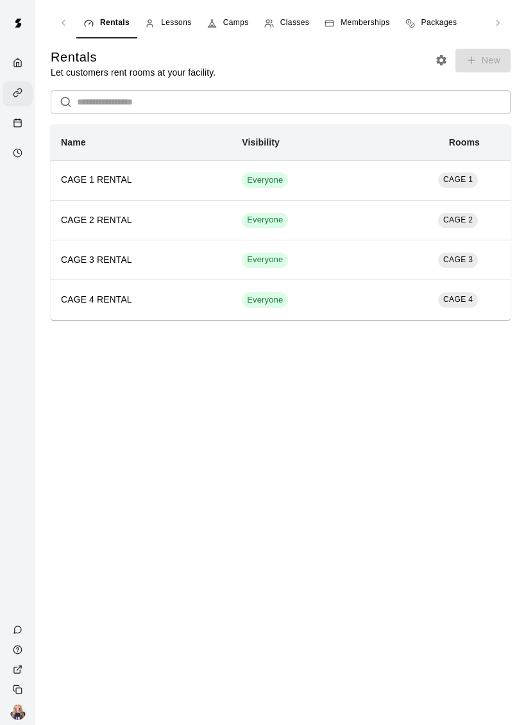
click at [198, 31] on link "Lessons" at bounding box center [168, 23] width 62 height 31
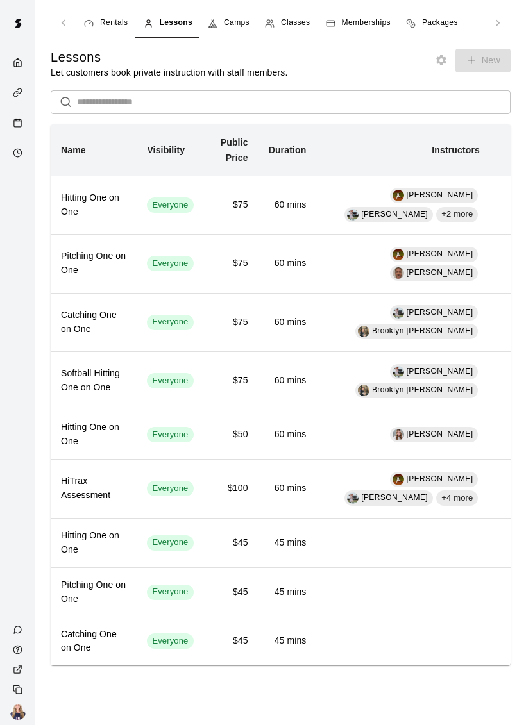
click at [489, 65] on span "New" at bounding box center [481, 59] width 60 height 11
click at [101, 12] on link "Rentals" at bounding box center [106, 23] width 60 height 31
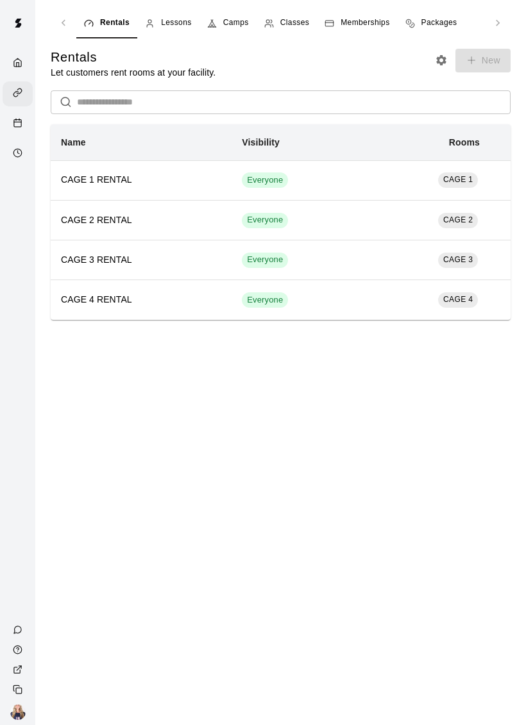
click at [18, 63] on polyline "Home" at bounding box center [18, 65] width 3 height 4
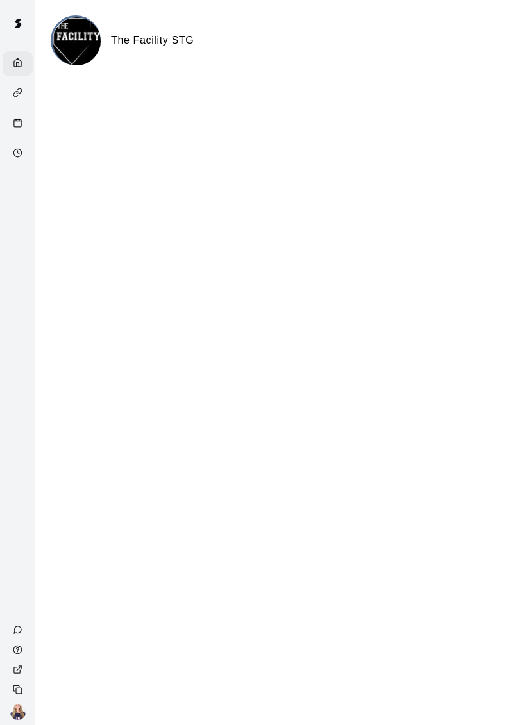
click at [15, 54] on div "Home" at bounding box center [18, 63] width 30 height 25
click at [22, 61] on div "Home" at bounding box center [21, 64] width 16 height 12
click at [15, 102] on div "Services" at bounding box center [18, 93] width 30 height 25
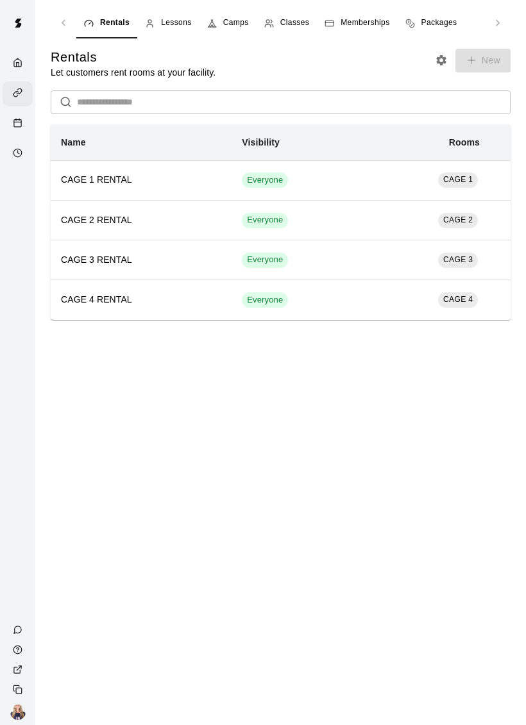
click at [18, 119] on div "Calendar" at bounding box center [18, 124] width 30 height 25
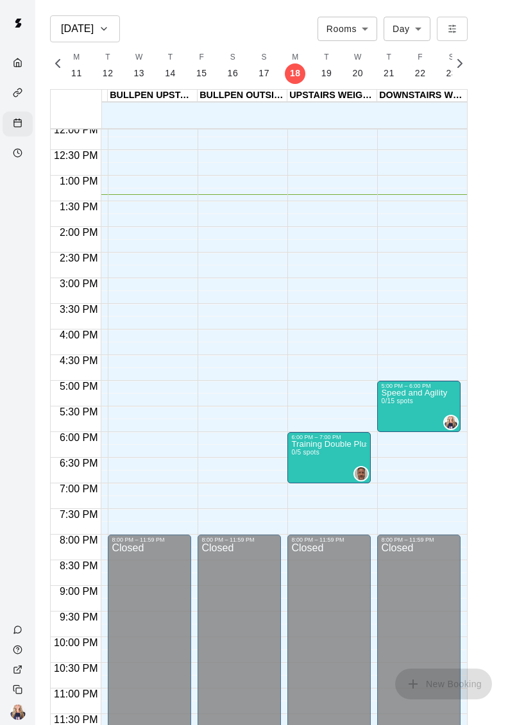
scroll to position [0, 352]
click at [349, 470] on div "0" at bounding box center [358, 474] width 21 height 15
click at [17, 165] on div "Availability" at bounding box center [18, 154] width 30 height 25
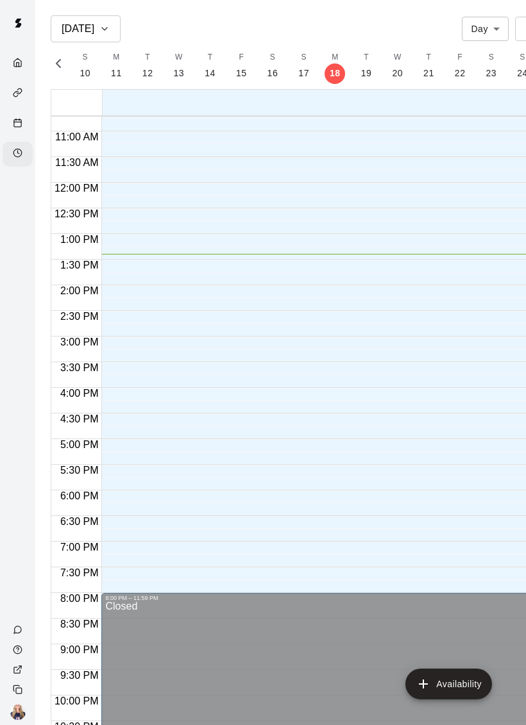
scroll to position [550, 0]
click at [441, 691] on button "Availability" at bounding box center [448, 683] width 87 height 31
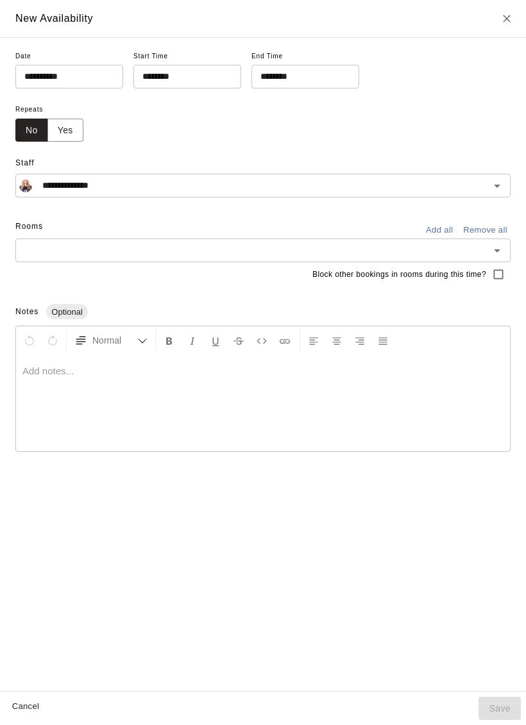
click at [196, 77] on input "********" at bounding box center [182, 77] width 99 height 24
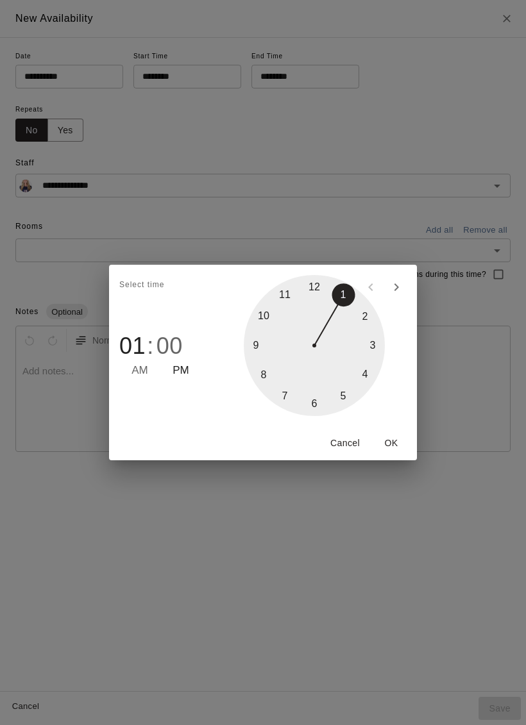
type input "********"
click at [400, 451] on button "OK" at bounding box center [390, 443] width 41 height 24
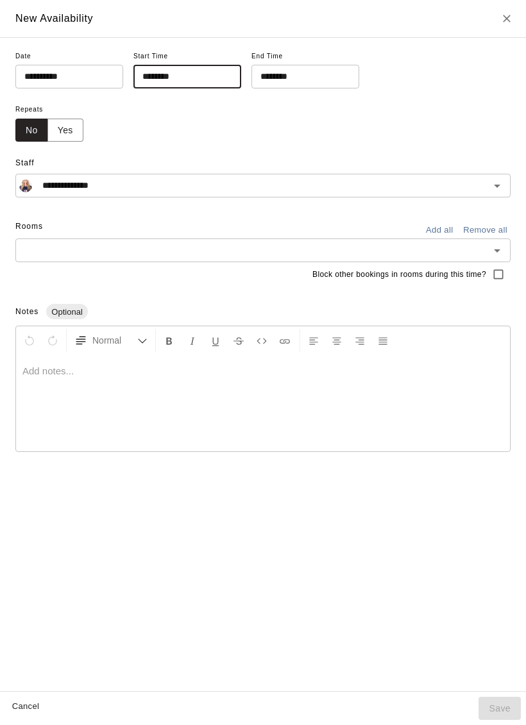
click at [163, 87] on input "********" at bounding box center [182, 77] width 99 height 24
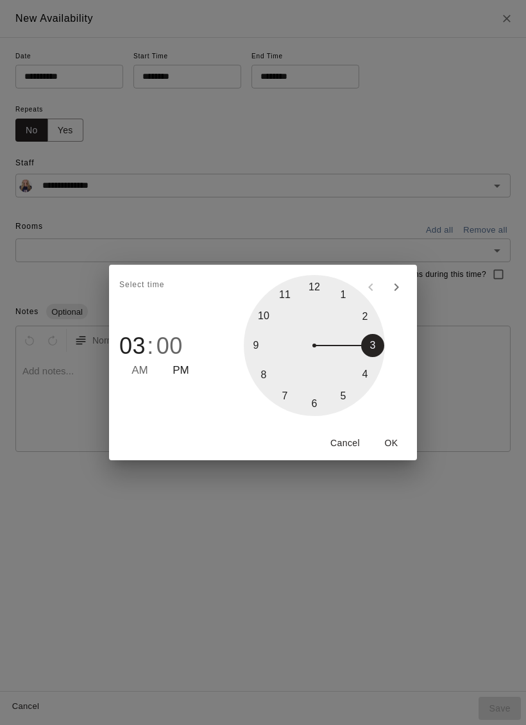
type input "********"
click at [394, 450] on button "OK" at bounding box center [390, 443] width 41 height 24
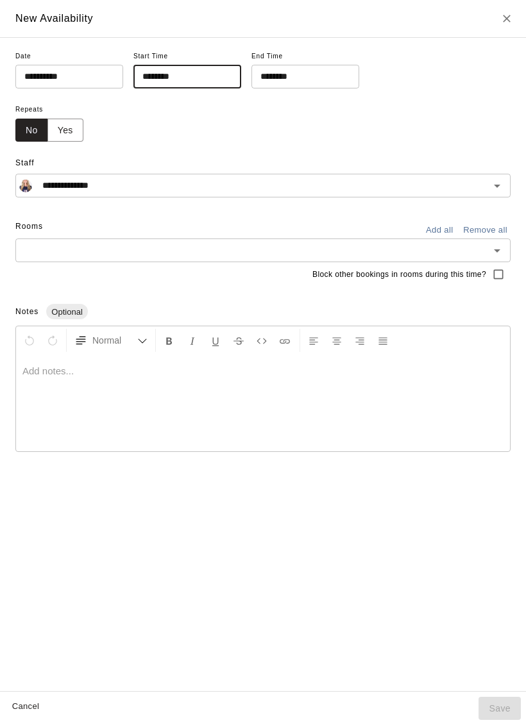
click at [254, 82] on input "********" at bounding box center [300, 77] width 99 height 24
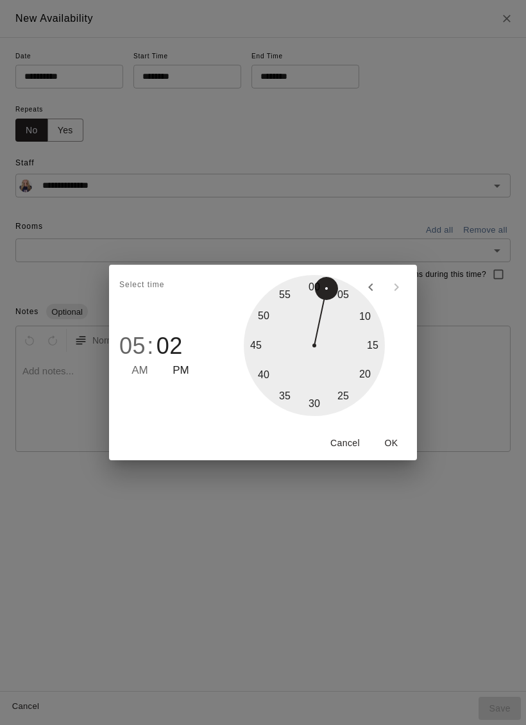
type input "********"
click at [397, 448] on button "OK" at bounding box center [390, 443] width 41 height 24
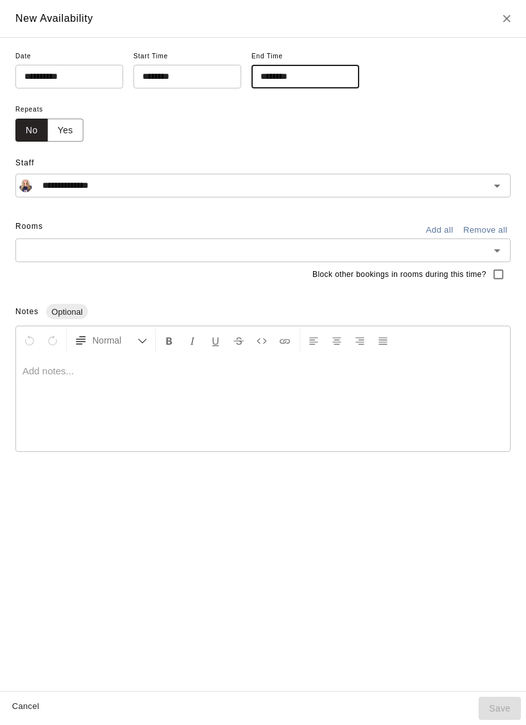
click at [260, 256] on input "text" at bounding box center [252, 250] width 466 height 16
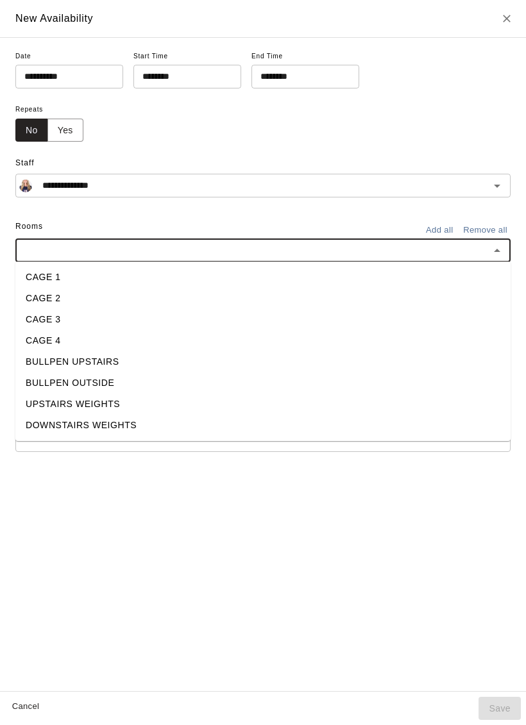
click at [126, 422] on li "DOWNSTAIRS WEIGHTS" at bounding box center [262, 425] width 495 height 21
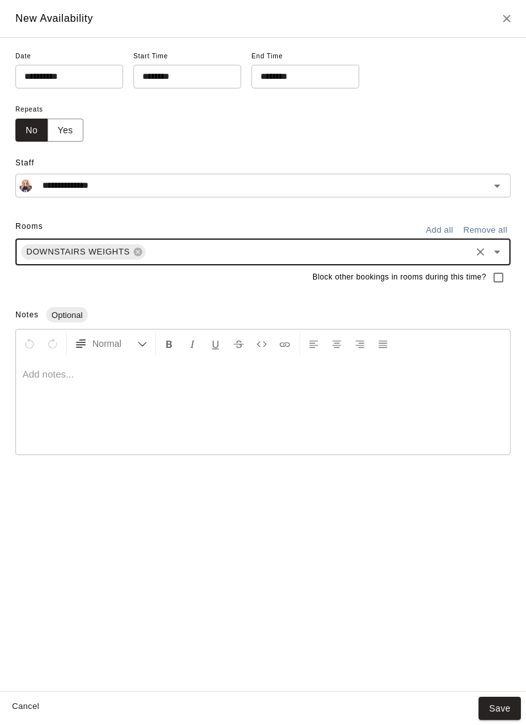
click at [488, 472] on div "**********" at bounding box center [263, 364] width 526 height 654
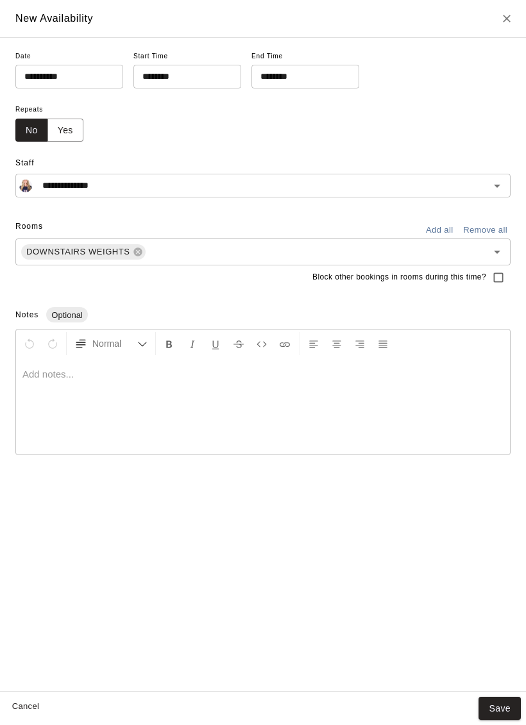
click at [508, 709] on button "Save" at bounding box center [499, 709] width 42 height 24
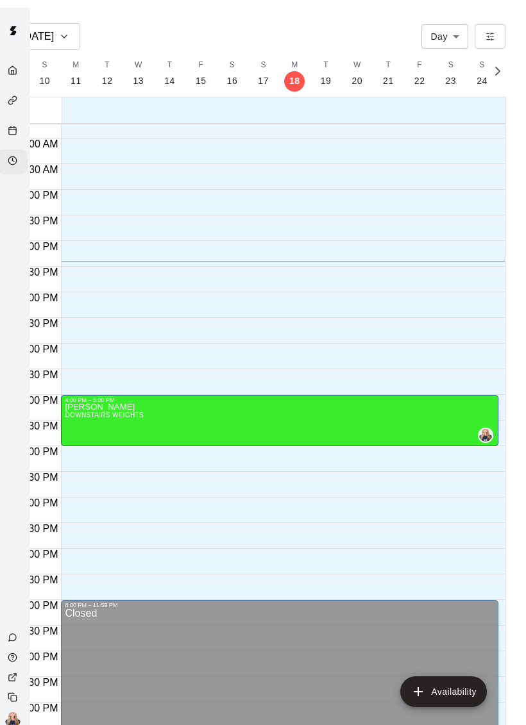
scroll to position [0, 0]
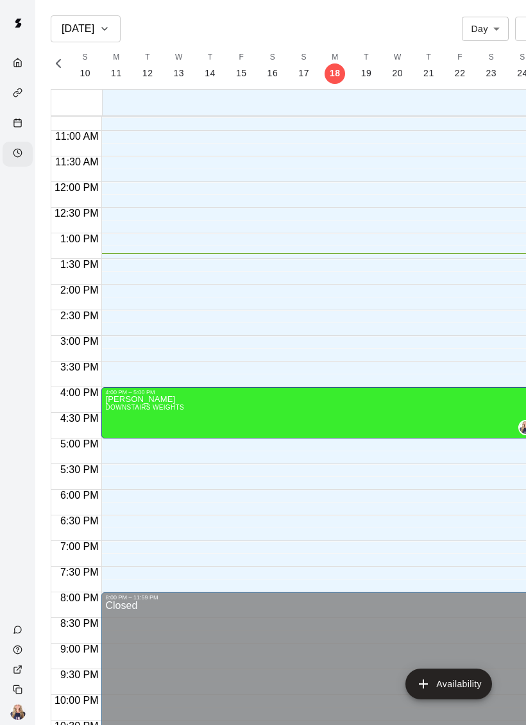
click at [24, 126] on div "Calendar" at bounding box center [21, 124] width 16 height 12
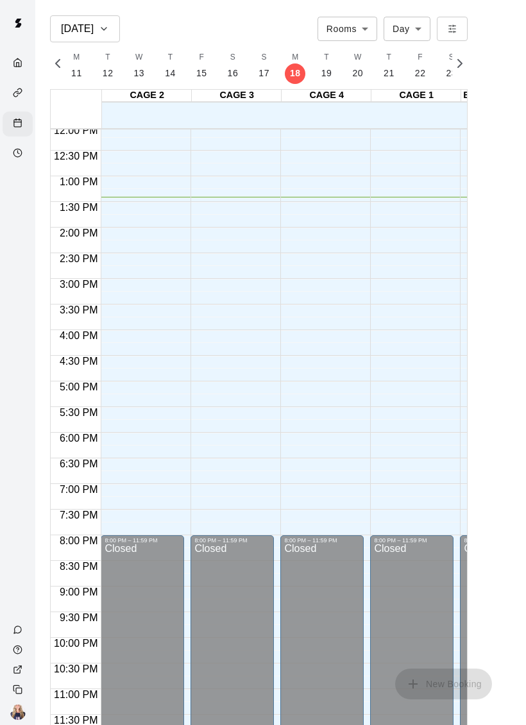
click at [8, 137] on div "Calendar" at bounding box center [18, 124] width 30 height 25
click at [22, 155] on circle "Availability" at bounding box center [17, 153] width 8 height 8
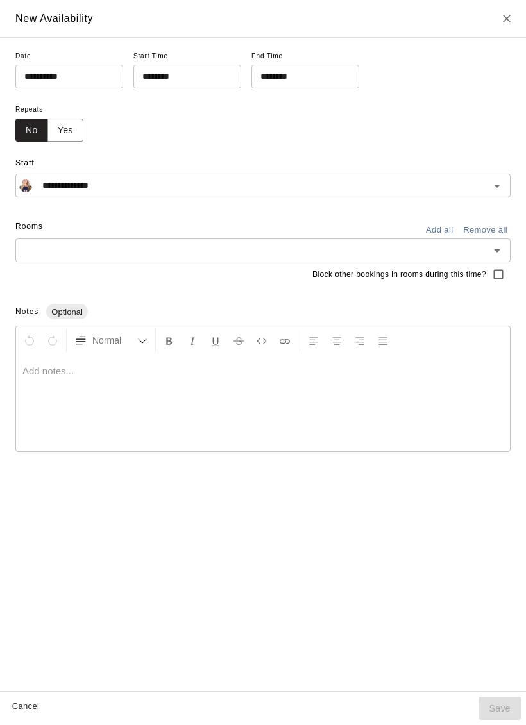
click at [511, 16] on icon "Close" at bounding box center [506, 18] width 13 height 13
type input "**********"
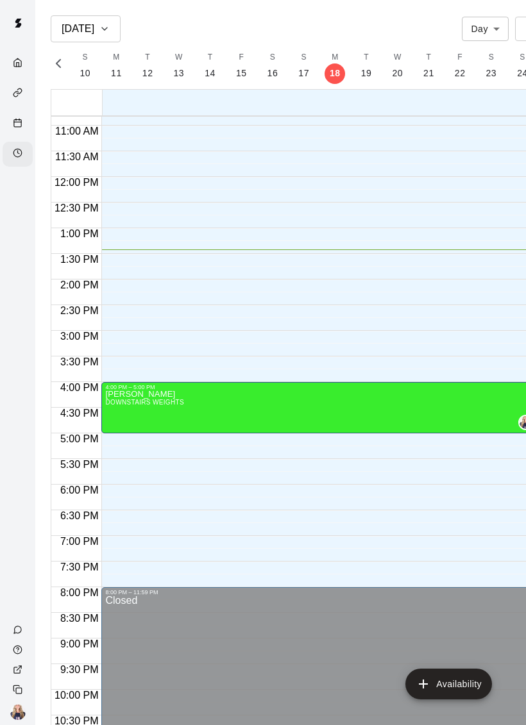
click at [21, 125] on rect "Calendar" at bounding box center [17, 123] width 7 height 7
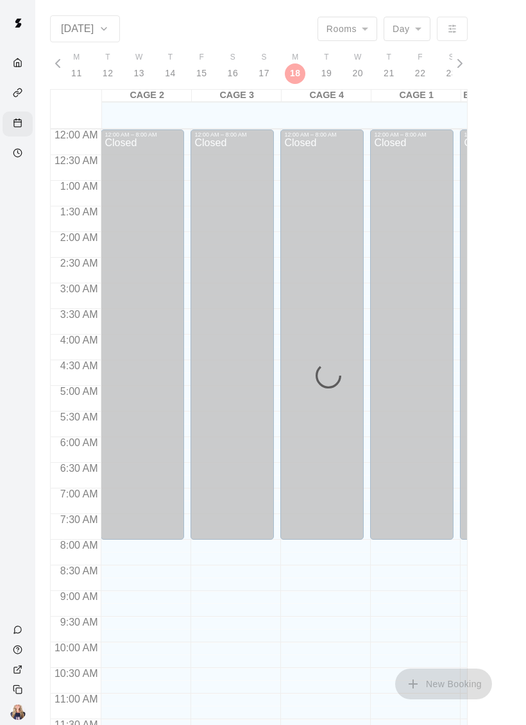
scroll to position [581, 0]
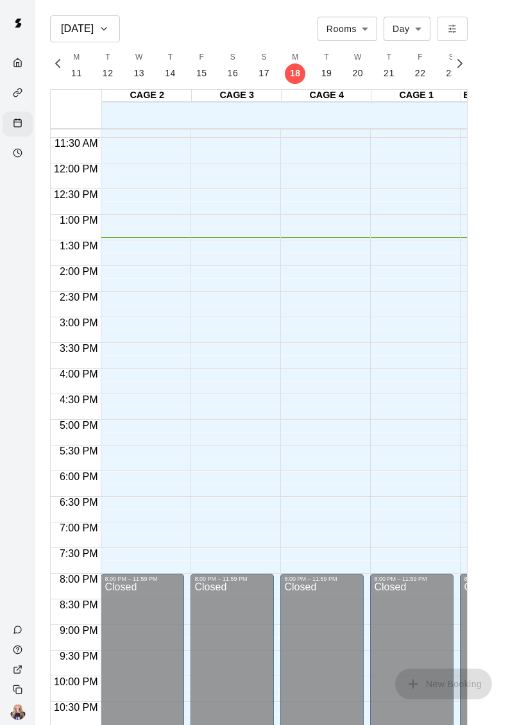
click at [24, 153] on div "Availability" at bounding box center [21, 154] width 16 height 12
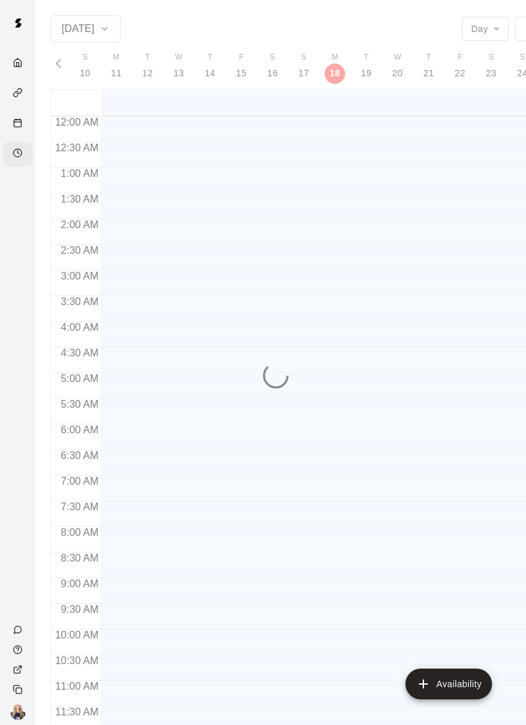
scroll to position [607, 0]
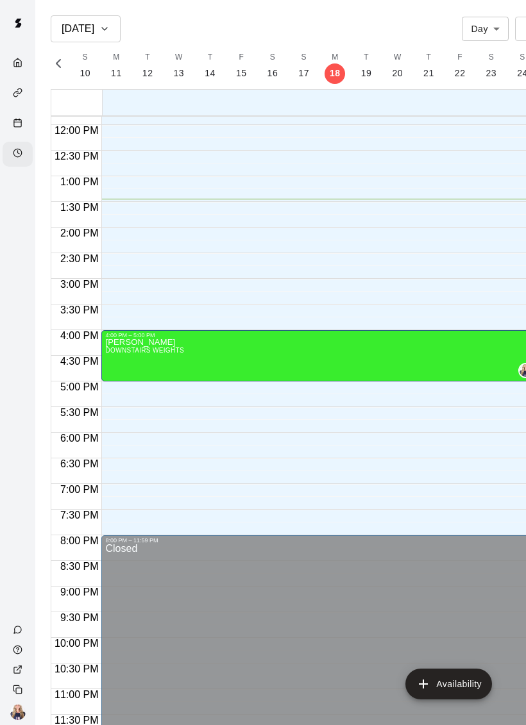
click at [6, 115] on div "Calendar" at bounding box center [18, 124] width 30 height 25
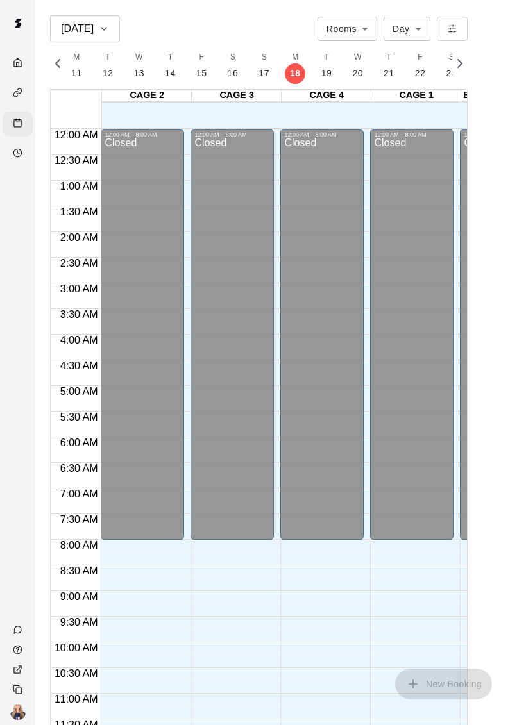
scroll to position [581, 0]
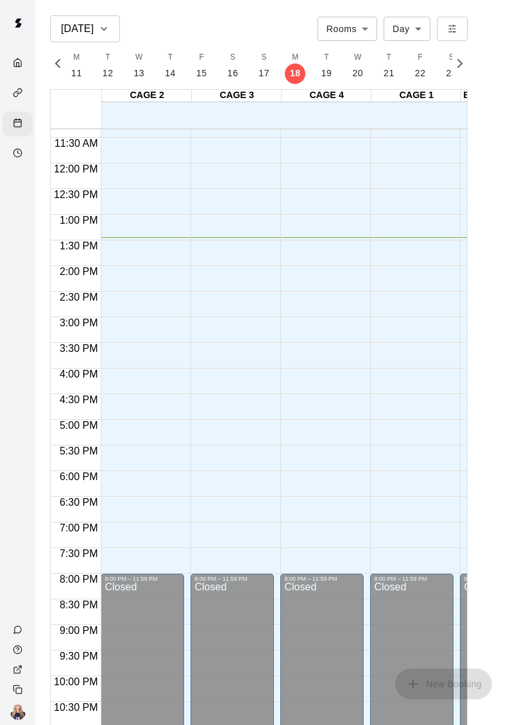
click at [21, 147] on div "Availability" at bounding box center [18, 154] width 30 height 25
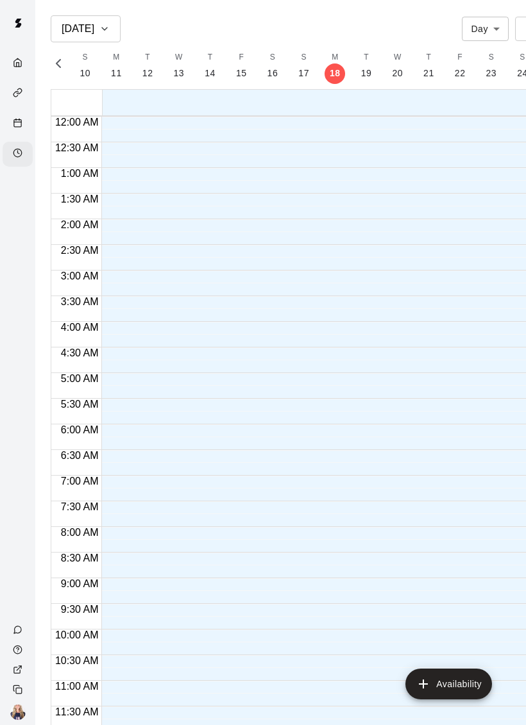
scroll to position [607, 0]
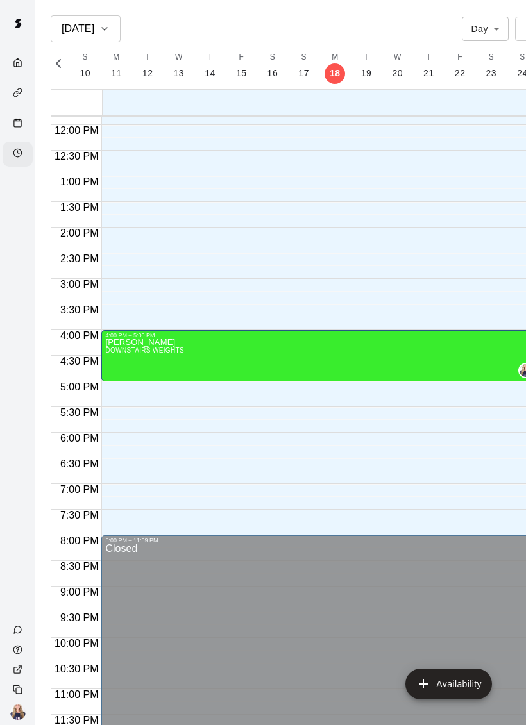
click at [8, 124] on div "Calendar" at bounding box center [18, 124] width 30 height 25
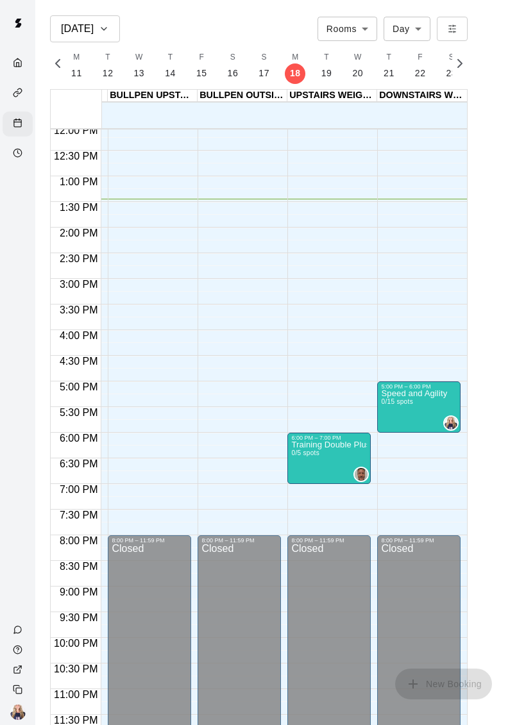
scroll to position [0, 352]
click at [23, 158] on div "Availability" at bounding box center [21, 154] width 16 height 12
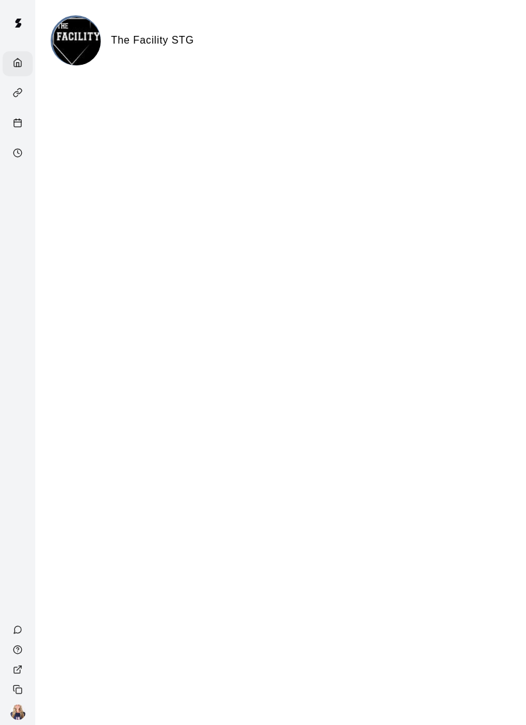
click at [3, 160] on div "Availability" at bounding box center [18, 154] width 30 height 25
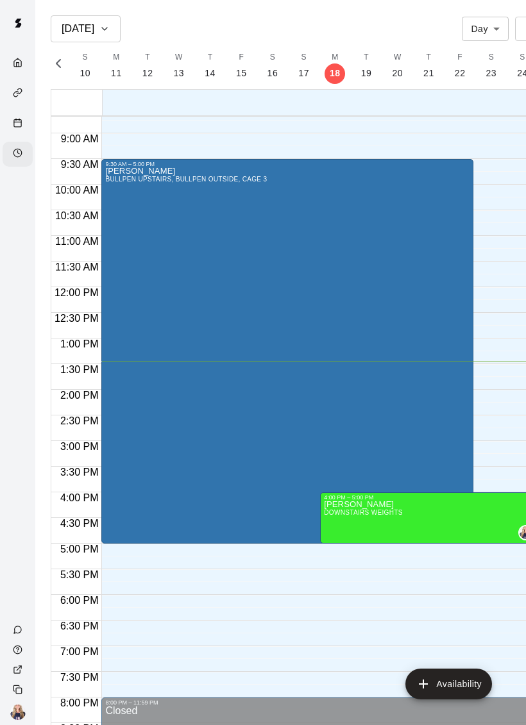
scroll to position [0, 35]
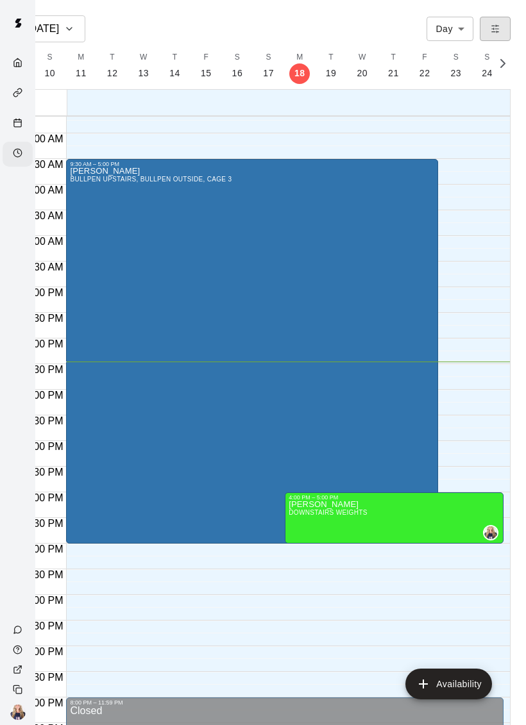
click at [499, 22] on button "button" at bounding box center [494, 29] width 31 height 24
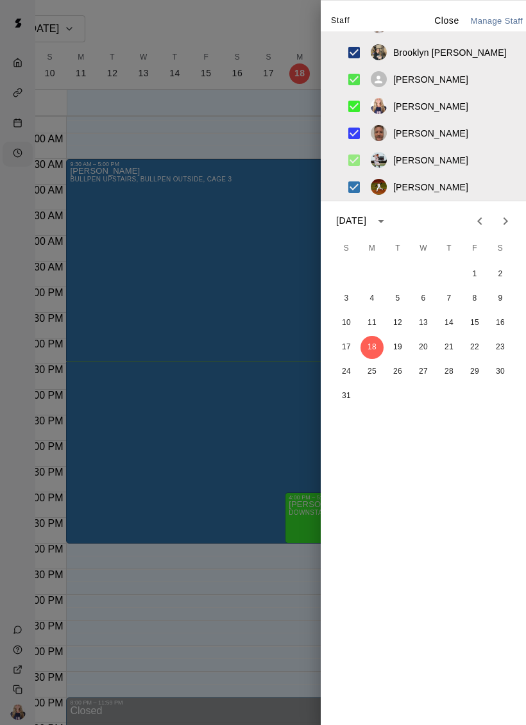
scroll to position [73, 0]
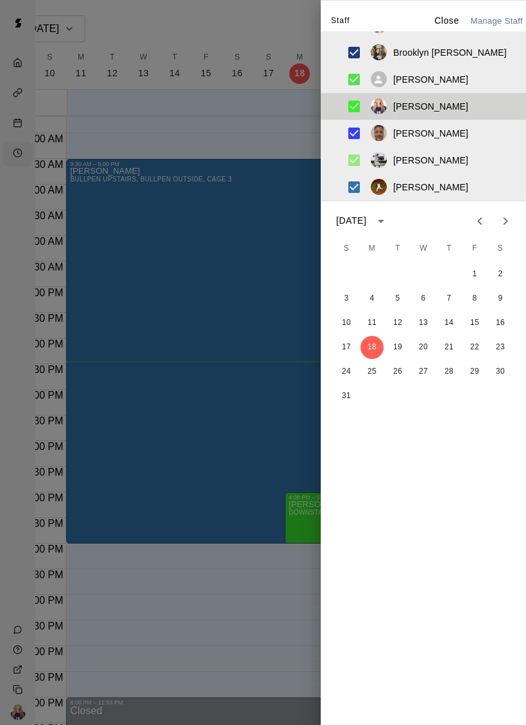
click at [276, 151] on div at bounding box center [263, 362] width 526 height 725
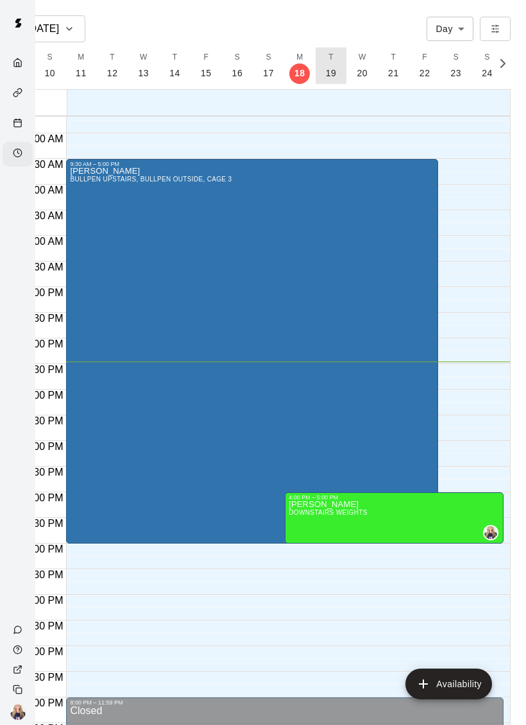
click at [326, 69] on p "19" at bounding box center [331, 73] width 11 height 13
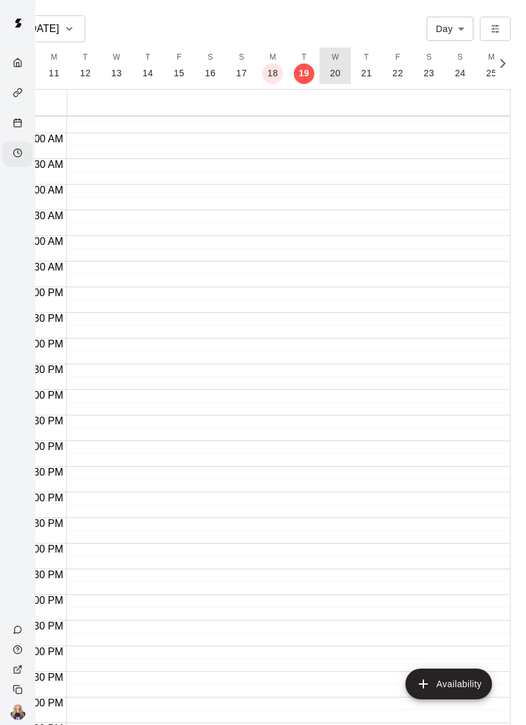
click at [340, 64] on button "W 20" at bounding box center [334, 65] width 31 height 37
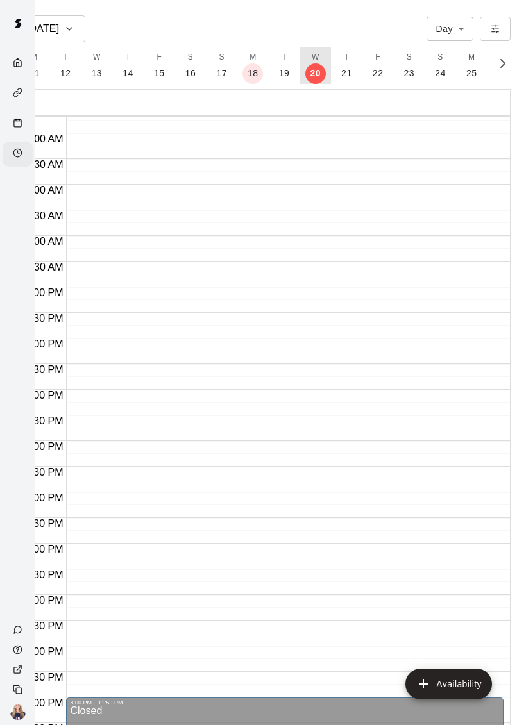
scroll to position [0, 5325]
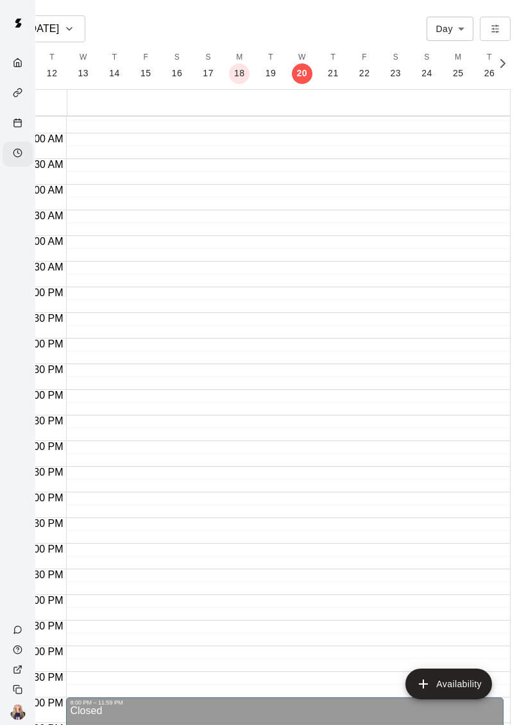
click at [452, 20] on body "[DATE] Day *** ​ M 17 T 18 W 19 T 20 F 21 S 22 S 23 M 24 T 25 W 26 T 27 F 28 S …" at bounding box center [228, 372] width 526 height 745
click at [440, 83] on li "Week" at bounding box center [449, 77] width 47 height 21
type input "****"
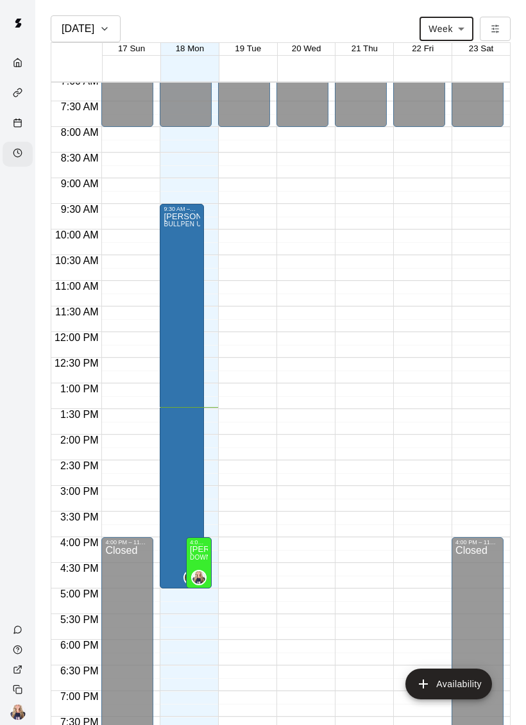
scroll to position [365, 0]
click at [15, 130] on div "Calendar" at bounding box center [21, 124] width 16 height 12
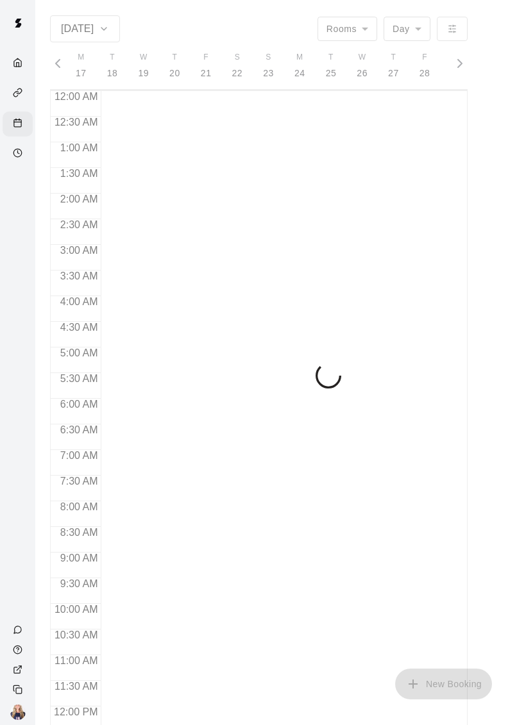
scroll to position [0, 5304]
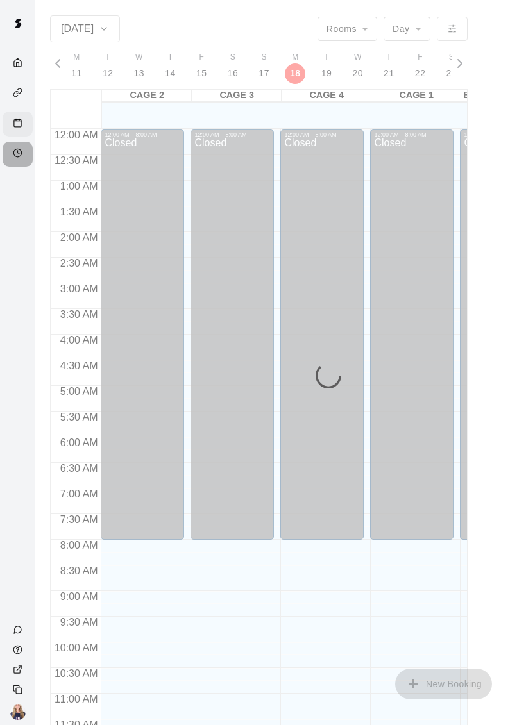
click at [22, 151] on icon "Availability" at bounding box center [18, 153] width 10 height 10
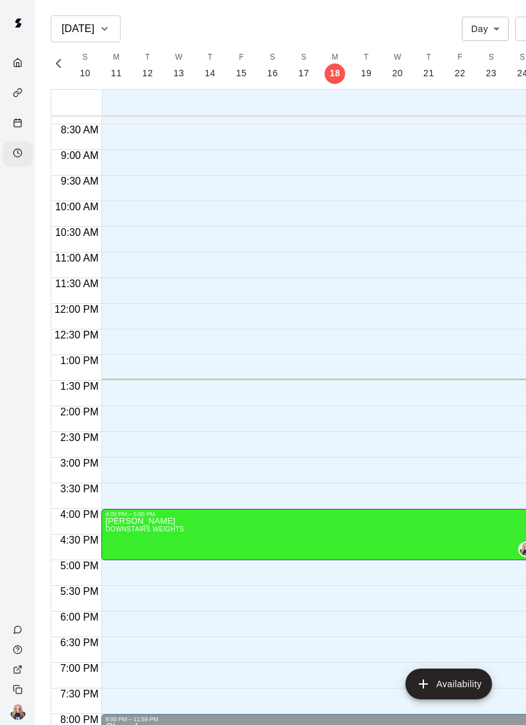
scroll to position [429, 0]
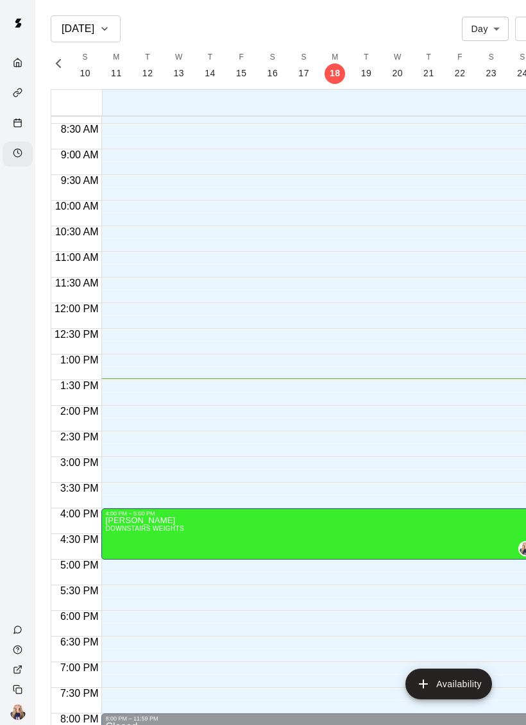
click at [27, 130] on div "Calendar" at bounding box center [21, 124] width 16 height 12
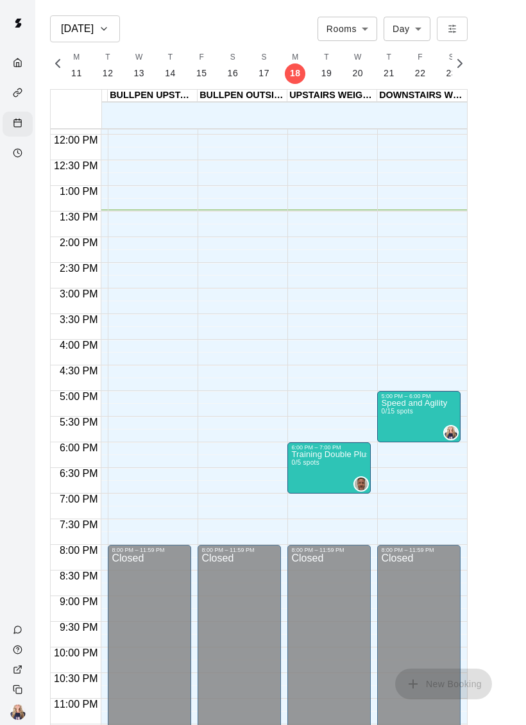
scroll to position [0, 352]
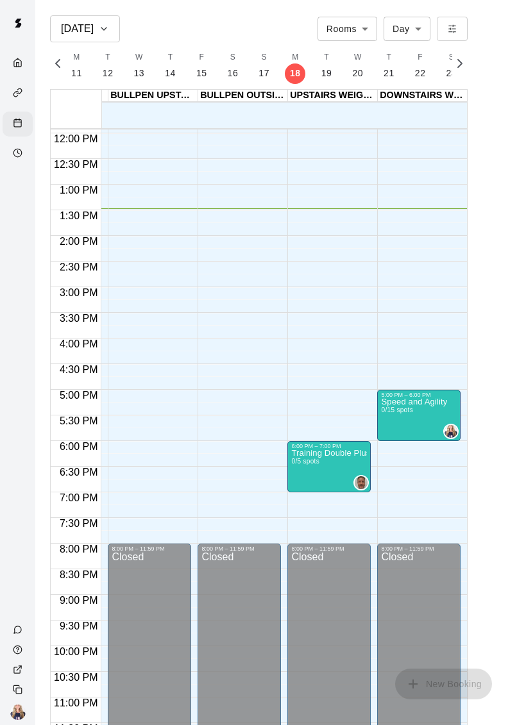
click at [22, 158] on icon "Availability" at bounding box center [18, 153] width 10 height 10
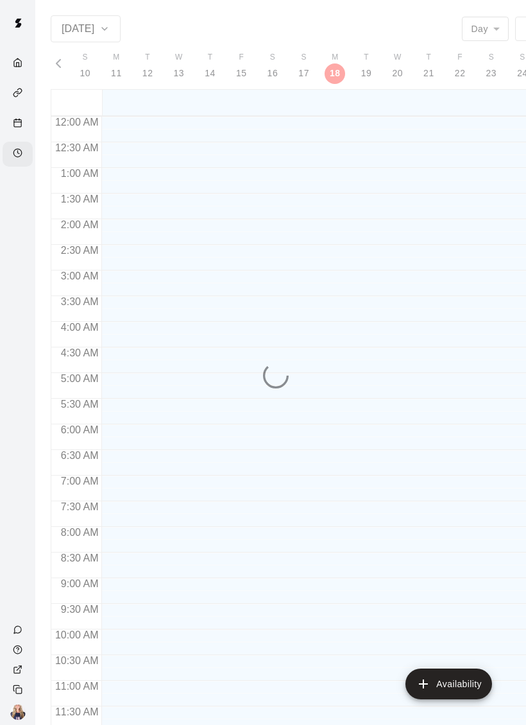
scroll to position [607, 0]
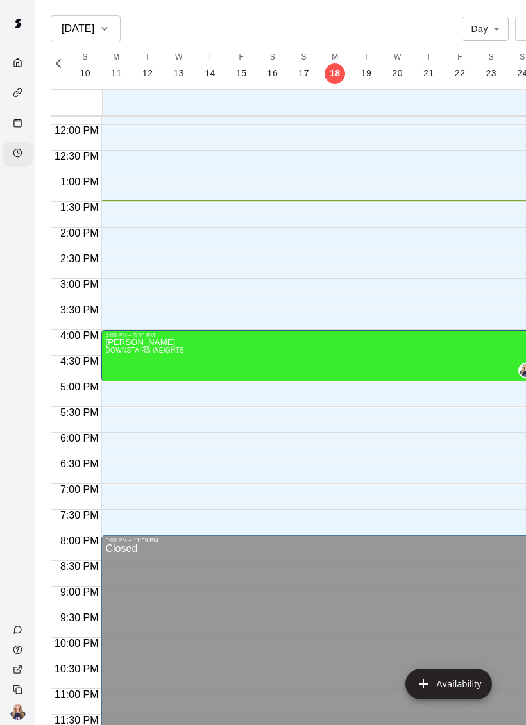
click at [10, 122] on div "Calendar" at bounding box center [18, 124] width 30 height 25
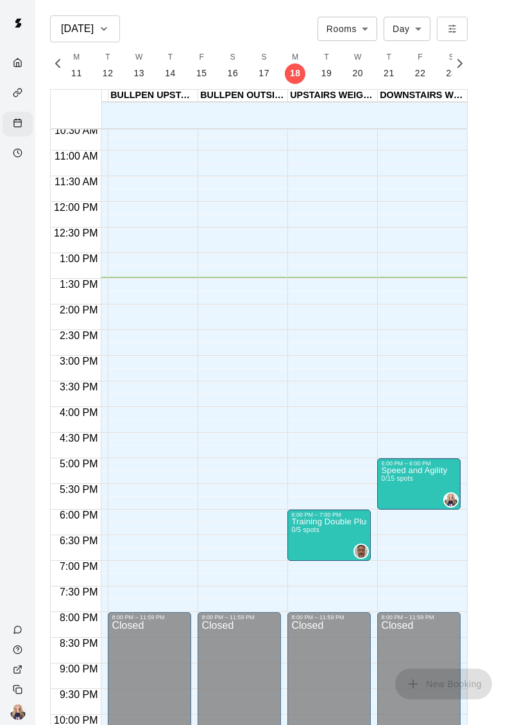
click at [20, 156] on icon "Availability" at bounding box center [18, 153] width 10 height 10
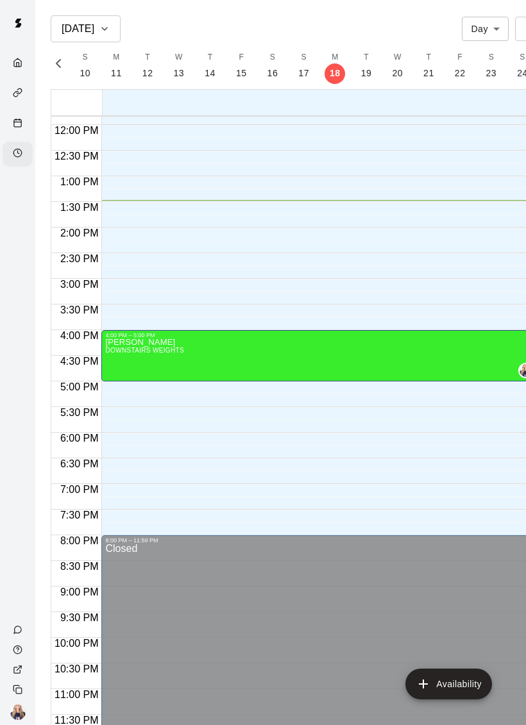
click at [17, 130] on div "Calendar" at bounding box center [21, 124] width 16 height 12
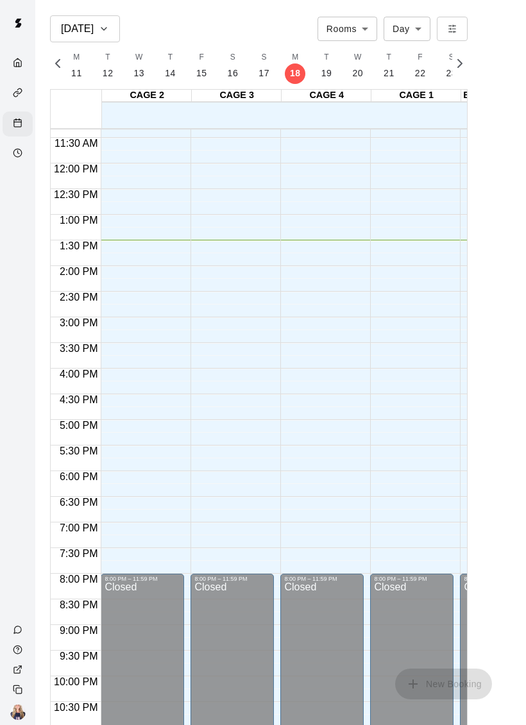
click at [15, 160] on div "Availability" at bounding box center [21, 154] width 16 height 12
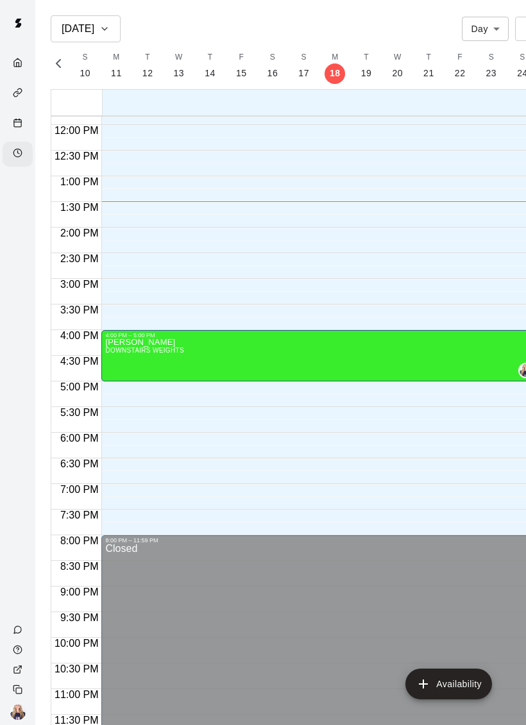
click at [15, 125] on icon "Calendar" at bounding box center [18, 123] width 10 height 10
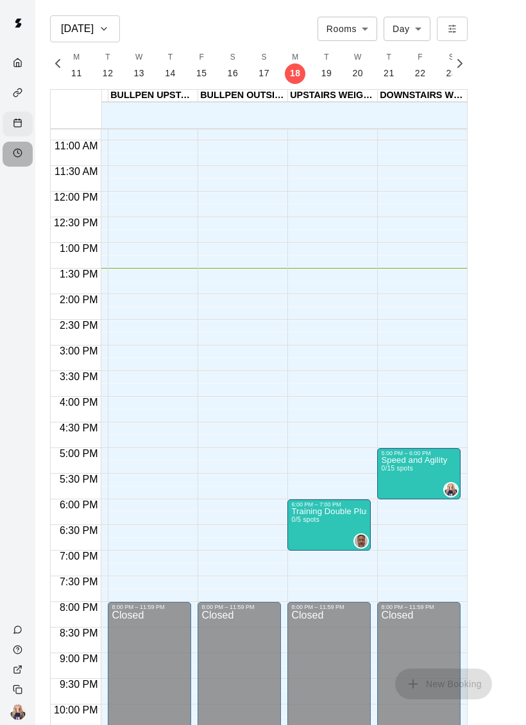
click at [8, 163] on div "Availability" at bounding box center [18, 154] width 30 height 25
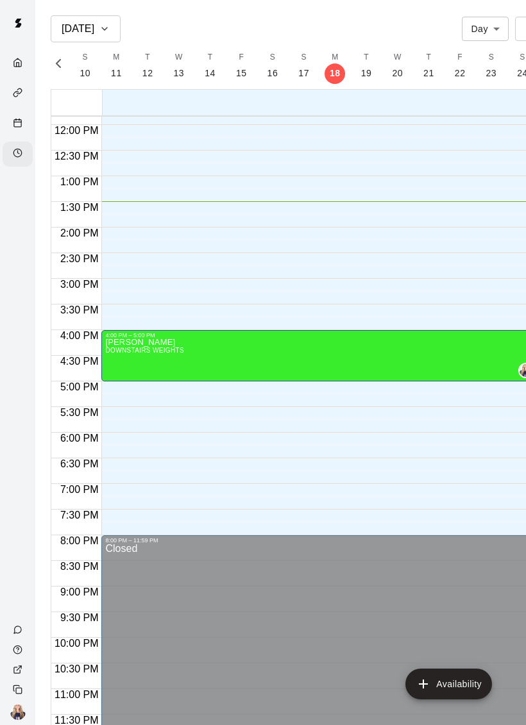
click at [489, 26] on body "Aug 18 Day *** ​ M 17 T 18 W 19 T 20 F 21 S 22 S 23 M 24 T 25 W 26 T 27 F 28 S …" at bounding box center [263, 372] width 526 height 745
click at [485, 85] on li "Week" at bounding box center [484, 77] width 47 height 21
type input "****"
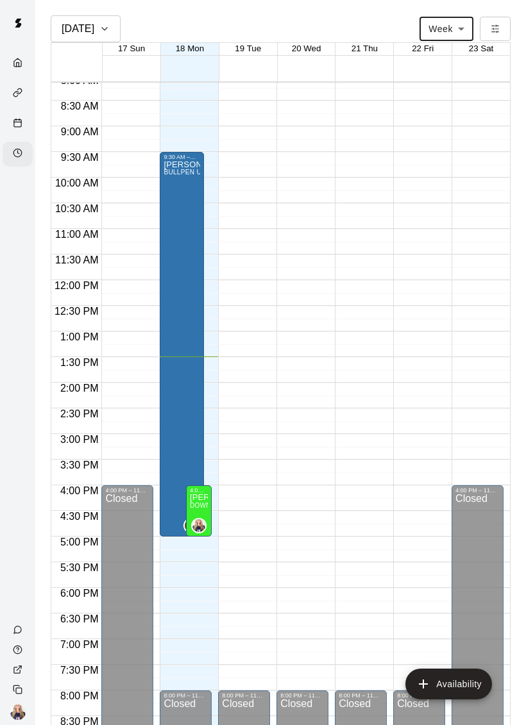
click at [15, 137] on div "Calendar" at bounding box center [18, 124] width 30 height 25
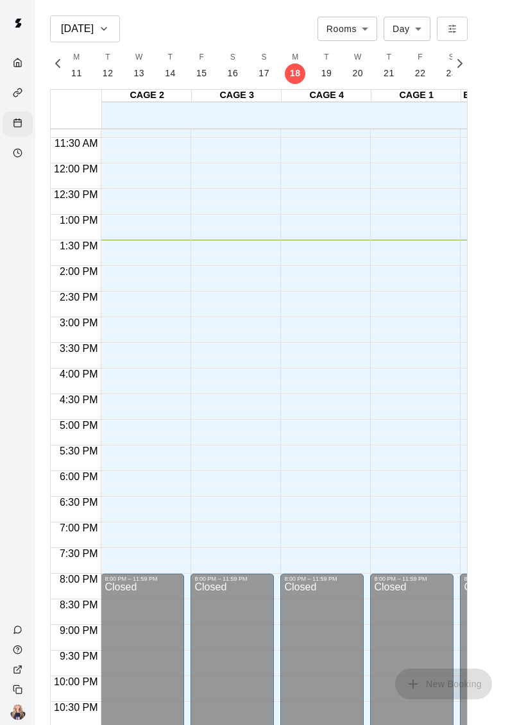
click at [17, 151] on circle "Availability" at bounding box center [17, 153] width 8 height 8
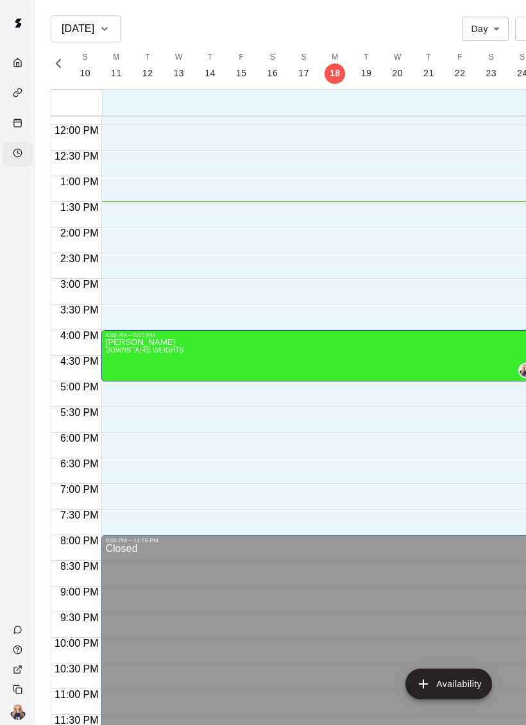
click at [22, 160] on div "Availability" at bounding box center [21, 154] width 16 height 12
click at [20, 157] on icon "Availability" at bounding box center [18, 153] width 10 height 10
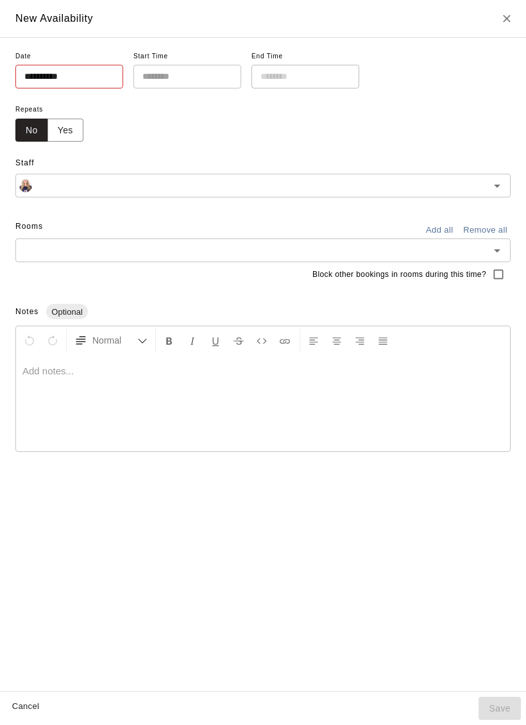
type input "**********"
type input "********"
type input "**********"
click at [506, 26] on button "Close" at bounding box center [506, 18] width 23 height 23
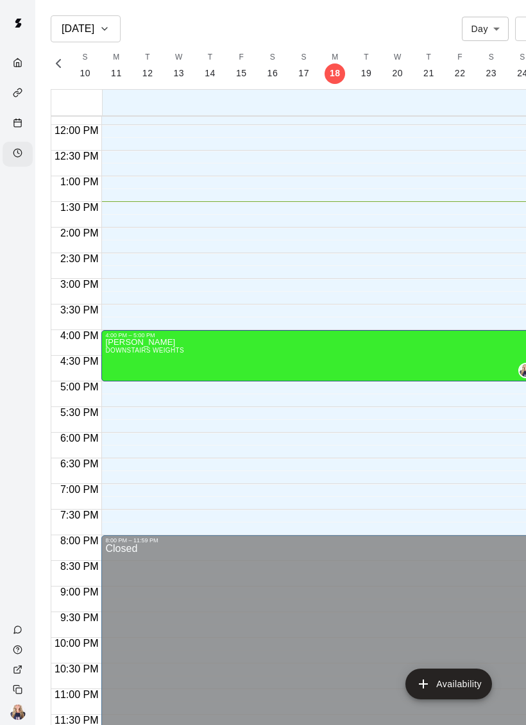
type input "**********"
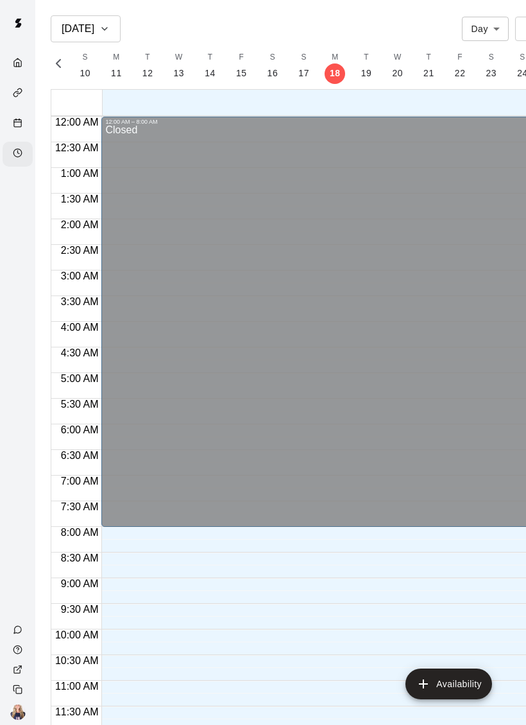
click at [13, 119] on div "Calendar" at bounding box center [21, 124] width 16 height 12
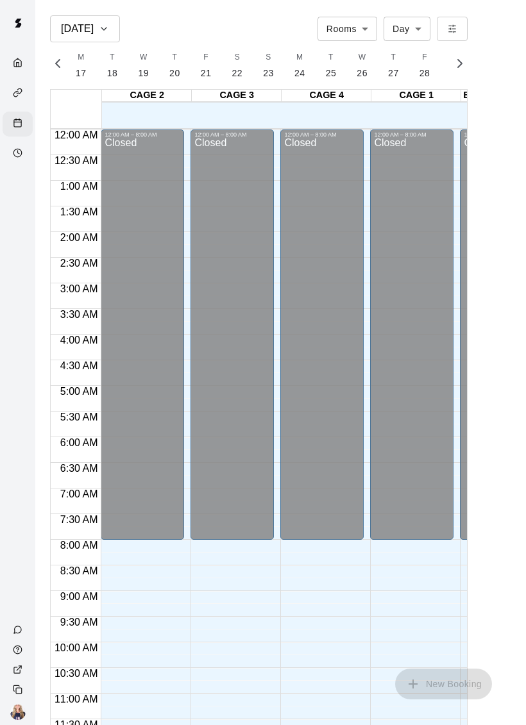
click at [12, 162] on div "Availability" at bounding box center [18, 154] width 30 height 25
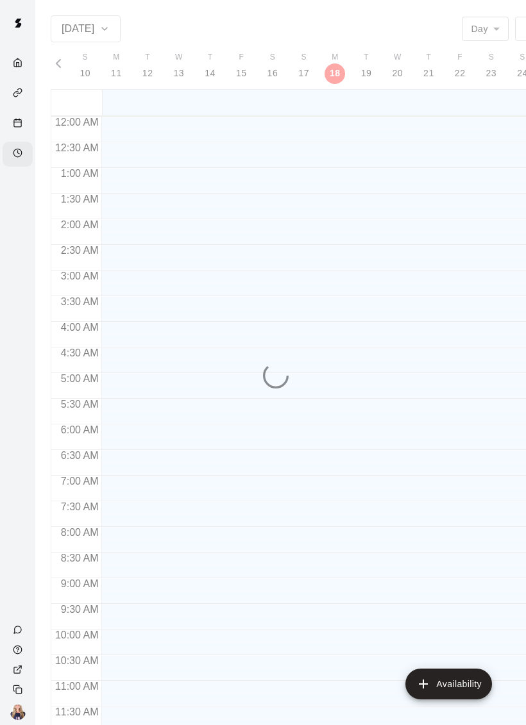
scroll to position [607, 0]
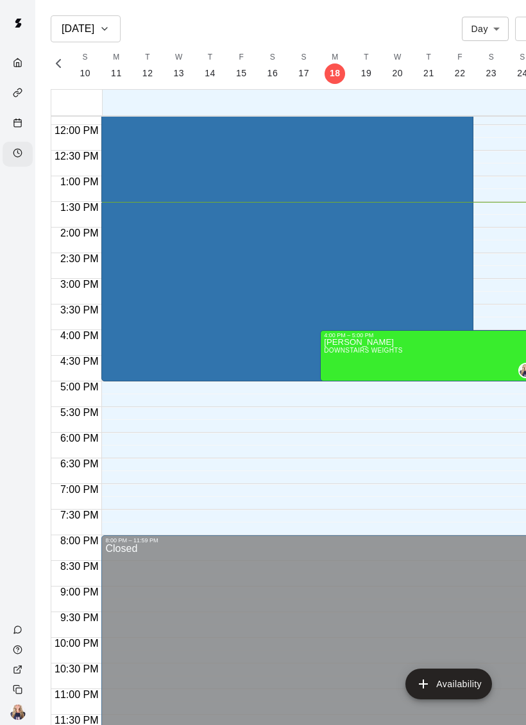
click at [476, 28] on body "Aug 18 Day *** ​ M 17 T 18 W 19 T 20 F 21 S 22 S 23 M 24 T 25 W 26 T 27 F 28 S …" at bounding box center [263, 372] width 526 height 745
click at [487, 85] on li "Week" at bounding box center [484, 77] width 47 height 21
type input "****"
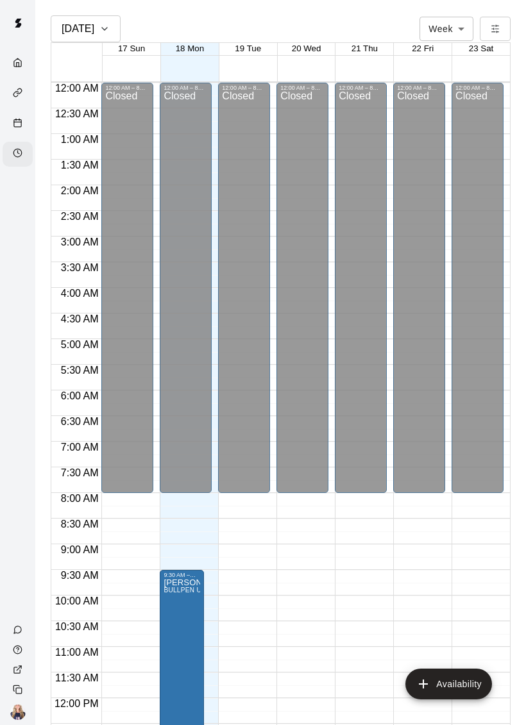
scroll to position [-1, 0]
click at [10, 151] on div "Availability" at bounding box center [18, 154] width 30 height 25
click at [15, 120] on icon "Calendar" at bounding box center [18, 123] width 10 height 10
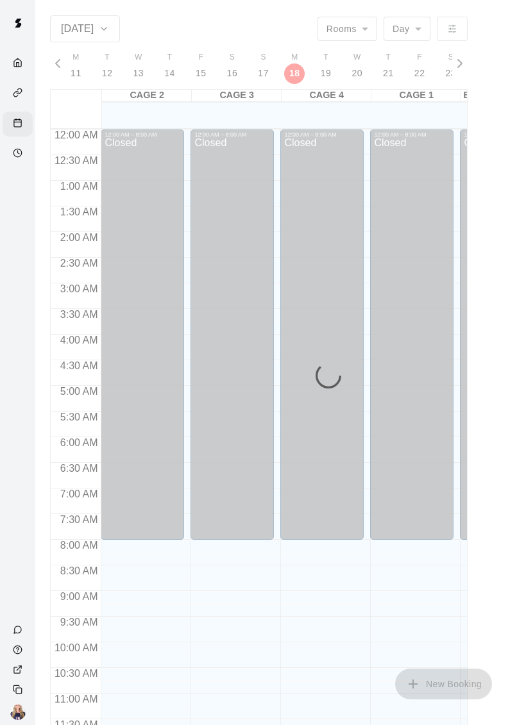
scroll to position [581, 0]
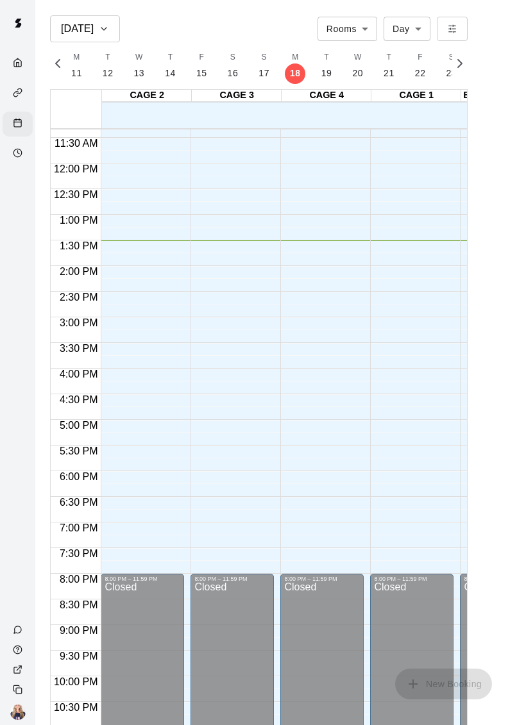
click at [8, 163] on div "Availability" at bounding box center [18, 154] width 30 height 25
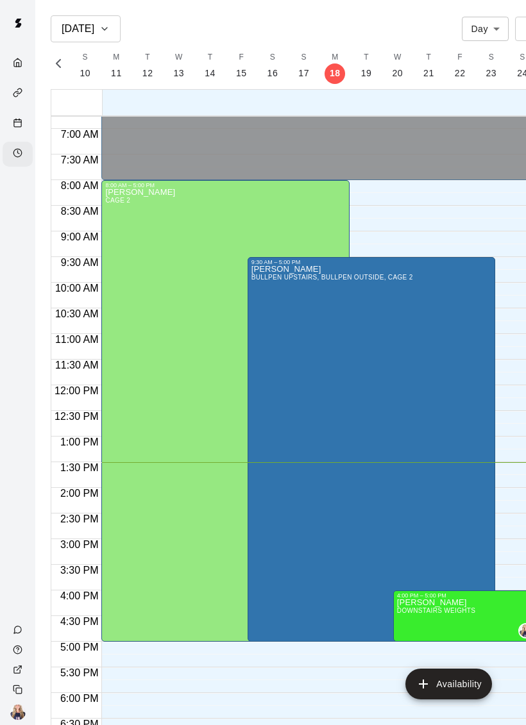
scroll to position [339, 0]
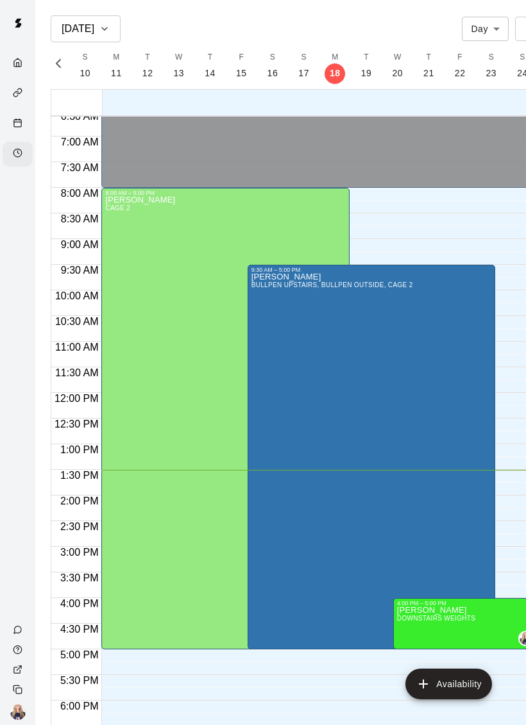
click at [483, 25] on body "Aug 18 Day *** ​ M 17 T 18 W 19 T 20 F 21 S 22 S 23 M 24 T 25 W 26 T 27 F 28 S …" at bounding box center [263, 372] width 526 height 745
click at [472, 87] on li "Week" at bounding box center [484, 77] width 47 height 21
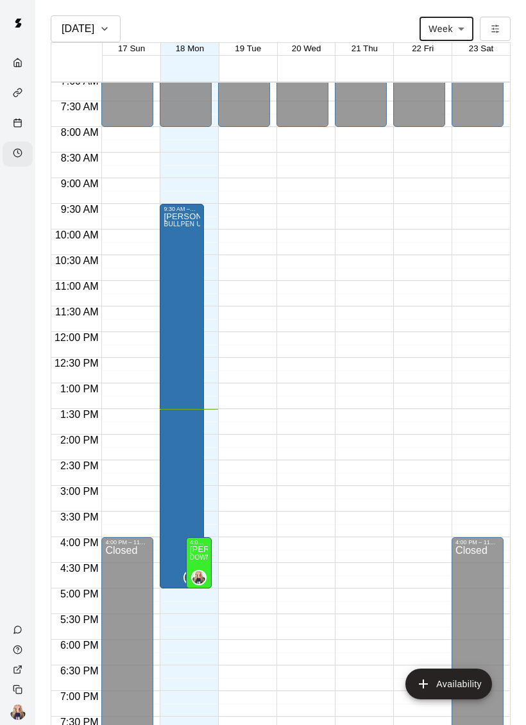
click at [445, 19] on body "Aug 18 Week **** ​ 17 Sun 18 Mon 19 Tue 20 Wed 21 Thu 22 Fri 23 Sat 12:00 AM 12…" at bounding box center [263, 372] width 526 height 745
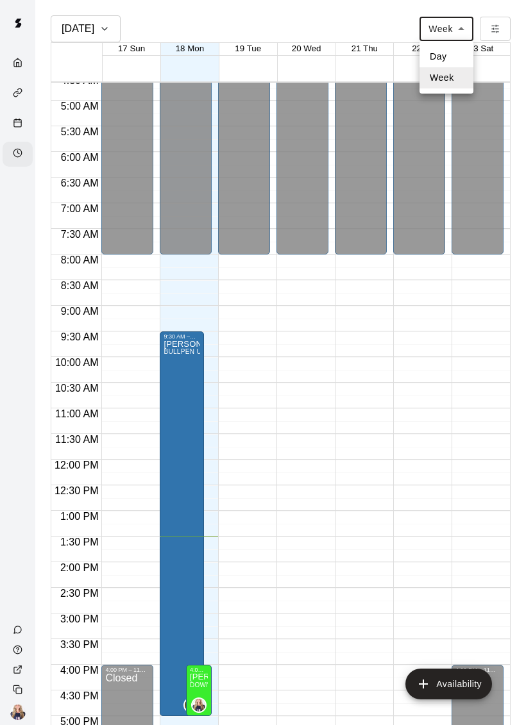
scroll to position [233, 0]
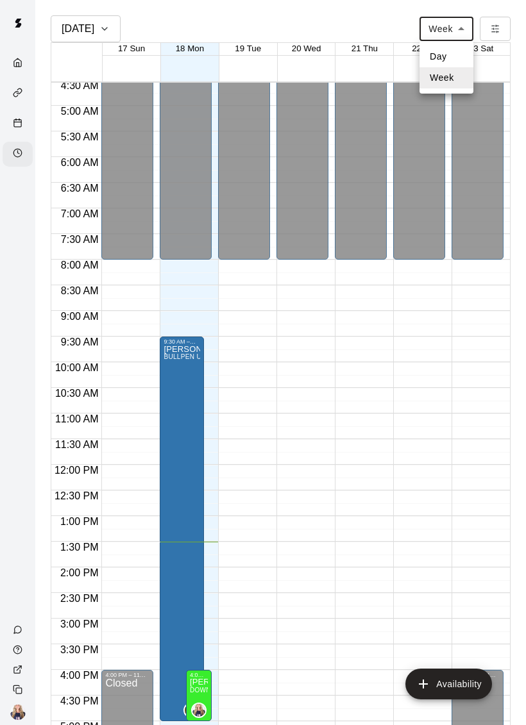
click at [443, 56] on li "Day" at bounding box center [446, 56] width 54 height 21
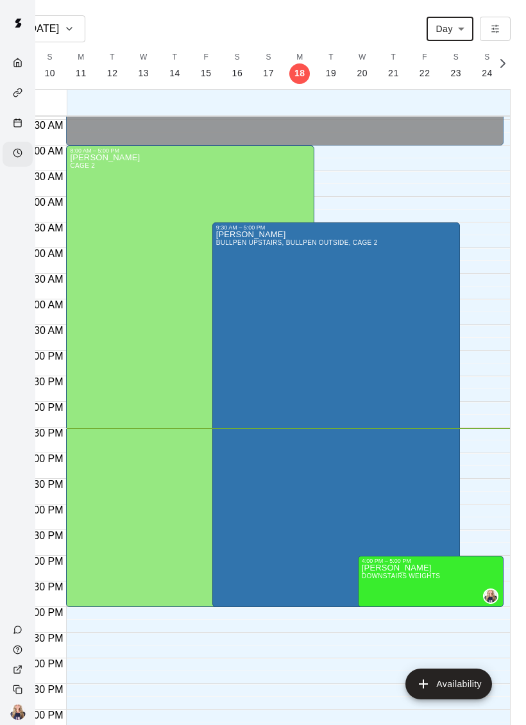
scroll to position [384, 0]
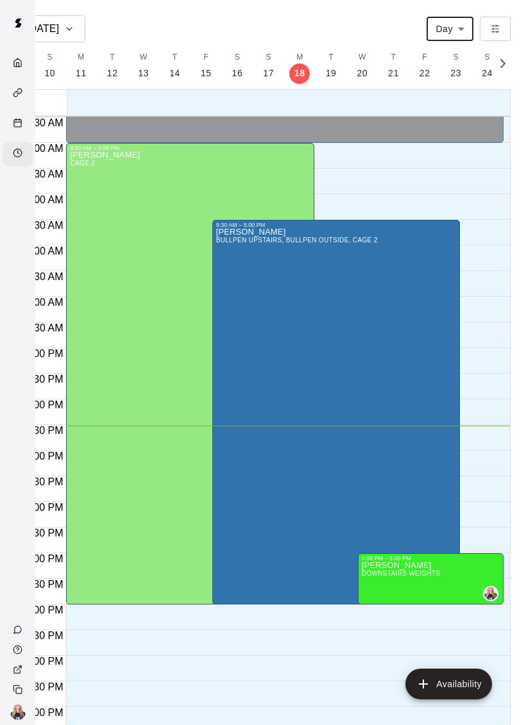
click at [452, 19] on body "Aug 18 Day *** ​ M 17 T 18 W 19 T 20 F 21 S 22 S 23 M 24 T 25 W 26 T 27 F 28 S …" at bounding box center [228, 372] width 526 height 745
click at [438, 86] on li "Week" at bounding box center [449, 77] width 47 height 21
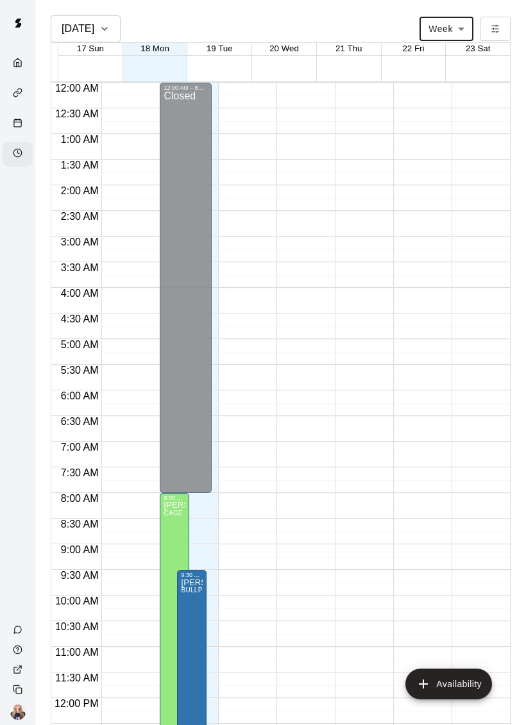
scroll to position [574, 0]
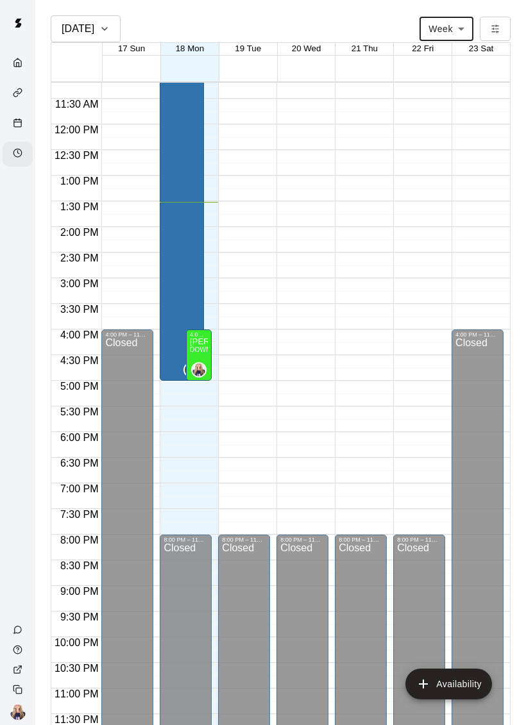
click at [440, 21] on body "Aug 18 Week **** ​ 17 Sun 18 Mon 19 Tue 20 Wed 21 Thu 22 Fri 23 Sat 12:00 AM 12…" at bounding box center [263, 372] width 526 height 745
click at [443, 57] on li "Day" at bounding box center [446, 56] width 54 height 21
type input "***"
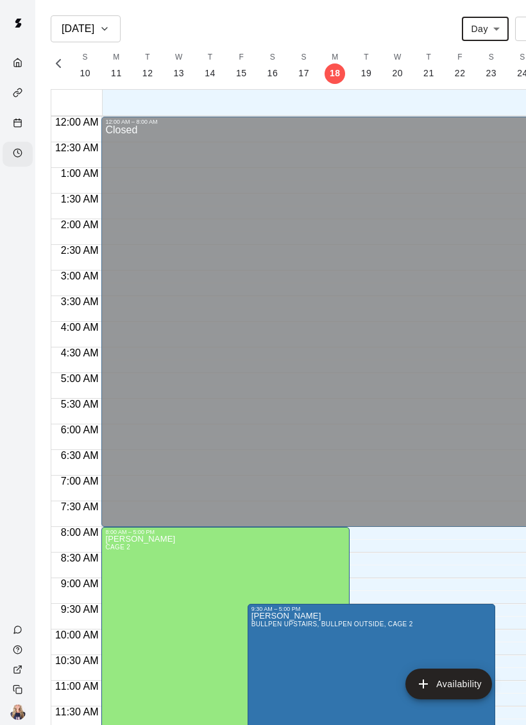
scroll to position [0, 0]
click at [15, 115] on div "Calendar" at bounding box center [18, 124] width 30 height 25
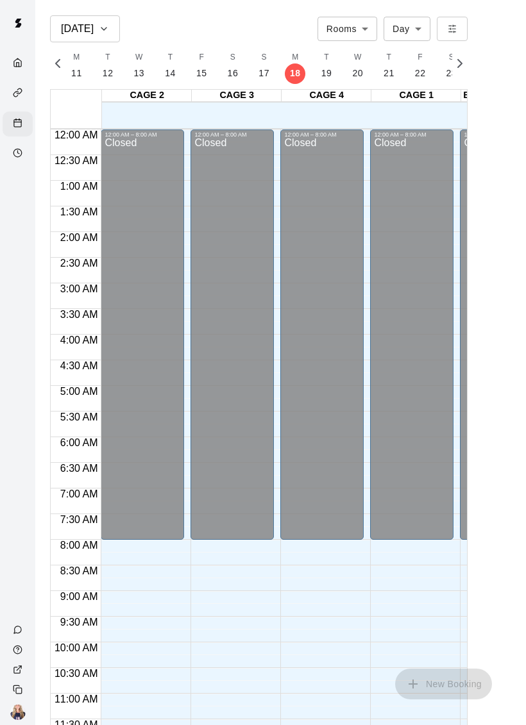
scroll to position [581, 0]
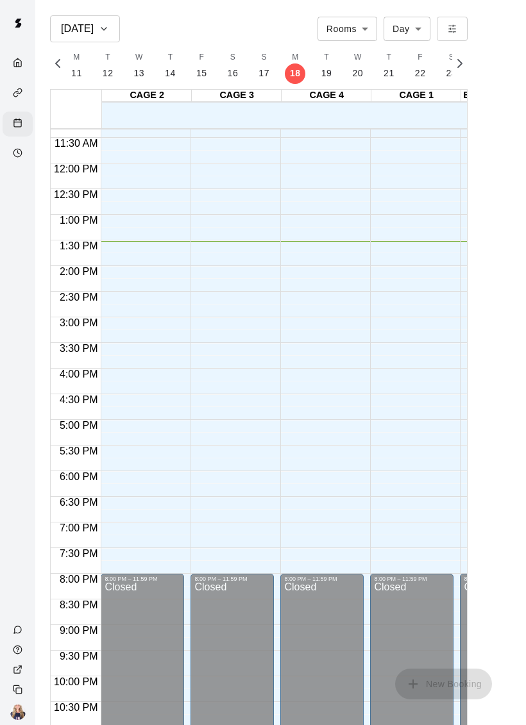
click at [20, 157] on icon "Availability" at bounding box center [18, 153] width 10 height 10
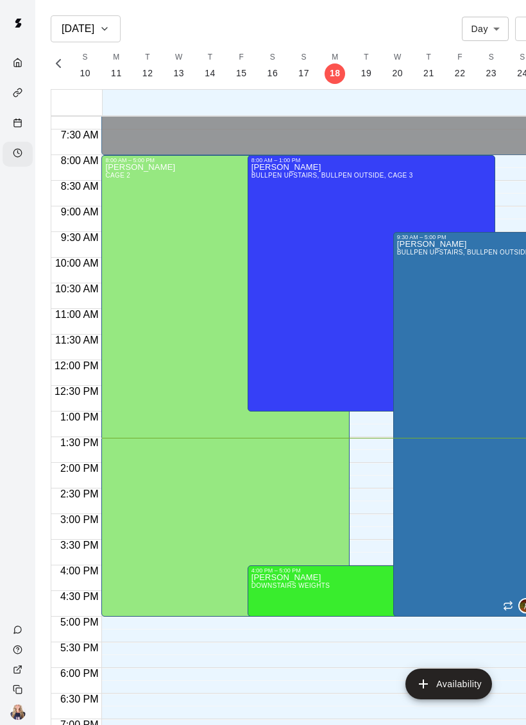
scroll to position [371, 0]
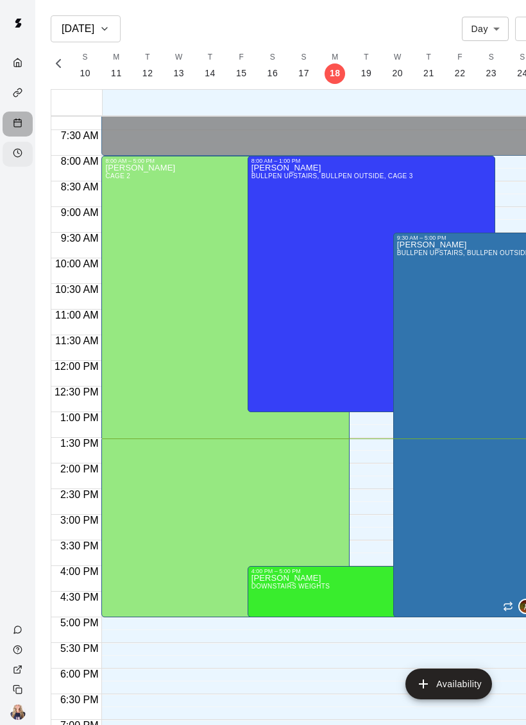
click at [19, 127] on icon "Calendar" at bounding box center [18, 123] width 10 height 10
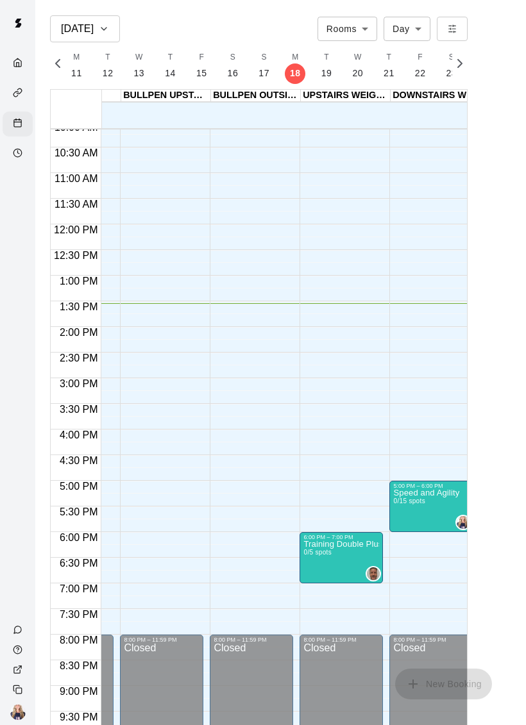
scroll to position [530, 336]
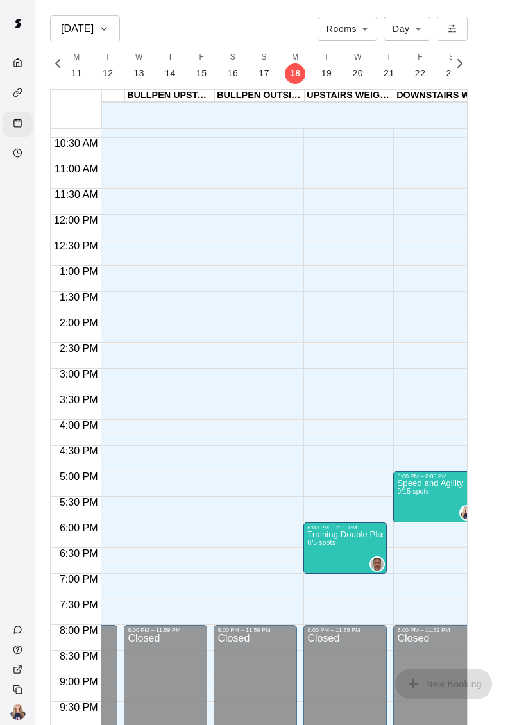
click at [9, 144] on div "Availability" at bounding box center [18, 154] width 30 height 25
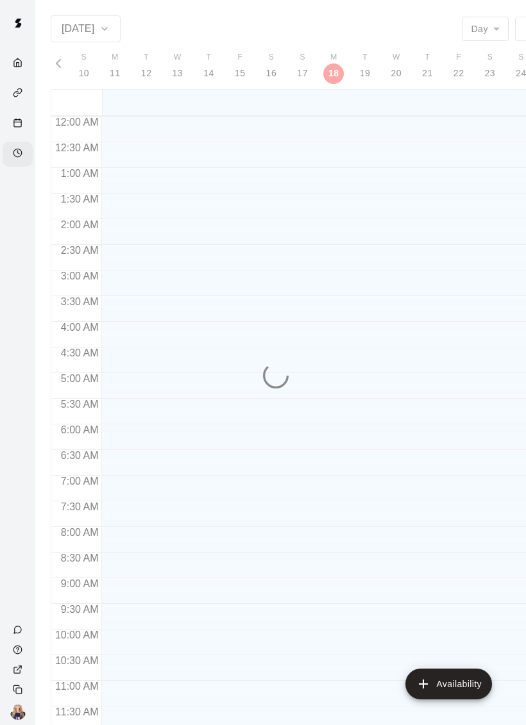
scroll to position [0, 5265]
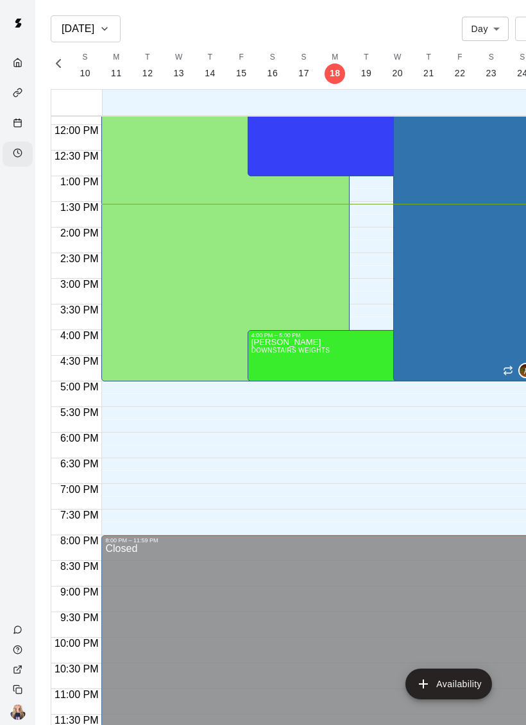
click at [30, 120] on div "Calendar" at bounding box center [18, 124] width 30 height 25
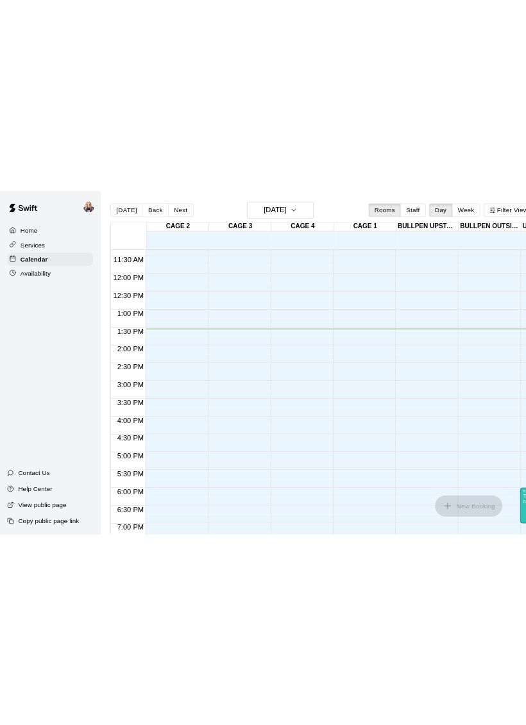
scroll to position [577, 0]
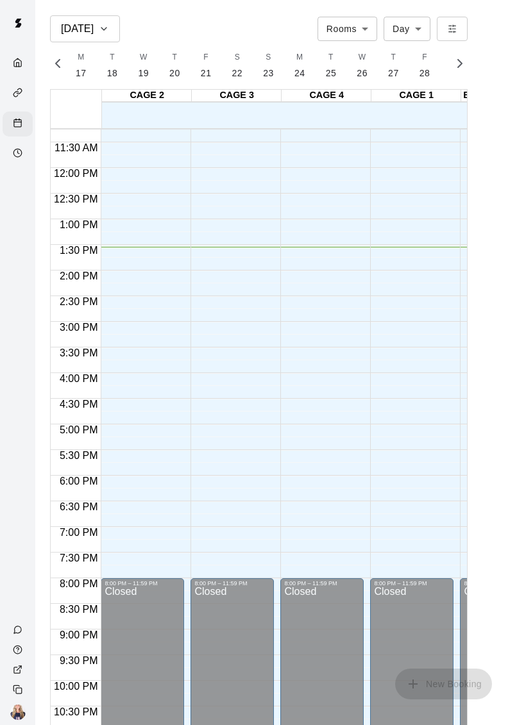
click at [18, 157] on icon "Availability" at bounding box center [18, 153] width 10 height 10
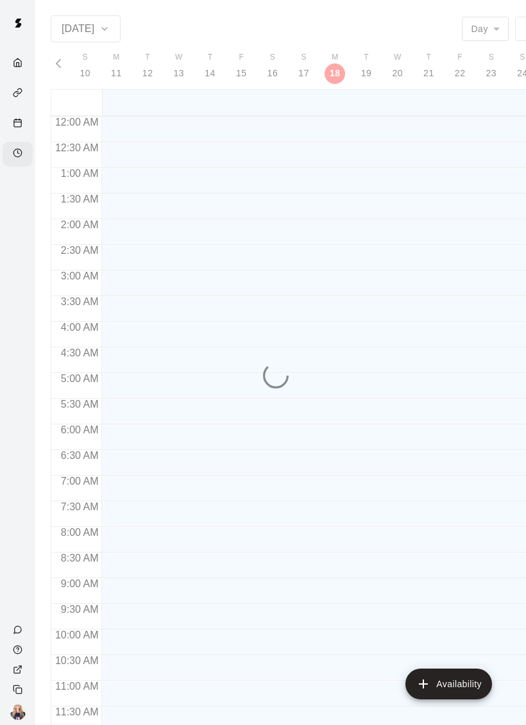
scroll to position [607, 0]
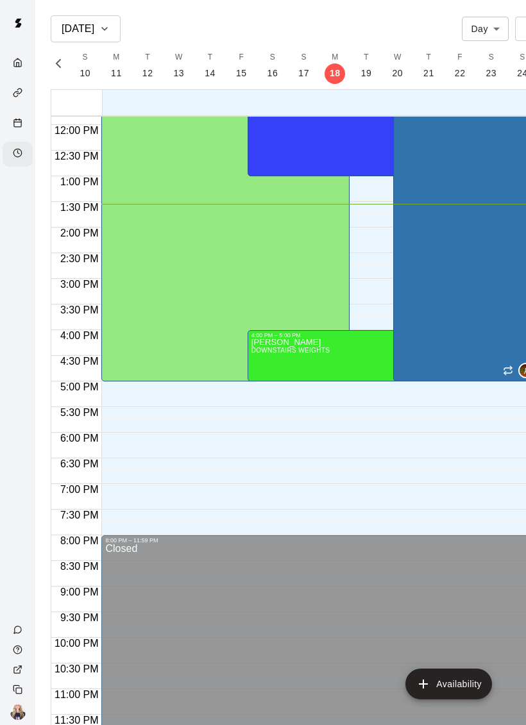
click at [26, 128] on div "Calendar" at bounding box center [21, 124] width 16 height 12
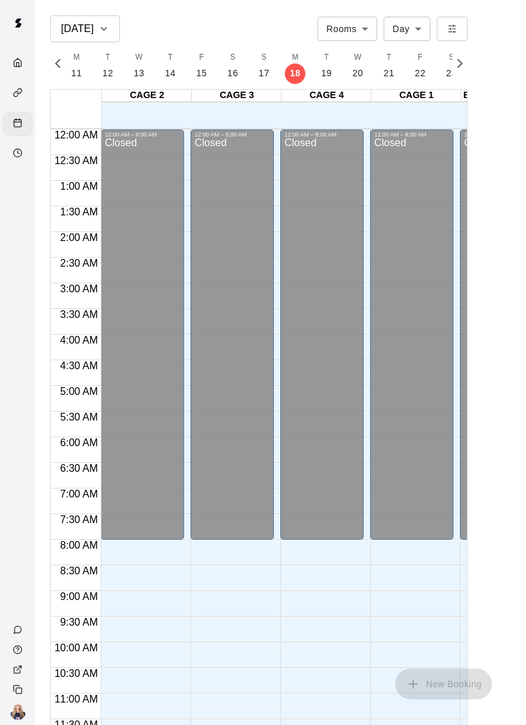
scroll to position [581, 0]
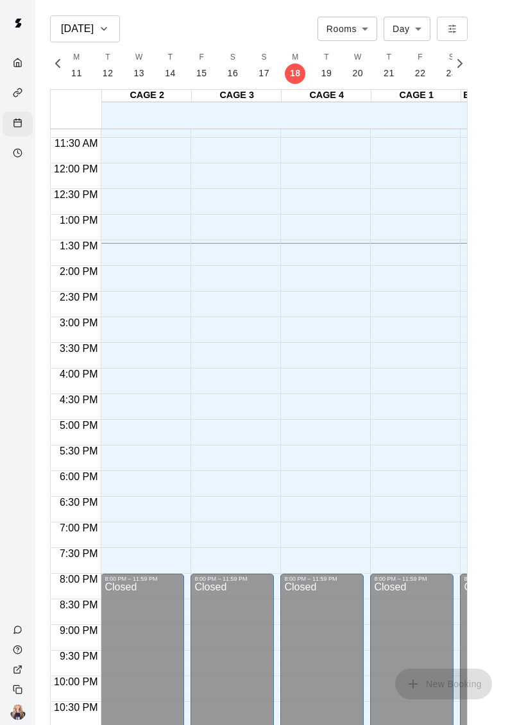
click at [3, 120] on div "Calendar" at bounding box center [18, 124] width 30 height 25
click at [24, 130] on div "Calendar" at bounding box center [21, 124] width 16 height 12
click at [18, 158] on icon "Availability" at bounding box center [18, 153] width 10 height 10
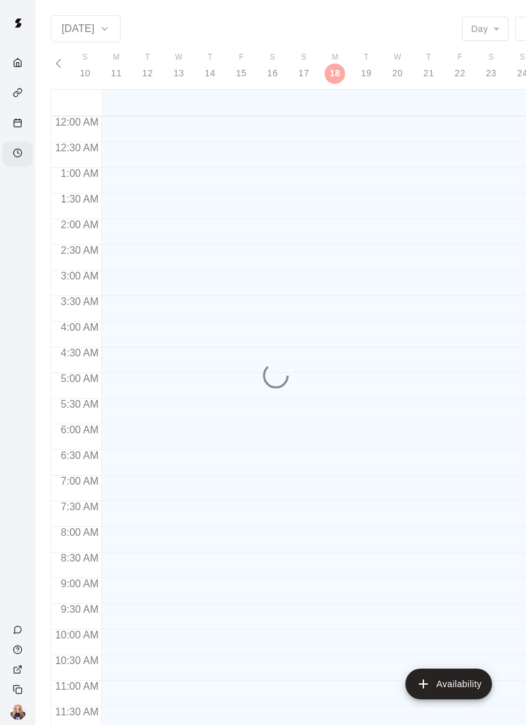
scroll to position [607, 0]
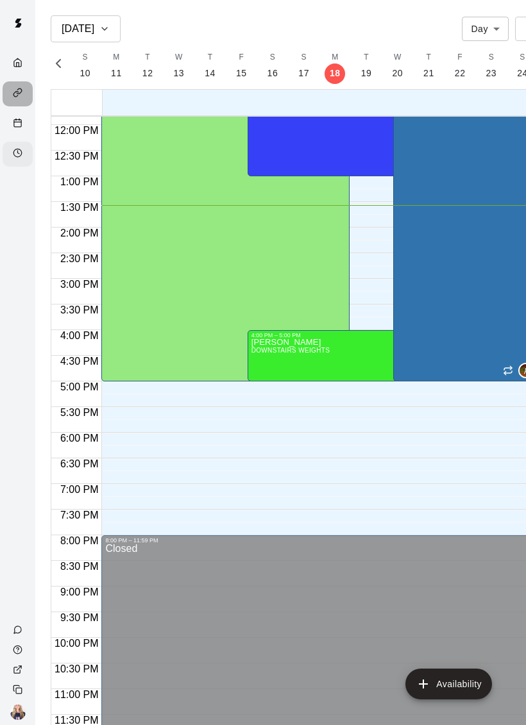
click at [22, 98] on div "Services" at bounding box center [21, 94] width 16 height 12
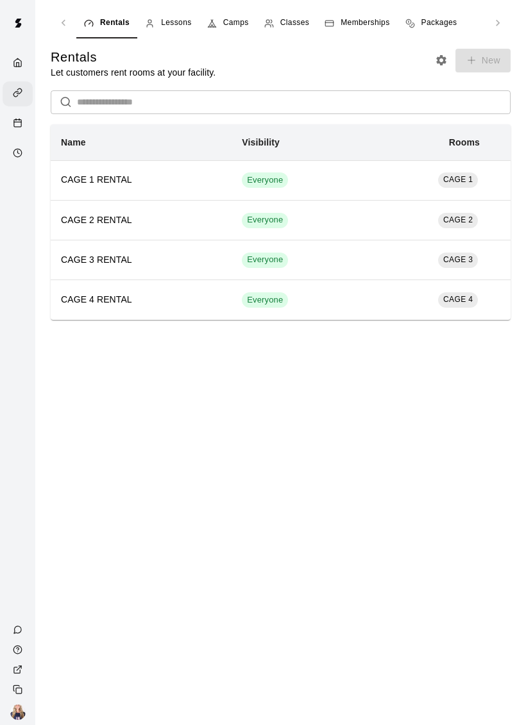
click at [167, 21] on span "Lessons" at bounding box center [176, 23] width 31 height 13
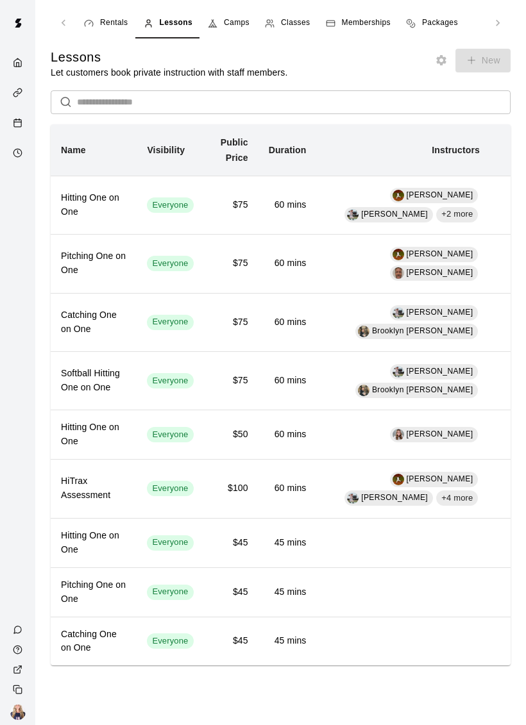
click at [317, 226] on td "60 mins" at bounding box center [287, 205] width 58 height 58
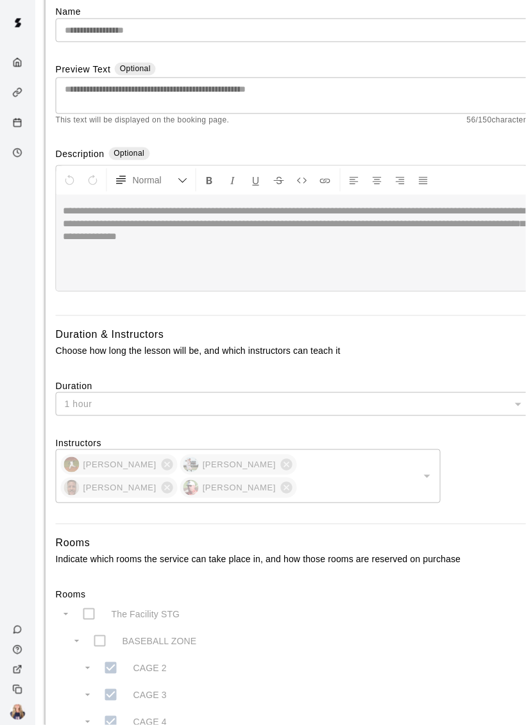
scroll to position [231, 5]
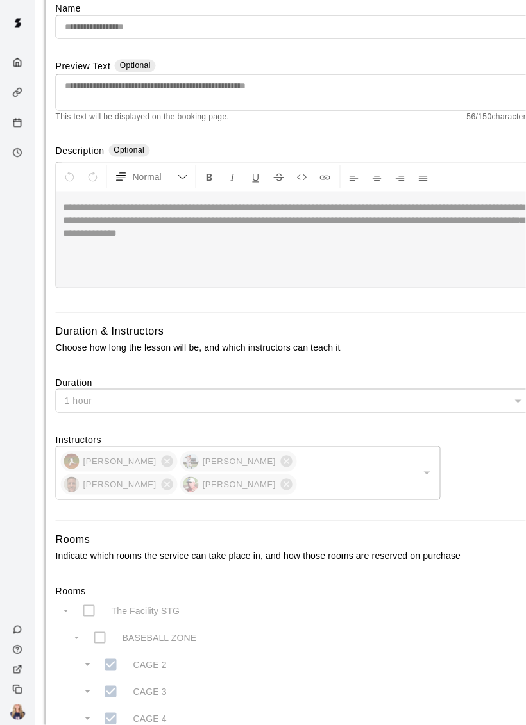
click at [398, 465] on div "Cody Hansen Matt Hill Michael Gargano Jeff Scholzen ​" at bounding box center [248, 473] width 385 height 54
click at [258, 451] on div "Cody Hansen Matt Hill Michael Gargano Jeff Scholzen ​" at bounding box center [248, 473] width 385 height 54
click at [169, 468] on div "Cody Hansen Matt Hill Michael Gargano Jeff Scholzen ​" at bounding box center [248, 473] width 385 height 54
click at [106, 475] on div "Cody Hansen Matt Hill Michael Gargano Jeff Scholzen ​" at bounding box center [248, 473] width 385 height 54
click at [124, 495] on div "Cody Hansen Matt Hill Michael Gargano Jeff Scholzen ​" at bounding box center [248, 473] width 385 height 54
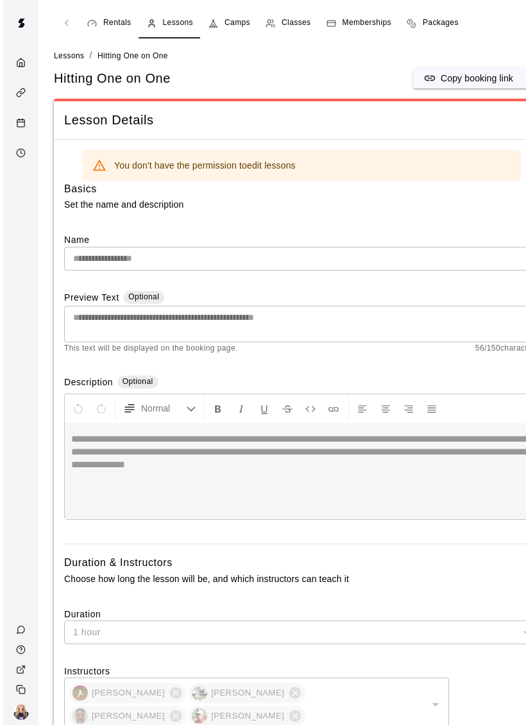
scroll to position [0, 1]
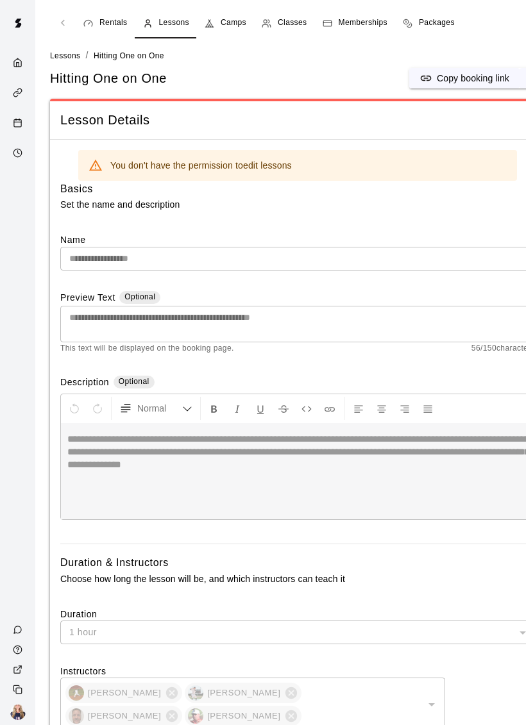
click at [115, 24] on span "Rentals" at bounding box center [113, 23] width 28 height 13
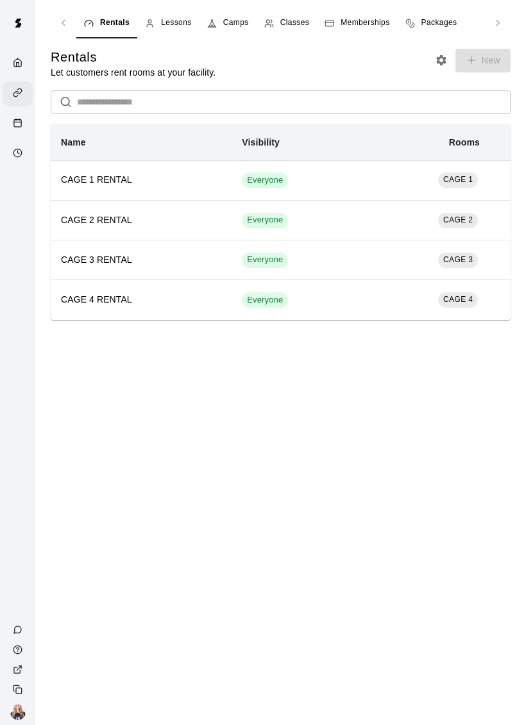
click at [226, 21] on span "Camps" at bounding box center [236, 23] width 26 height 13
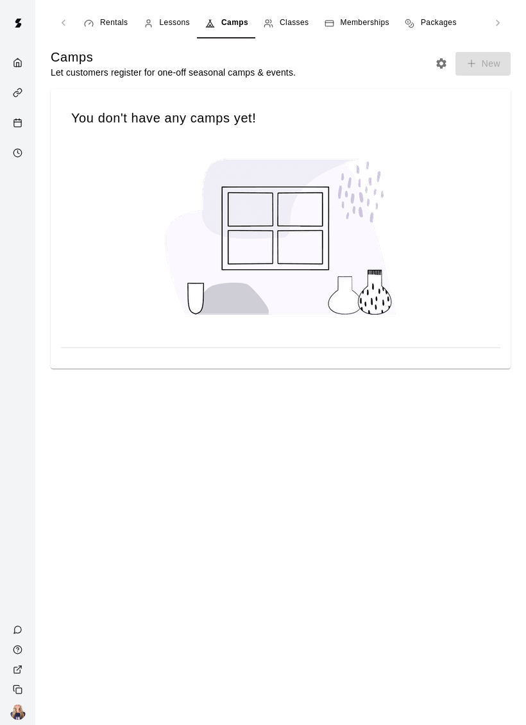
click at [286, 26] on span "Classes" at bounding box center [293, 23] width 29 height 13
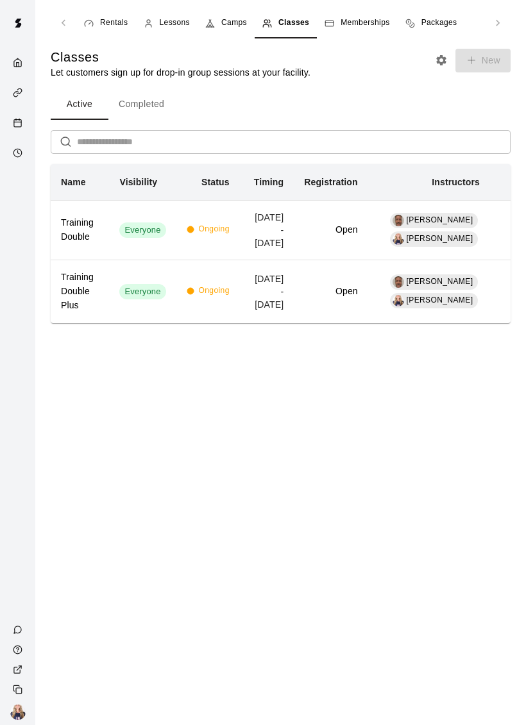
click at [369, 23] on span "Memberships" at bounding box center [364, 23] width 49 height 13
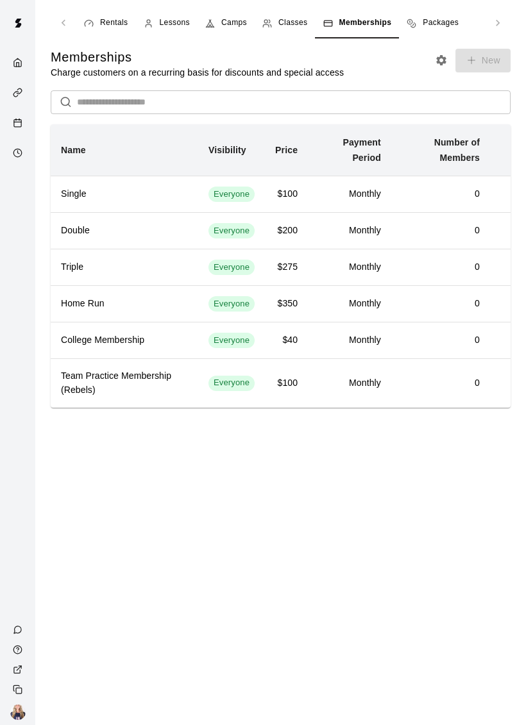
click at [436, 19] on span "Packages" at bounding box center [440, 23] width 36 height 13
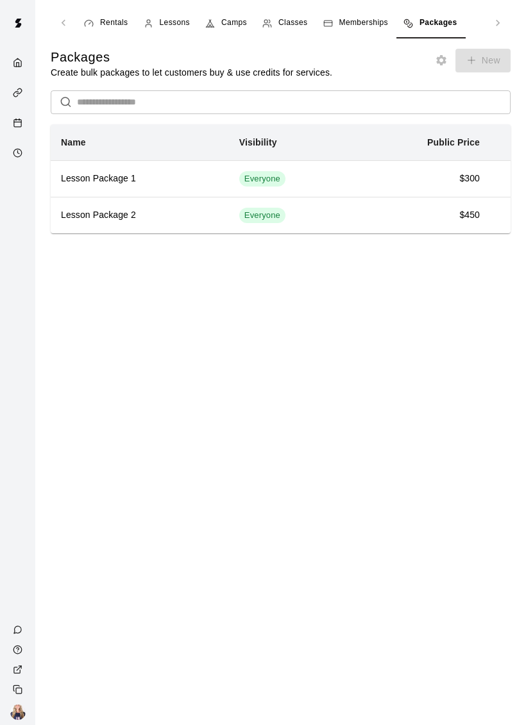
click at [291, 22] on span "Classes" at bounding box center [292, 23] width 29 height 13
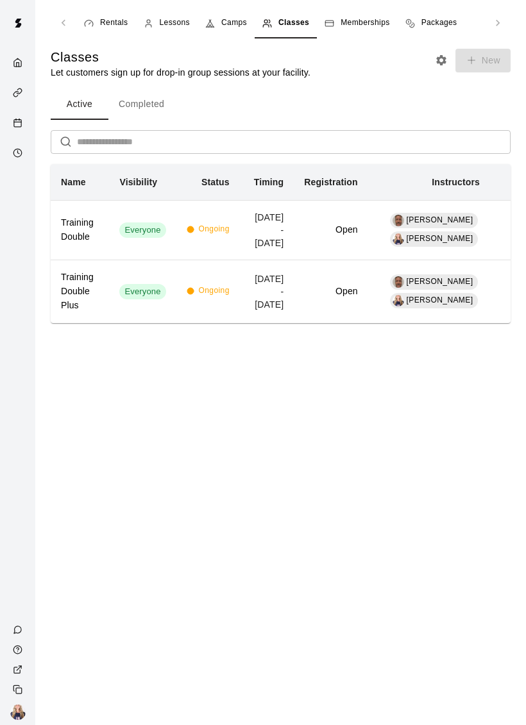
click at [226, 249] on td "Ongoing" at bounding box center [207, 230] width 63 height 60
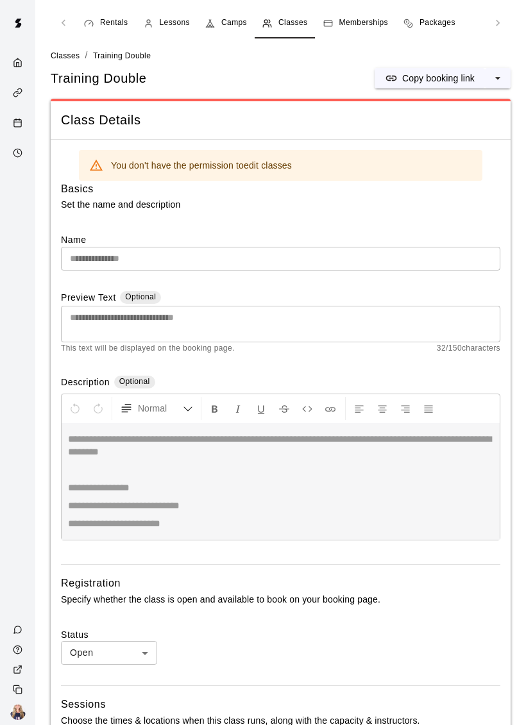
click at [63, 31] on div "Rentals Lessons Camps Classes Memberships Packages" at bounding box center [281, 23] width 460 height 31
click at [70, 33] on div "Rentals Lessons Camps Classes Memberships Packages" at bounding box center [281, 23] width 460 height 31
click at [62, 25] on div "Rentals Lessons Camps Classes Memberships Packages" at bounding box center [281, 23] width 460 height 31
click at [172, 31] on link "Lessons" at bounding box center [167, 23] width 62 height 31
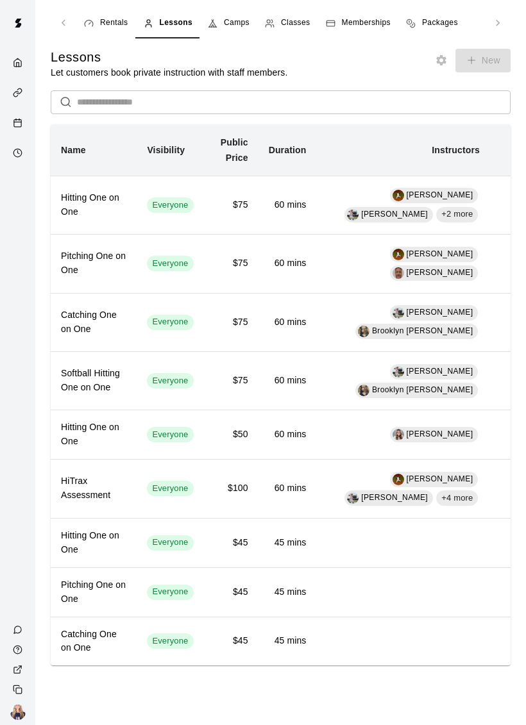
click at [16, 150] on div "Availability" at bounding box center [21, 154] width 16 height 12
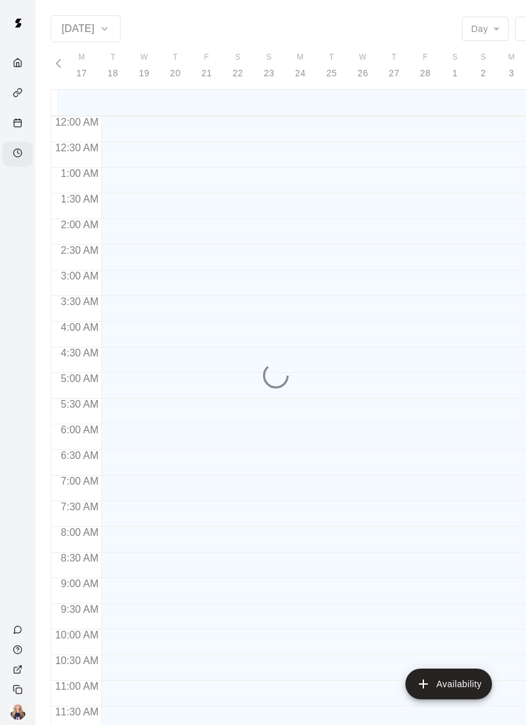
scroll to position [0, 5296]
click at [6, 117] on div "Calendar" at bounding box center [18, 124] width 30 height 25
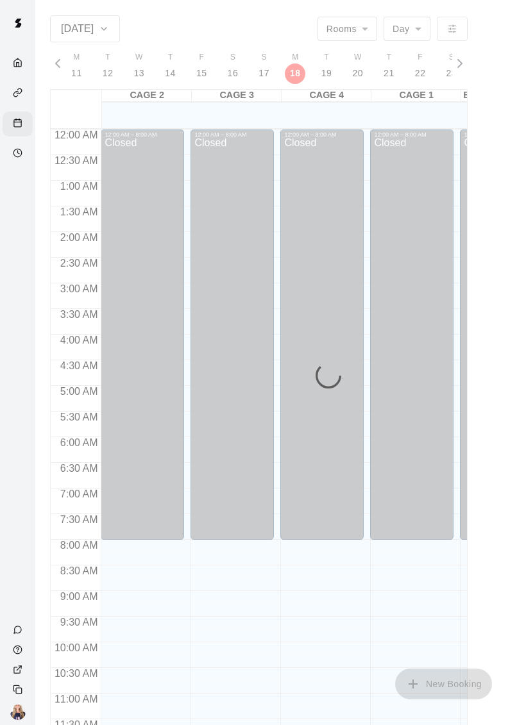
scroll to position [581, 0]
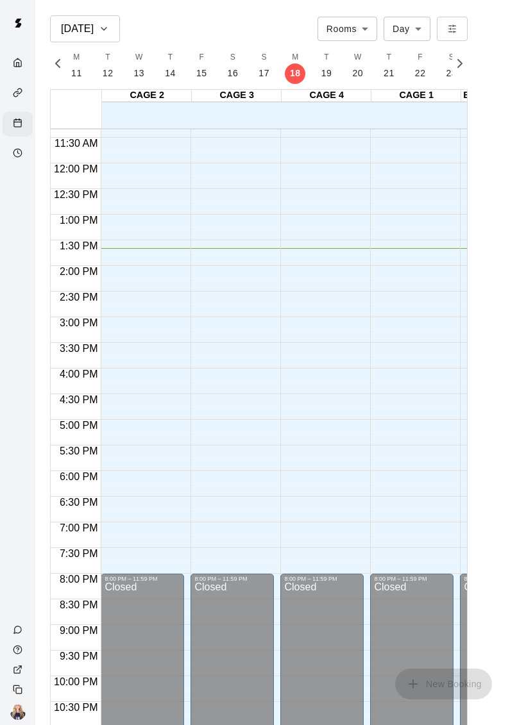
click at [21, 119] on div "Calendar" at bounding box center [21, 124] width 16 height 12
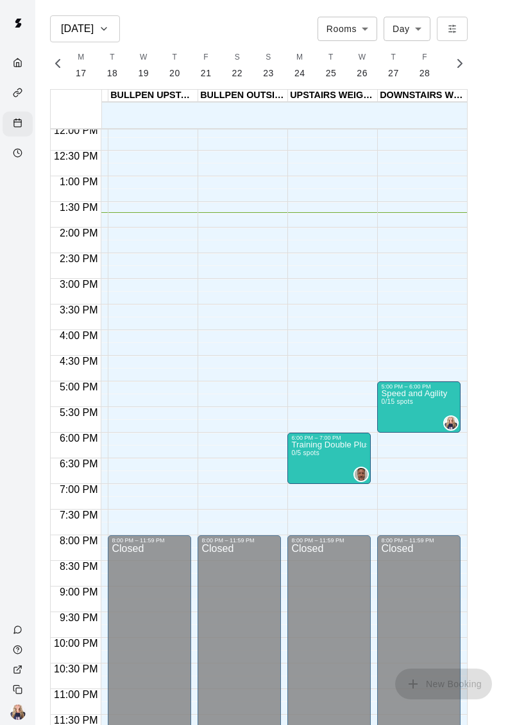
scroll to position [620, 352]
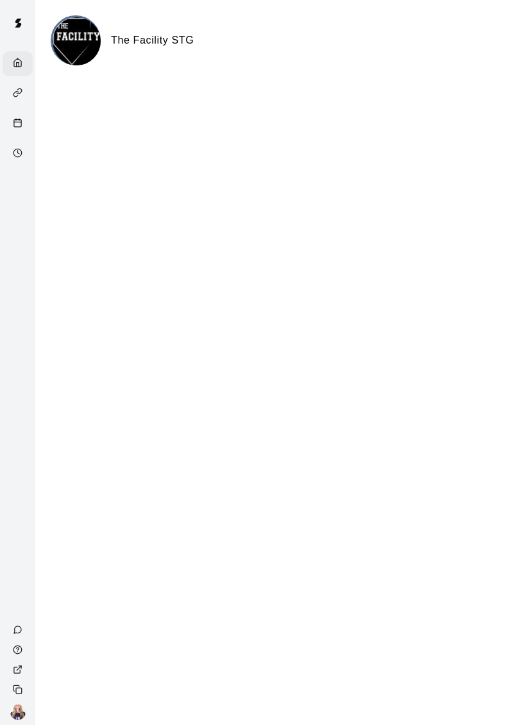
click at [19, 104] on div "Services" at bounding box center [18, 93] width 30 height 25
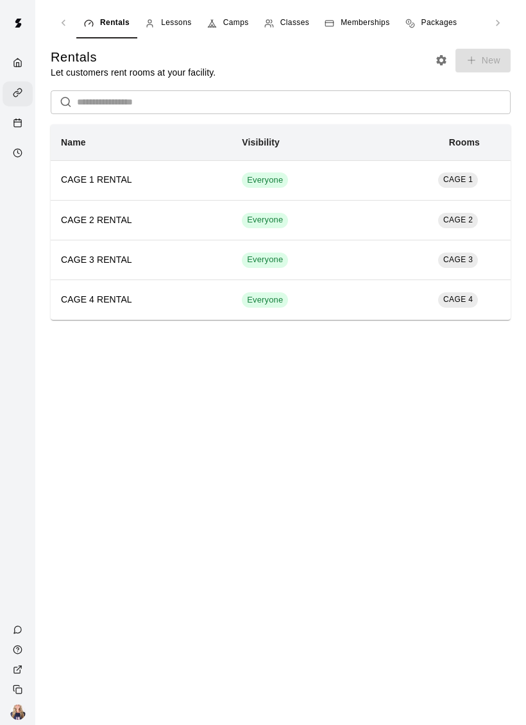
click at [17, 125] on icon "Calendar" at bounding box center [18, 123] width 10 height 10
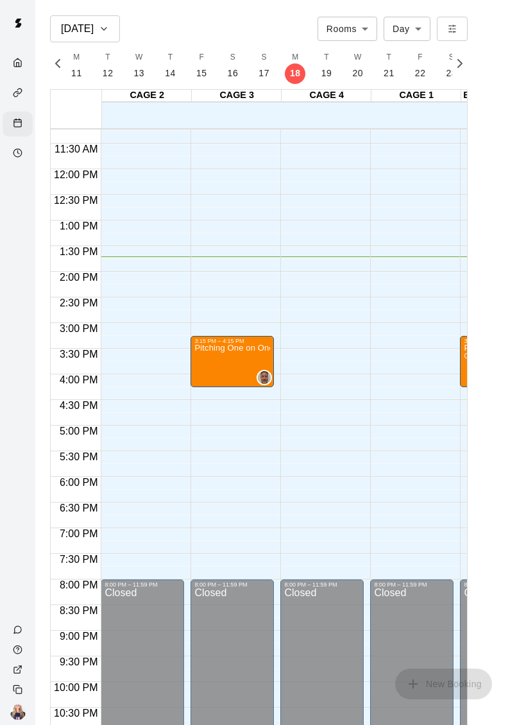
scroll to position [576, 0]
click at [228, 367] on div "Pitching One on One" at bounding box center [232, 706] width 76 height 725
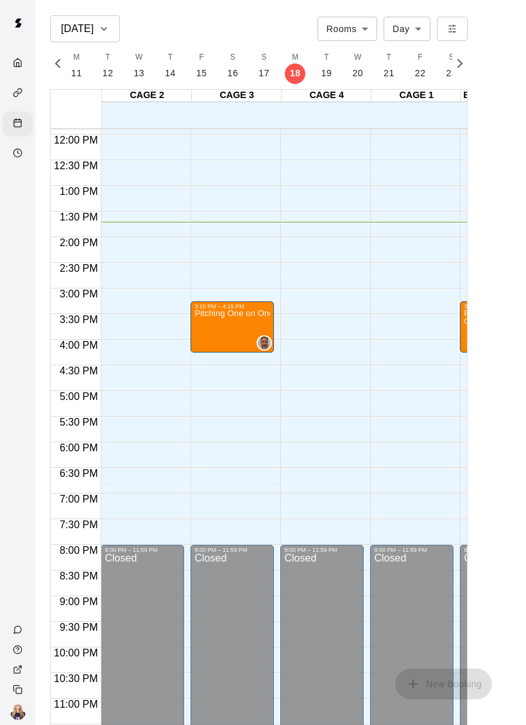
scroll to position [611, 0]
click at [16, 146] on div "Availability" at bounding box center [18, 154] width 30 height 25
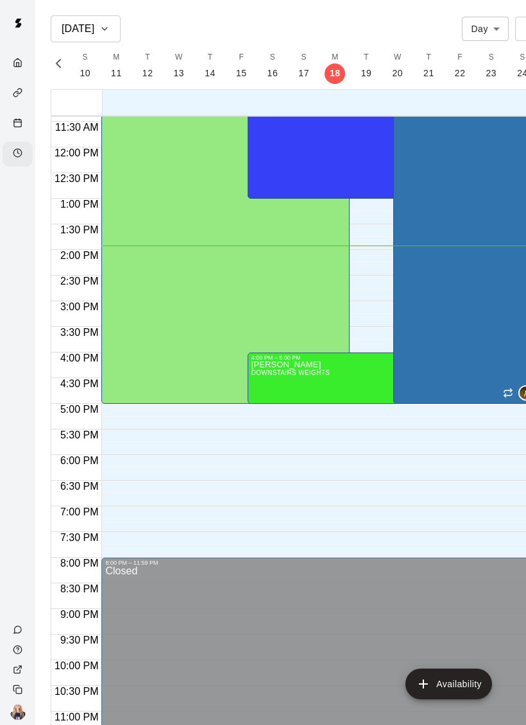
click at [18, 118] on div "Calendar" at bounding box center [18, 124] width 30 height 25
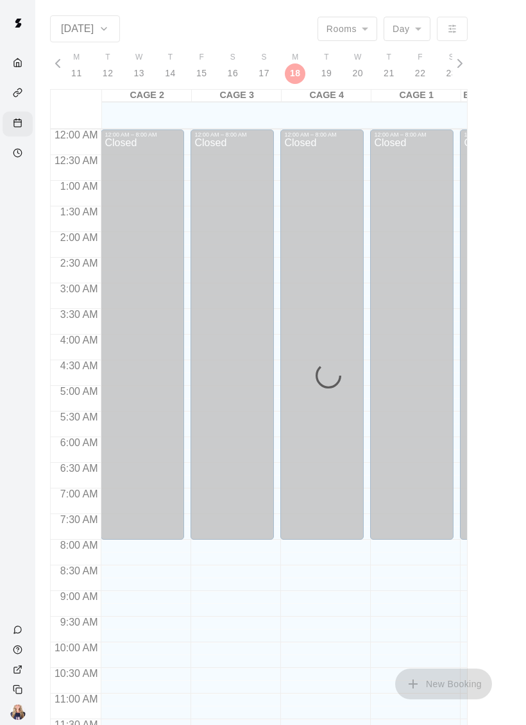
scroll to position [581, 0]
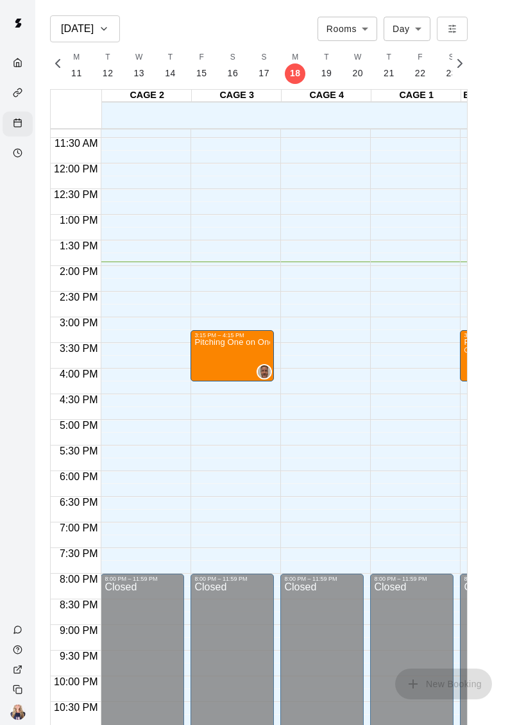
click at [24, 153] on div "Availability" at bounding box center [21, 154] width 16 height 12
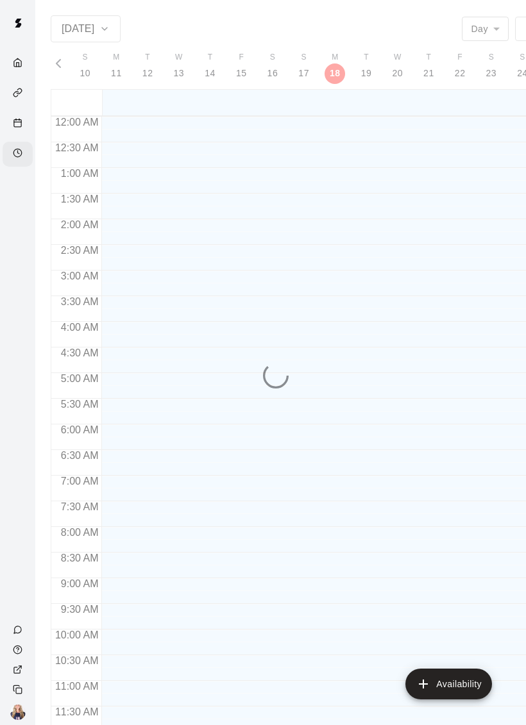
scroll to position [607, 0]
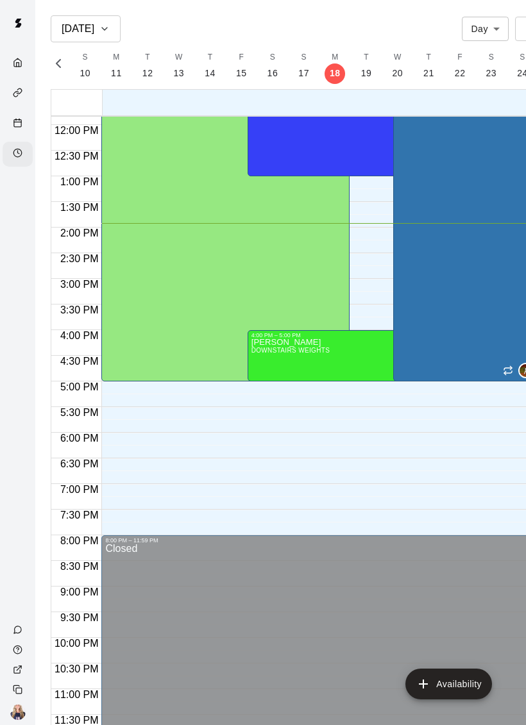
click at [357, 351] on div "[PERSON_NAME] DOWNSTAIRS WEIGHTS" at bounding box center [392, 700] width 283 height 725
click at [271, 343] on button "edit" at bounding box center [264, 352] width 26 height 26
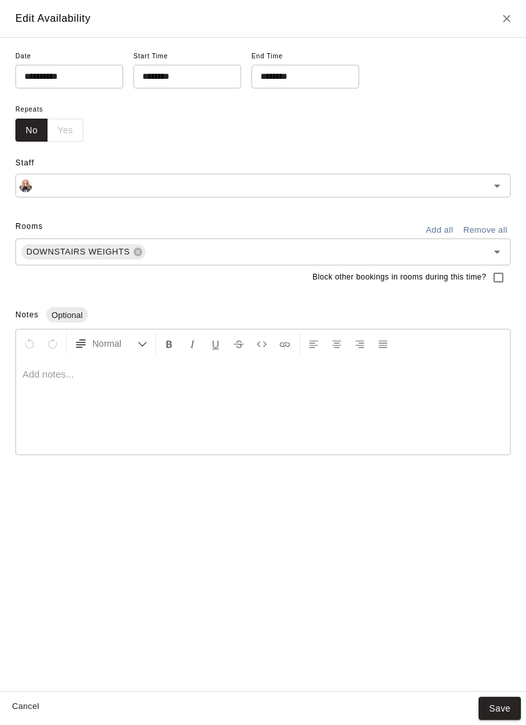
type input "**********"
click at [501, 708] on button "Save" at bounding box center [499, 709] width 42 height 24
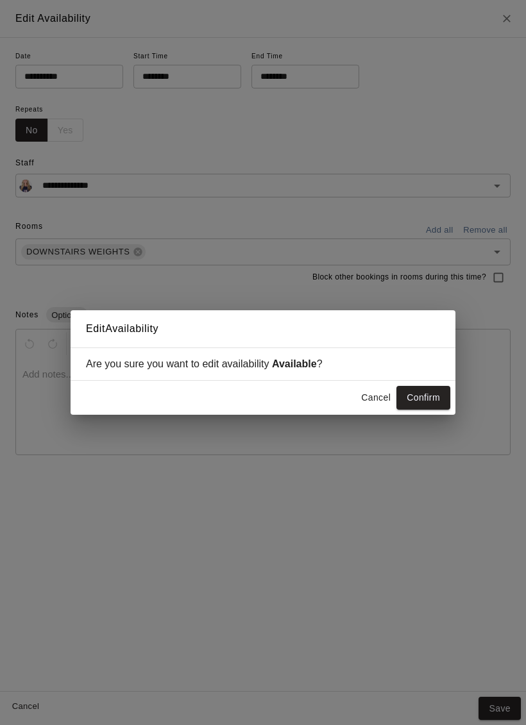
click at [423, 399] on button "Confirm" at bounding box center [423, 398] width 54 height 24
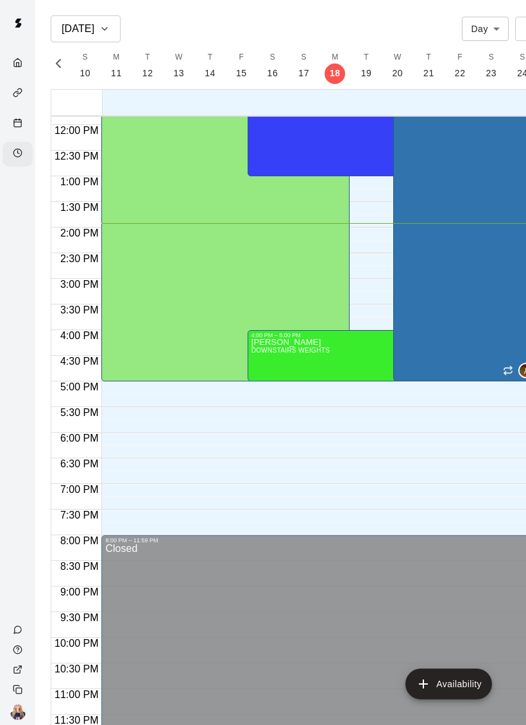
scroll to position [0, 35]
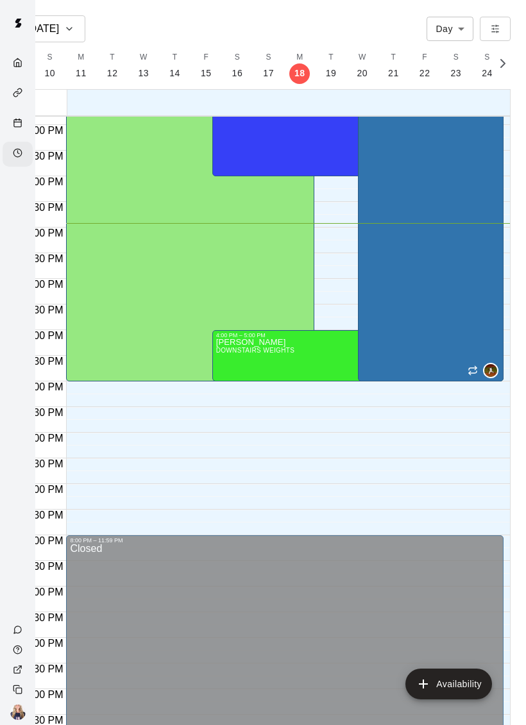
click at [16, 128] on icon "Calendar" at bounding box center [18, 123] width 10 height 10
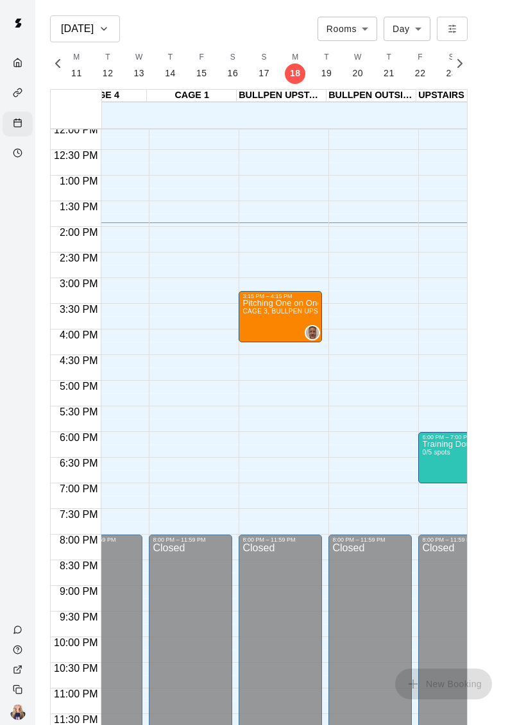
scroll to position [626, 192]
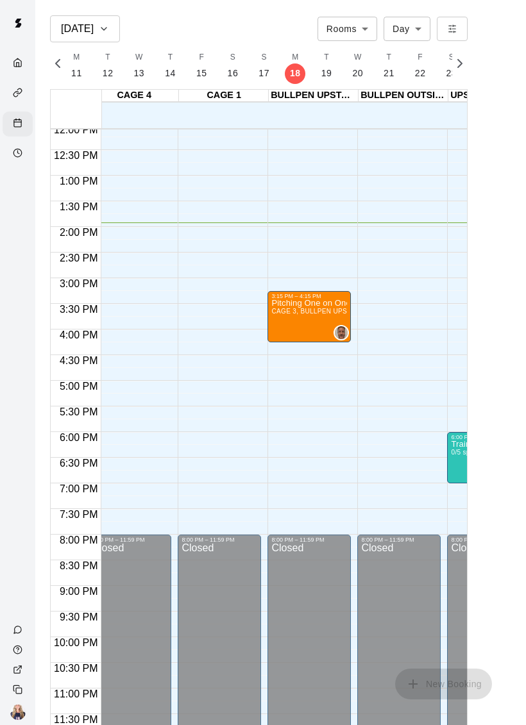
click at [21, 160] on div "Availability" at bounding box center [21, 154] width 16 height 12
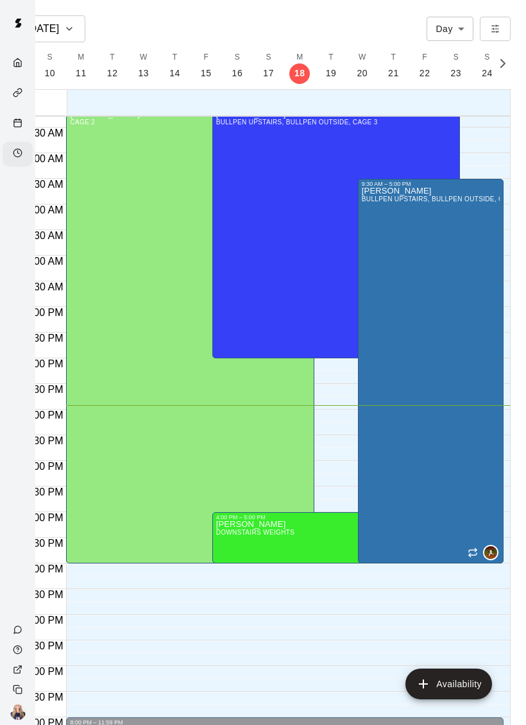
scroll to position [430, 0]
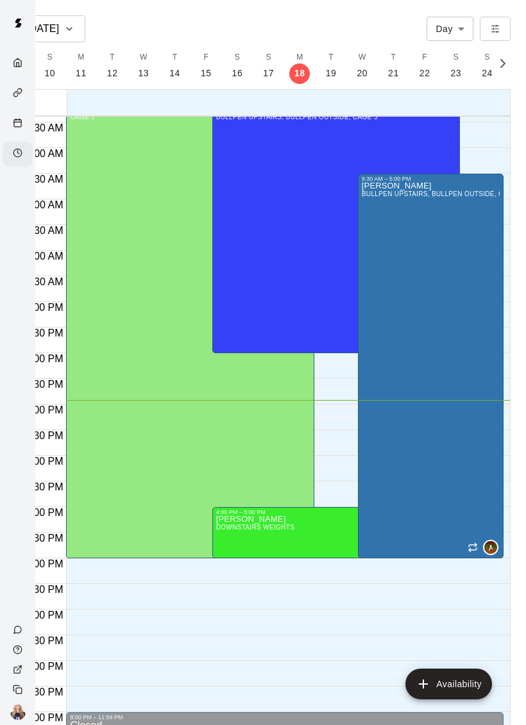
click at [476, 543] on icon "Recurring availability" at bounding box center [475, 544] width 2 height 3
click at [398, 606] on div at bounding box center [263, 362] width 526 height 725
click at [457, 422] on div "[PERSON_NAME] BULLPEN UPSTAIRS, BULLPEN OUTSIDE, CAGE 2" at bounding box center [430, 544] width 138 height 725
click at [374, 197] on icon "edit" at bounding box center [375, 196] width 12 height 12
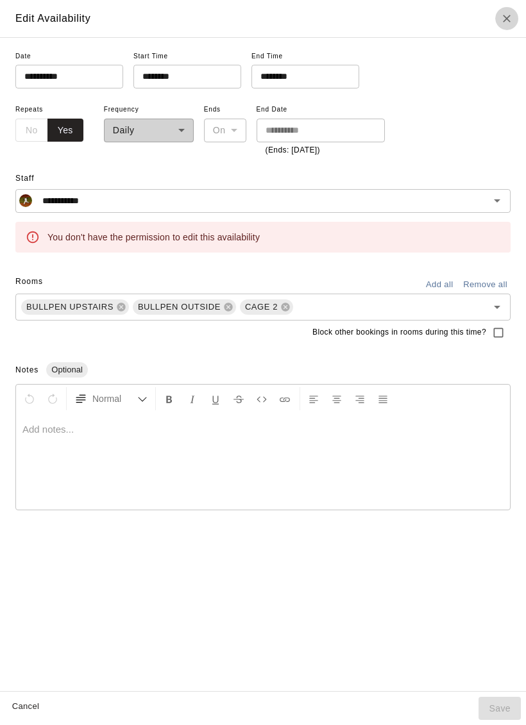
click at [508, 14] on icon "Close" at bounding box center [506, 18] width 13 height 13
type input "**********"
